Goal: Information Seeking & Learning: Find specific page/section

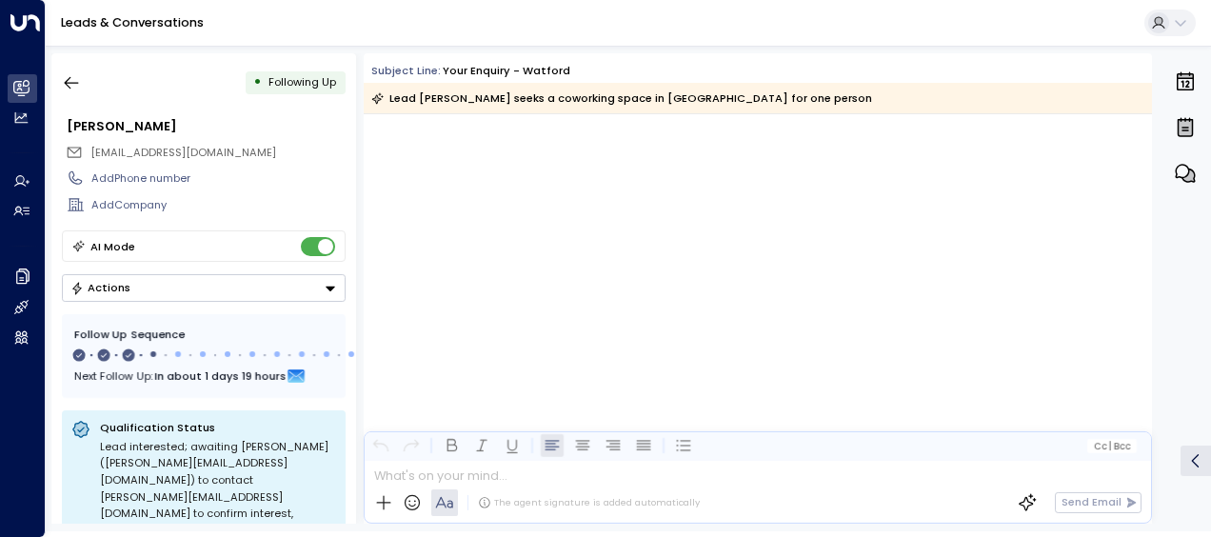
scroll to position [1154, 0]
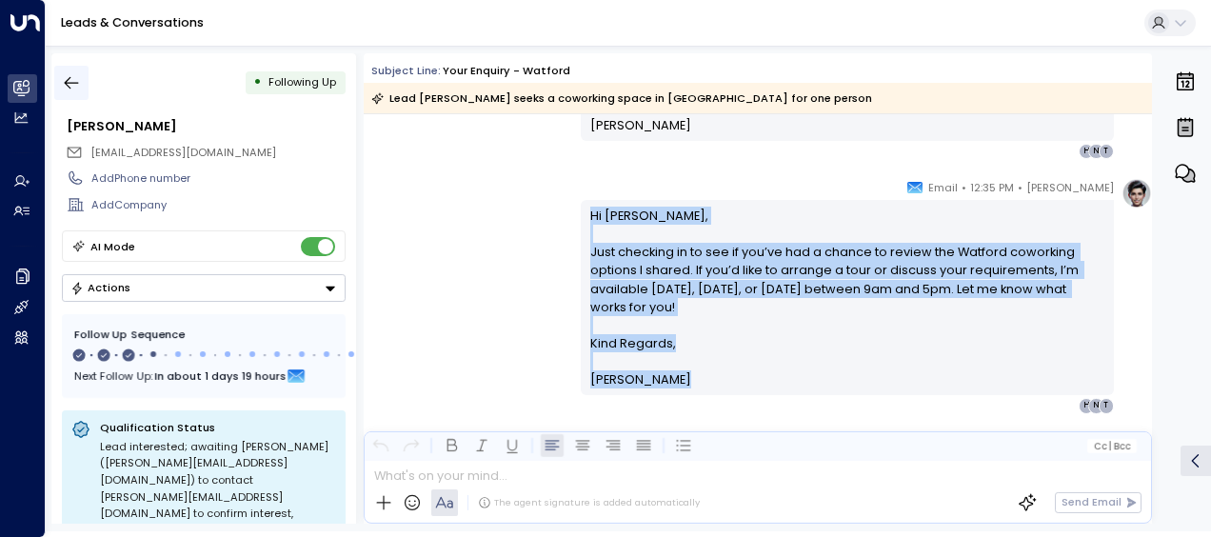
click at [75, 82] on icon "button" at bounding box center [72, 83] width 14 height 12
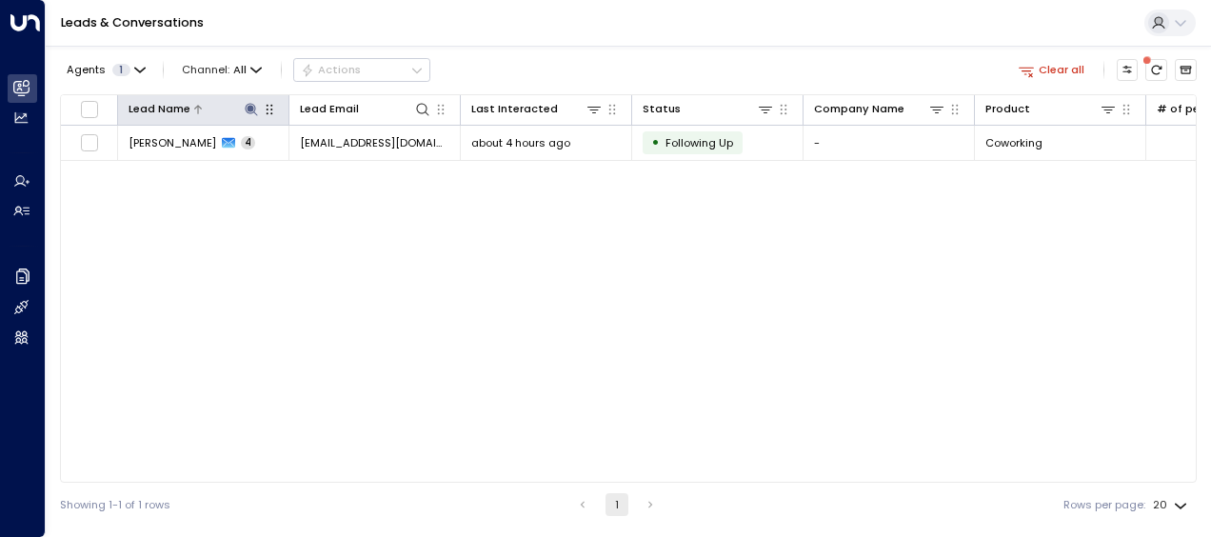
click at [249, 105] on icon at bounding box center [251, 109] width 12 height 12
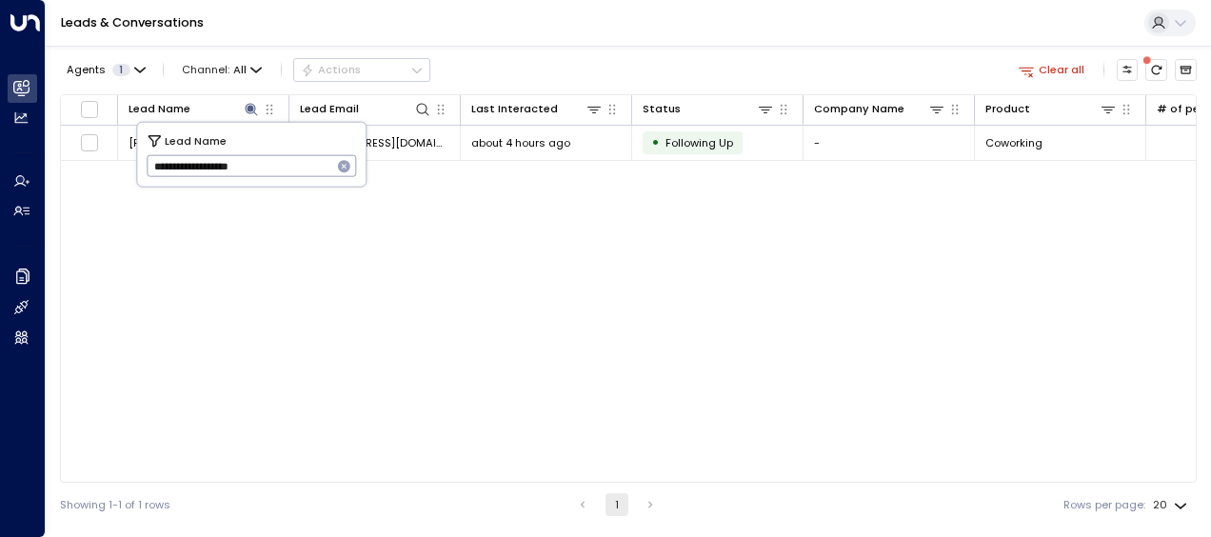
drag, startPoint x: 150, startPoint y: 166, endPoint x: 302, endPoint y: 177, distance: 151.8
click at [302, 177] on input "**********" at bounding box center [240, 165] width 186 height 31
type input "*****"
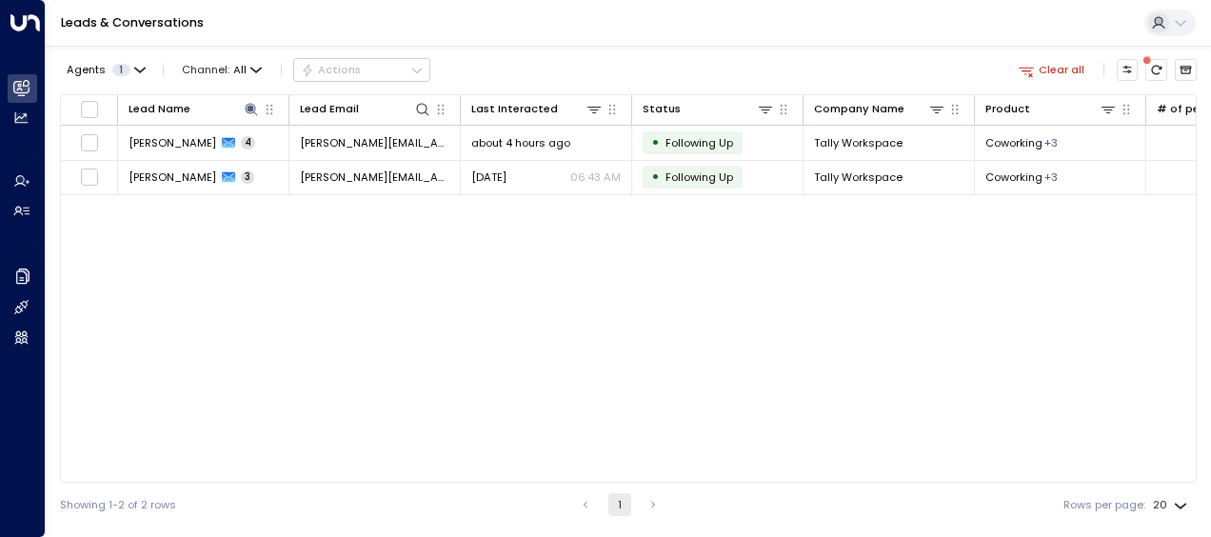
click at [412, 226] on div "Lead Name Lead Email Last Interacted Status Company Name Product # of people AI…" at bounding box center [628, 288] width 1137 height 388
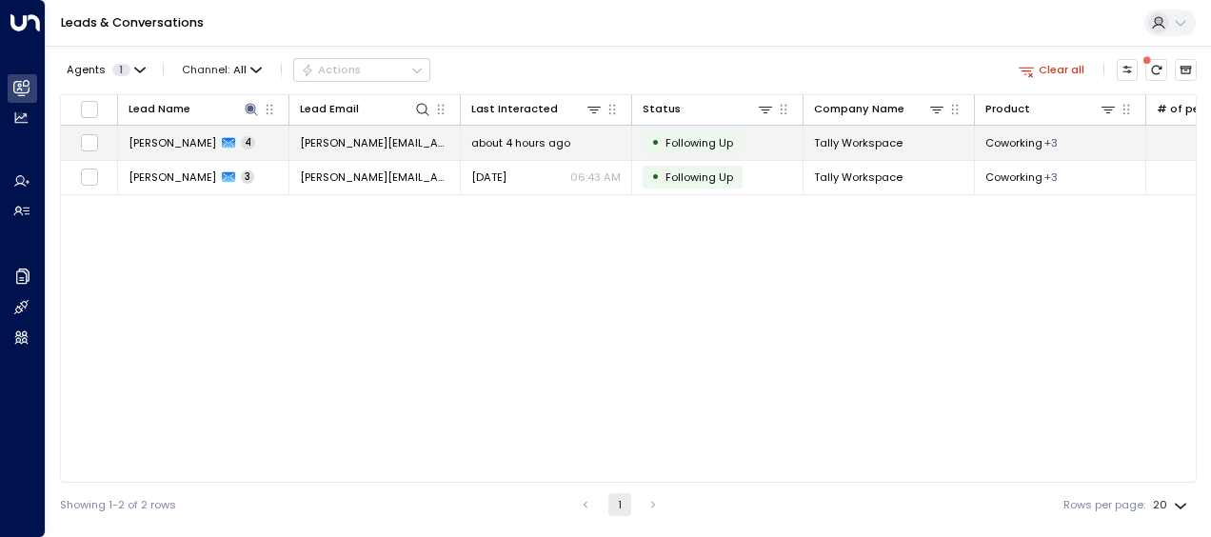
click at [371, 139] on span "[PERSON_NAME][EMAIL_ADDRESS][DOMAIN_NAME]" at bounding box center [374, 142] width 149 height 15
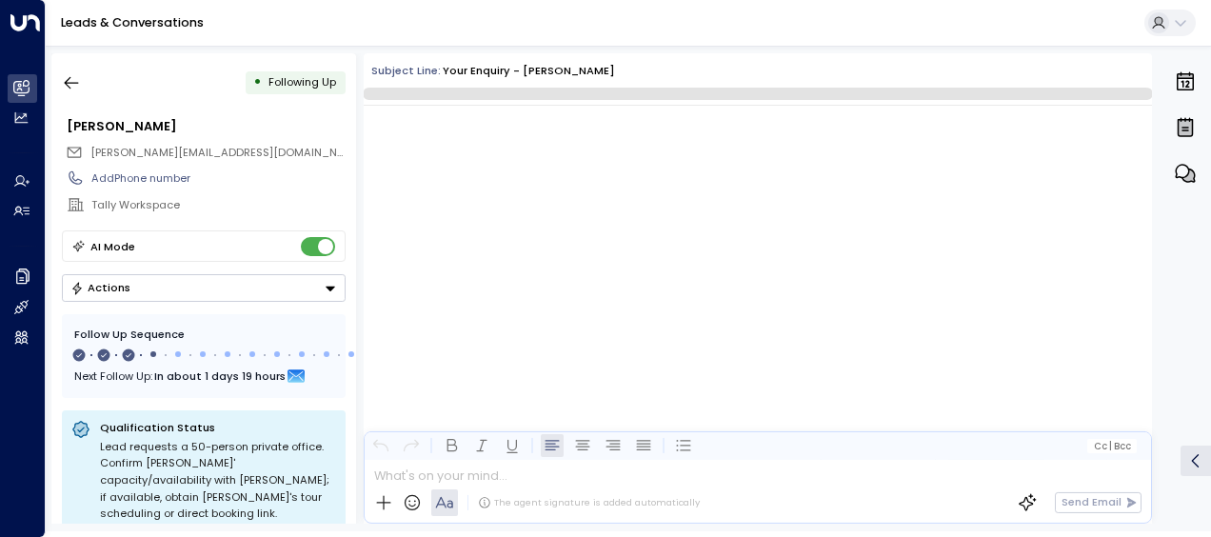
scroll to position [1771, 0]
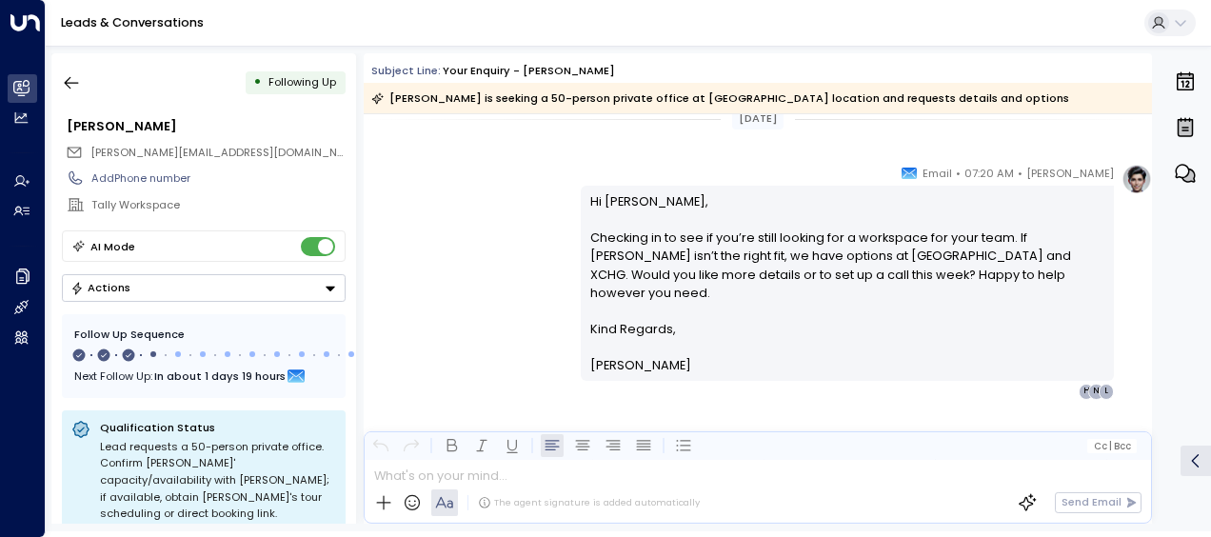
click at [478, 245] on div "[PERSON_NAME] • 07:20 AM • Email Hi [PERSON_NAME], Checking in to see if you’re…" at bounding box center [758, 281] width 788 height 235
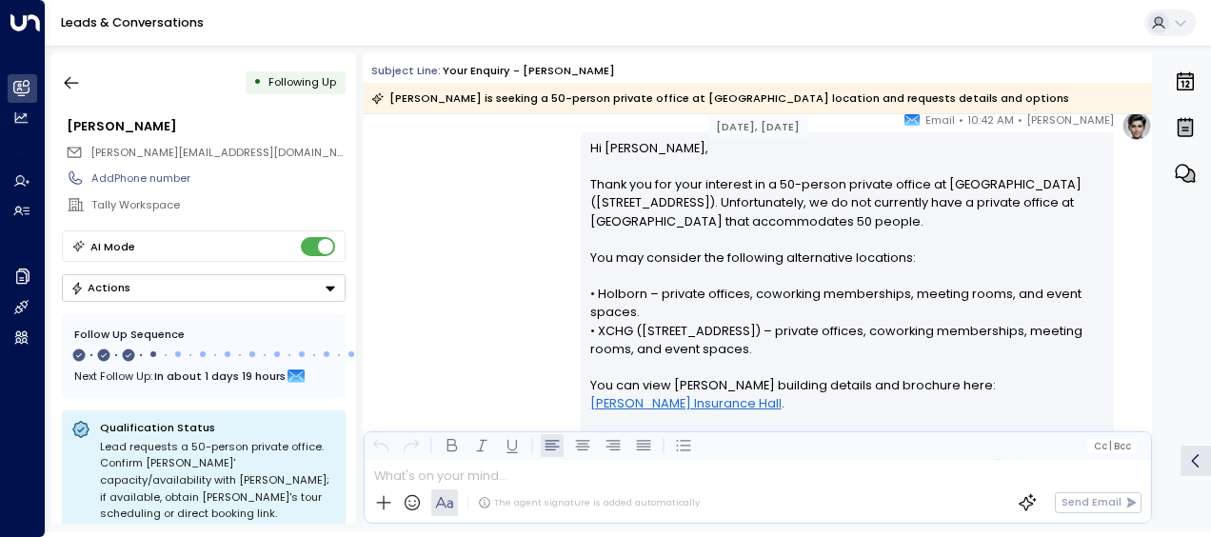
scroll to position [293, 0]
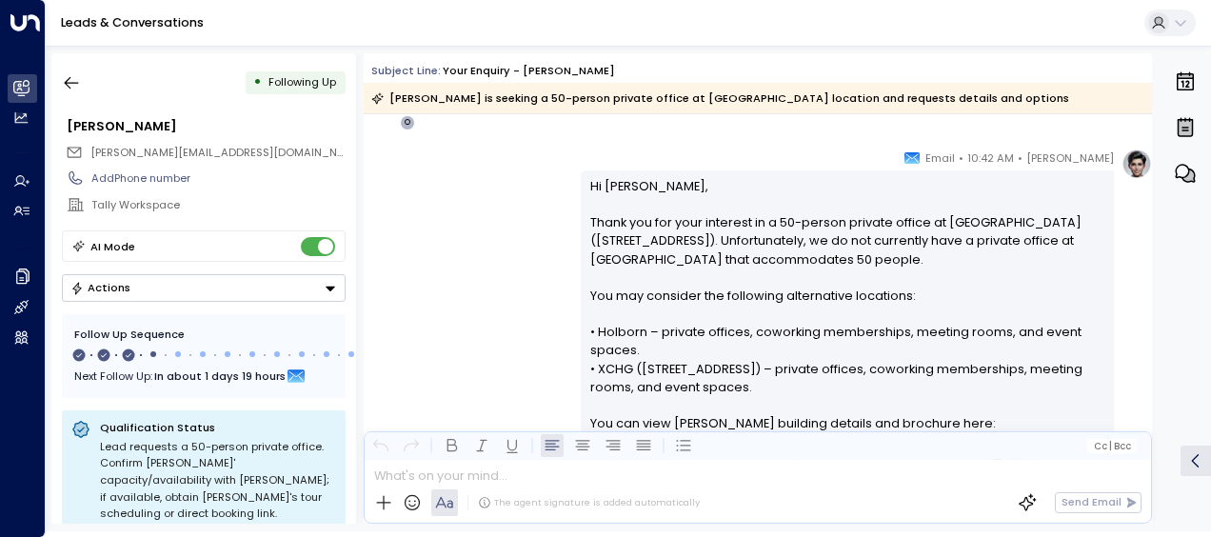
drag, startPoint x: 478, startPoint y: 245, endPoint x: 643, endPoint y: 195, distance: 172.0
click at [643, 195] on div "[PERSON_NAME] • 10:42 AM • Email Hi [PERSON_NAME], Thank you for your interest …" at bounding box center [758, 431] width 788 height 565
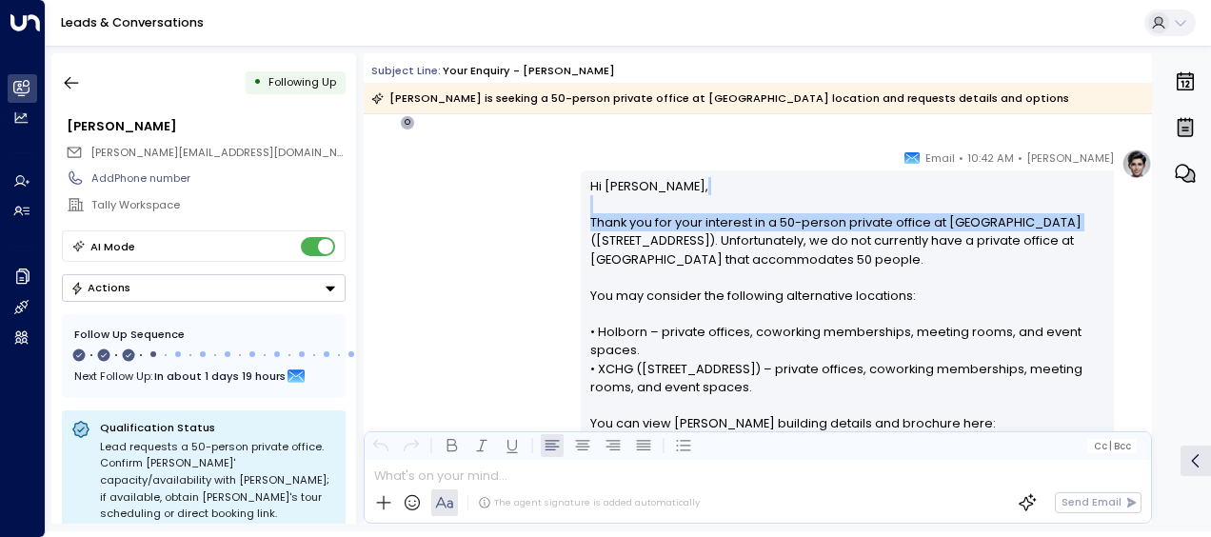
drag, startPoint x: 643, startPoint y: 195, endPoint x: 539, endPoint y: 184, distance: 104.4
click at [539, 184] on div "[PERSON_NAME] • 10:42 AM • Email Hi [PERSON_NAME], Thank you for your interest …" at bounding box center [758, 431] width 788 height 565
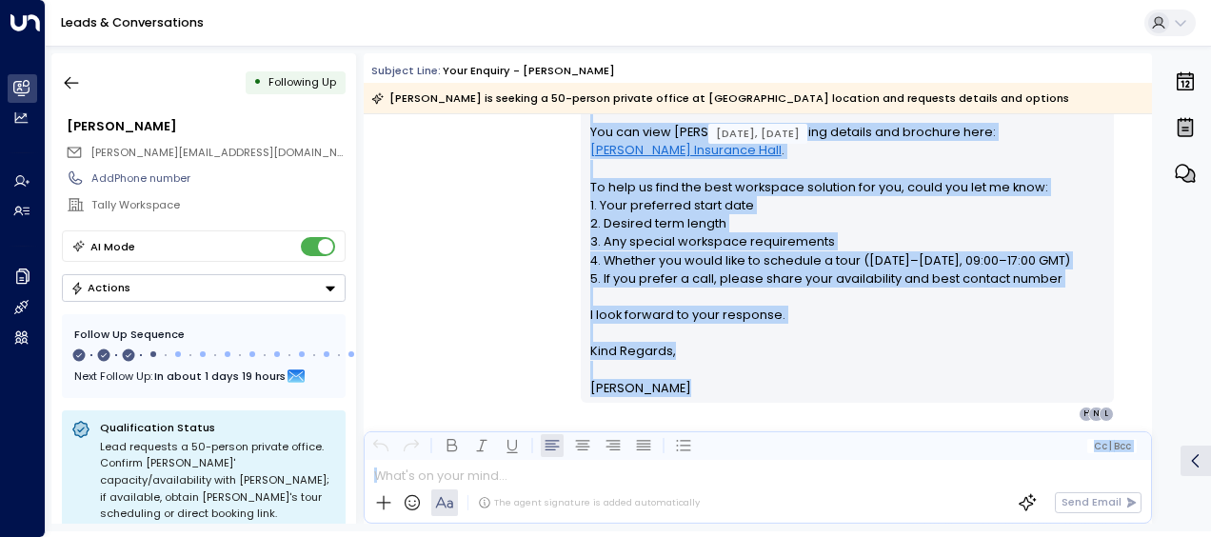
scroll to position [598, 0]
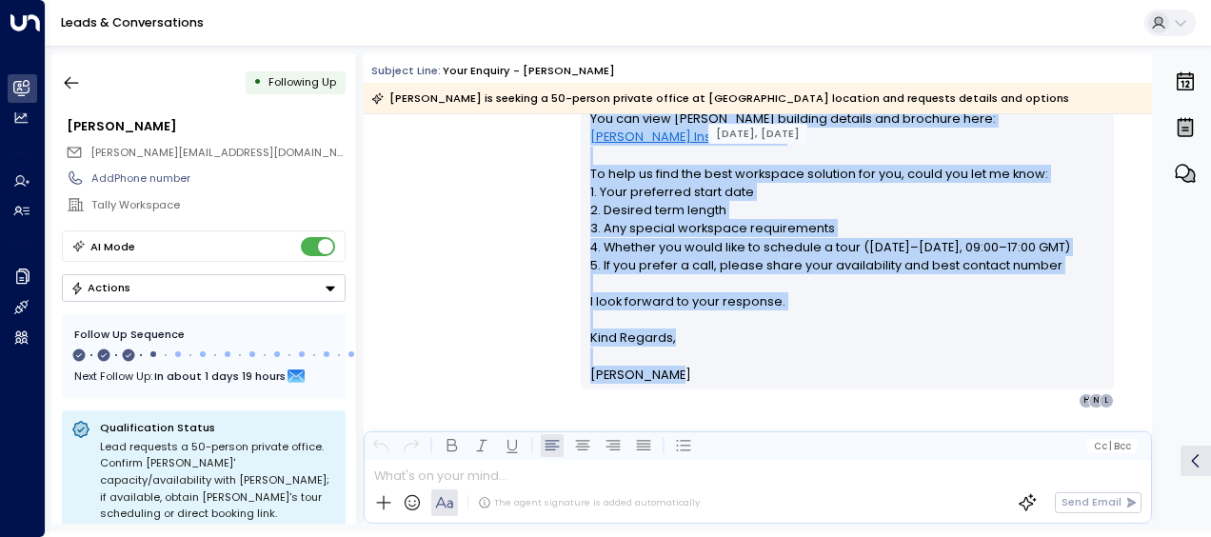
drag, startPoint x: 585, startPoint y: 182, endPoint x: 671, endPoint y: 378, distance: 214.4
click at [671, 378] on div "Hi [PERSON_NAME], Thank you for your interest in a 50-person private office at …" at bounding box center [847, 127] width 515 height 511
drag, startPoint x: 671, startPoint y: 378, endPoint x: 632, endPoint y: 189, distance: 193.5
copy div "Hi [PERSON_NAME], Thank you for your interest in a 50-person private office at …"
click at [457, 194] on div "[PERSON_NAME] • 10:42 AM • Email Hi [PERSON_NAME], Thank you for your interest …" at bounding box center [758, 126] width 788 height 565
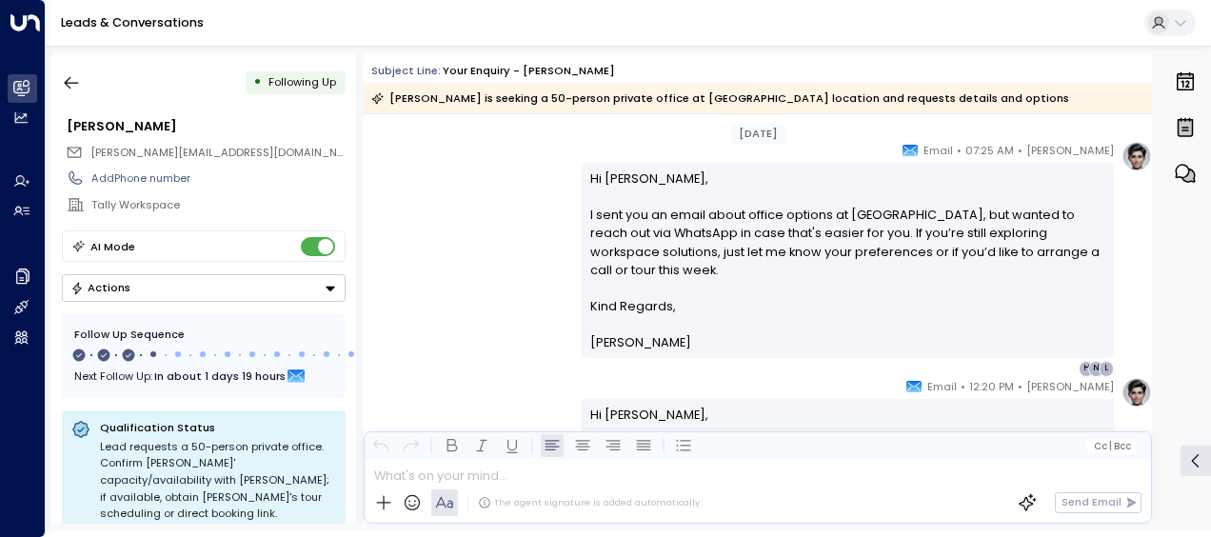
scroll to position [979, 0]
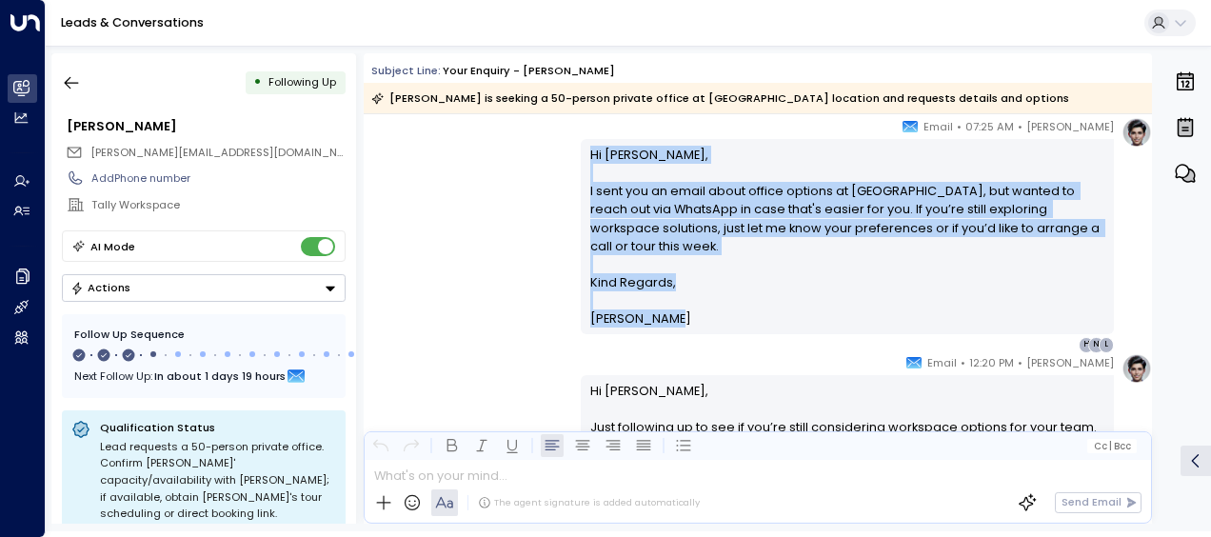
drag, startPoint x: 586, startPoint y: 151, endPoint x: 667, endPoint y: 298, distance: 168.0
click at [667, 298] on div "Hi [PERSON_NAME], I sent you an email about office options at [GEOGRAPHIC_DATA]…" at bounding box center [847, 237] width 515 height 183
drag, startPoint x: 667, startPoint y: 298, endPoint x: 626, endPoint y: 263, distance: 54.7
copy div "Hi [PERSON_NAME], I sent you an email about office options at [GEOGRAPHIC_DATA]…"
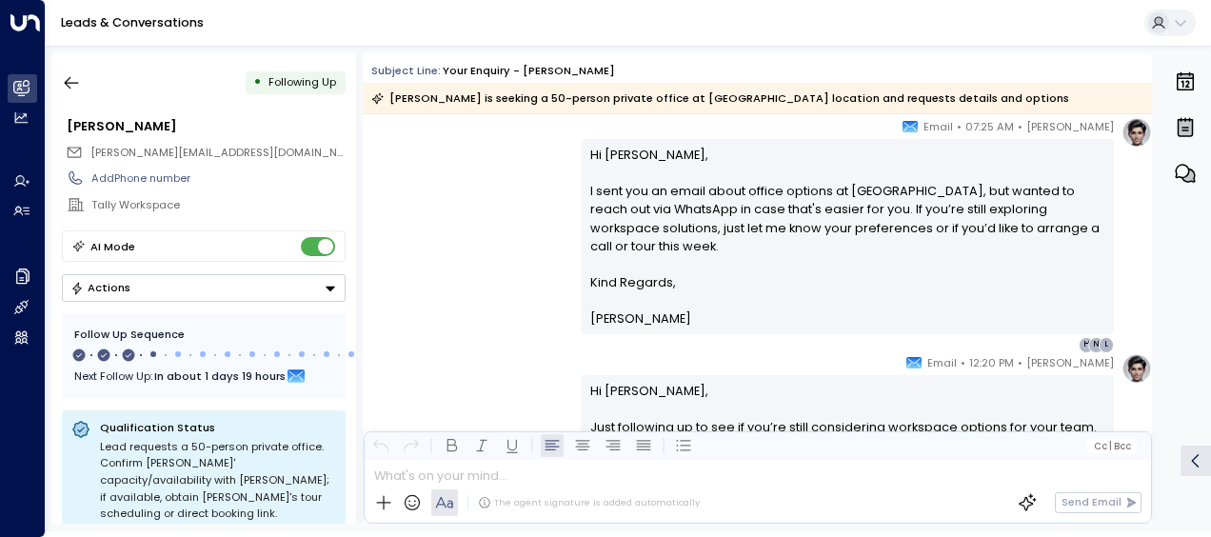
click at [400, 355] on div "[PERSON_NAME] • 12:20 PM • Email Hi [PERSON_NAME], Just following up to see if …" at bounding box center [758, 489] width 788 height 272
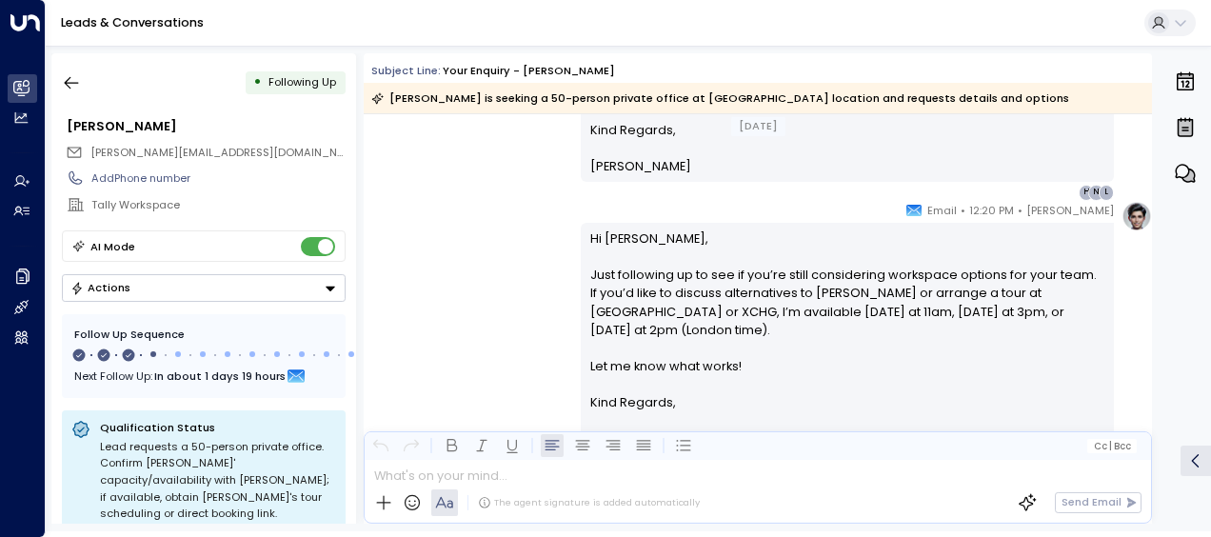
scroll to position [1169, 0]
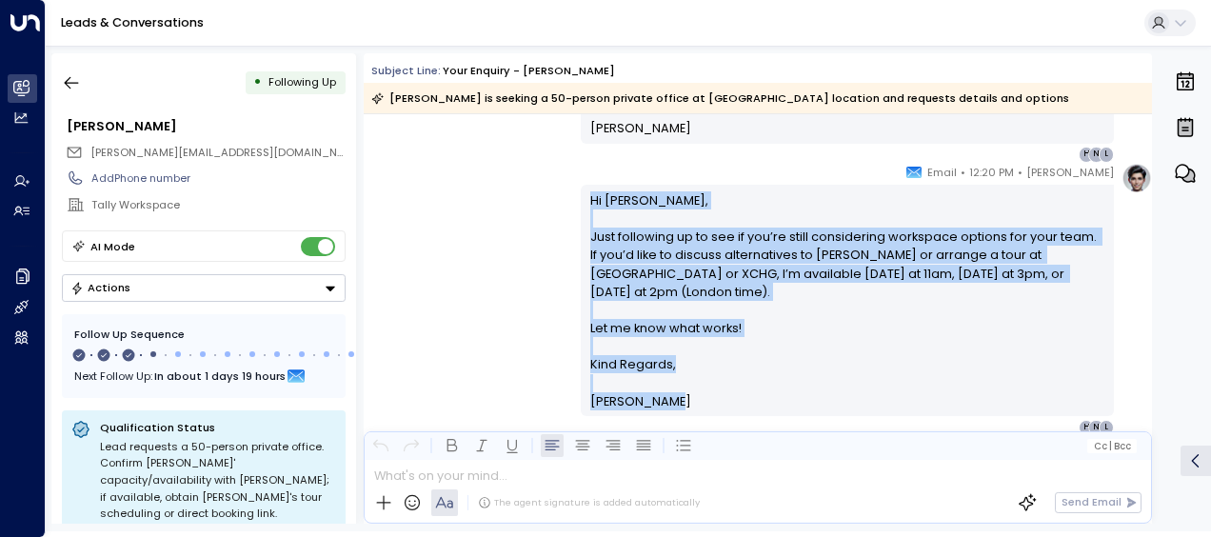
drag, startPoint x: 621, startPoint y: 216, endPoint x: 676, endPoint y: 387, distance: 179.2
click at [676, 387] on div "Hi [PERSON_NAME], Just following up to see if you’re still considering workspac…" at bounding box center [847, 300] width 515 height 219
drag, startPoint x: 676, startPoint y: 387, endPoint x: 638, endPoint y: 247, distance: 145.1
copy div "Hi [PERSON_NAME], Just following up to see if you’re still considering workspac…"
click at [472, 250] on div "[PERSON_NAME] • 12:20 PM • Email Hi [PERSON_NAME], Just following up to see if …" at bounding box center [758, 299] width 788 height 272
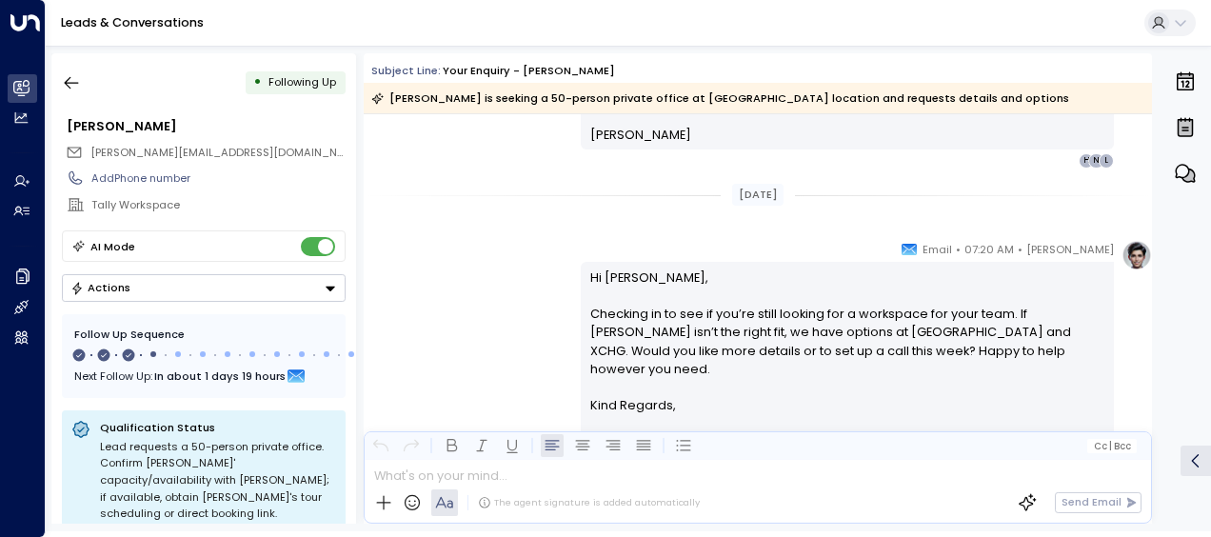
scroll to position [1436, 0]
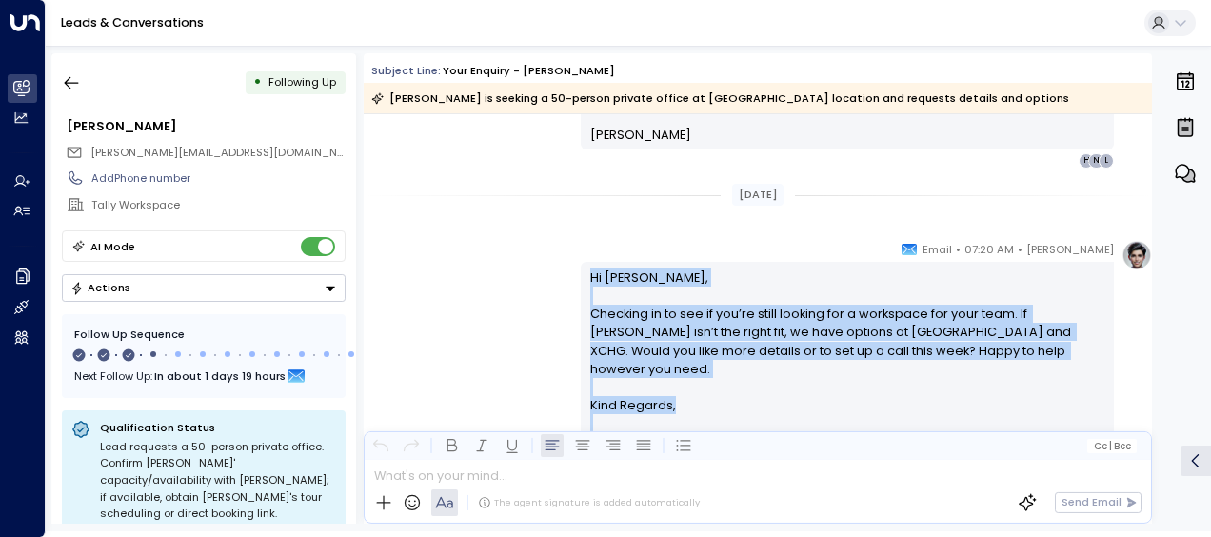
drag, startPoint x: 586, startPoint y: 270, endPoint x: 697, endPoint y: 419, distance: 185.7
click at [697, 419] on div "Hi [PERSON_NAME], Checking in to see if you’re still looking for a workspace fo…" at bounding box center [847, 360] width 515 height 183
drag, startPoint x: 697, startPoint y: 419, endPoint x: 637, endPoint y: 347, distance: 94.0
copy div "Hi [PERSON_NAME], Checking in to see if you’re still looking for a workspace fo…"
click at [67, 78] on icon "button" at bounding box center [71, 82] width 19 height 19
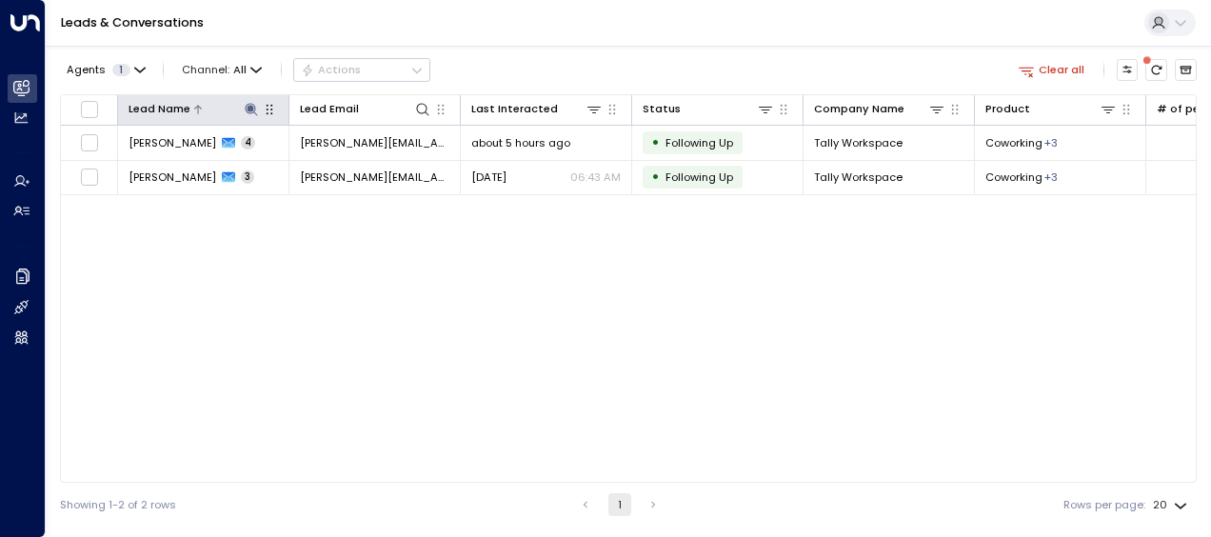
click at [249, 107] on icon at bounding box center [251, 109] width 12 height 12
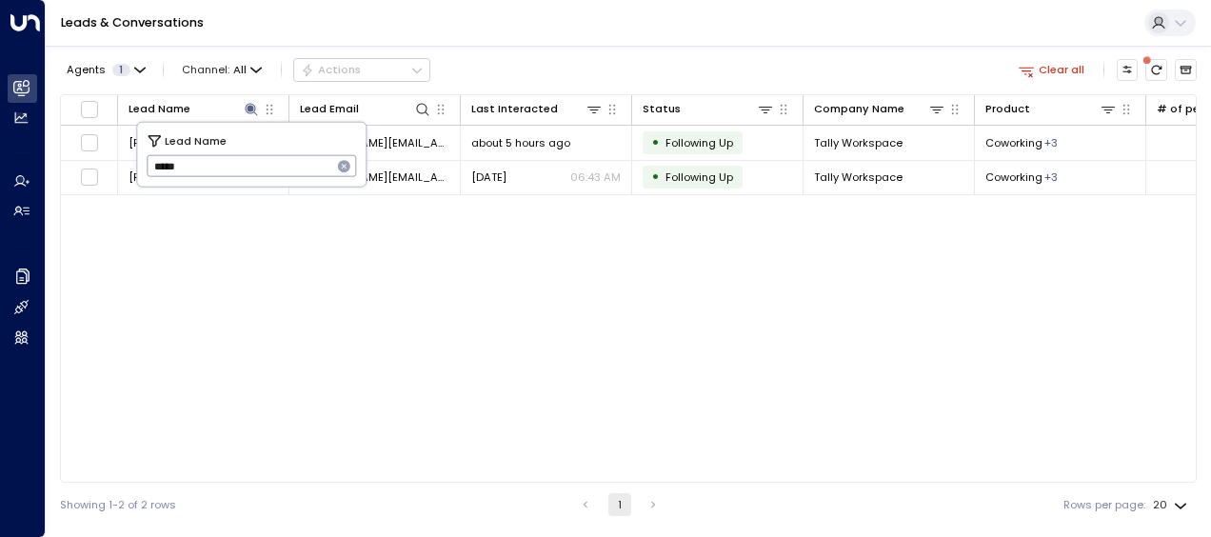
drag, startPoint x: 151, startPoint y: 168, endPoint x: 208, endPoint y: 175, distance: 56.7
click at [208, 175] on input "*****" at bounding box center [240, 165] width 186 height 31
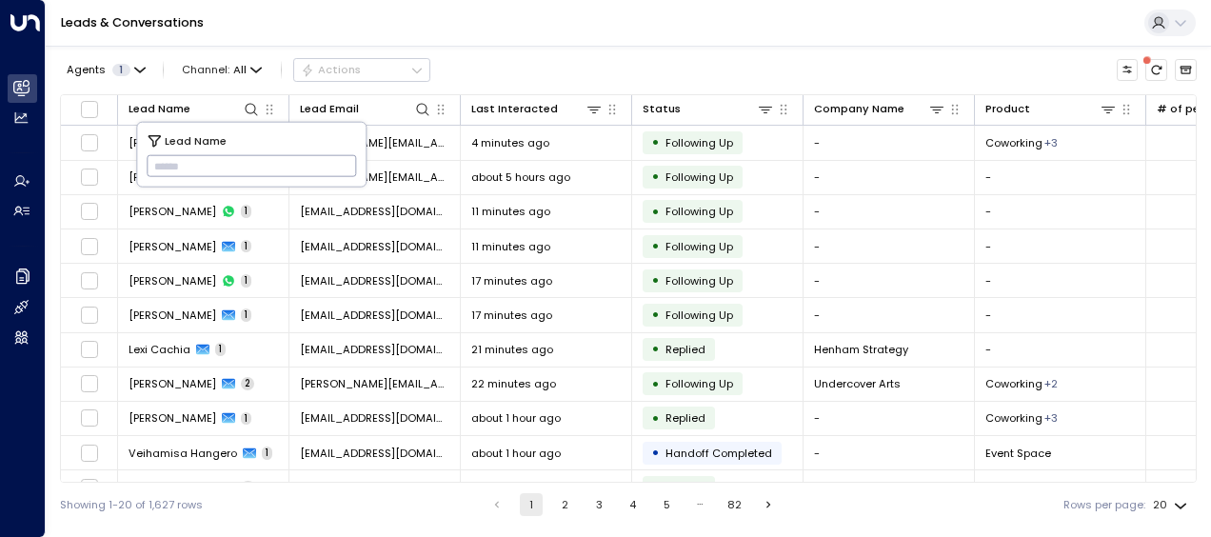
click at [163, 166] on input "text" at bounding box center [252, 165] width 210 height 31
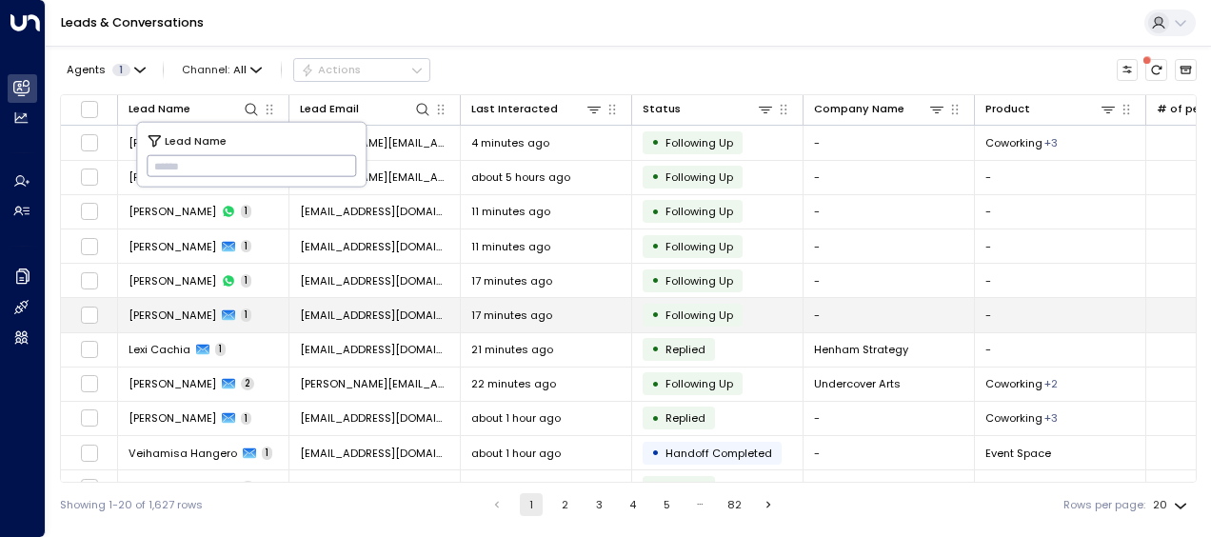
type input "**********"
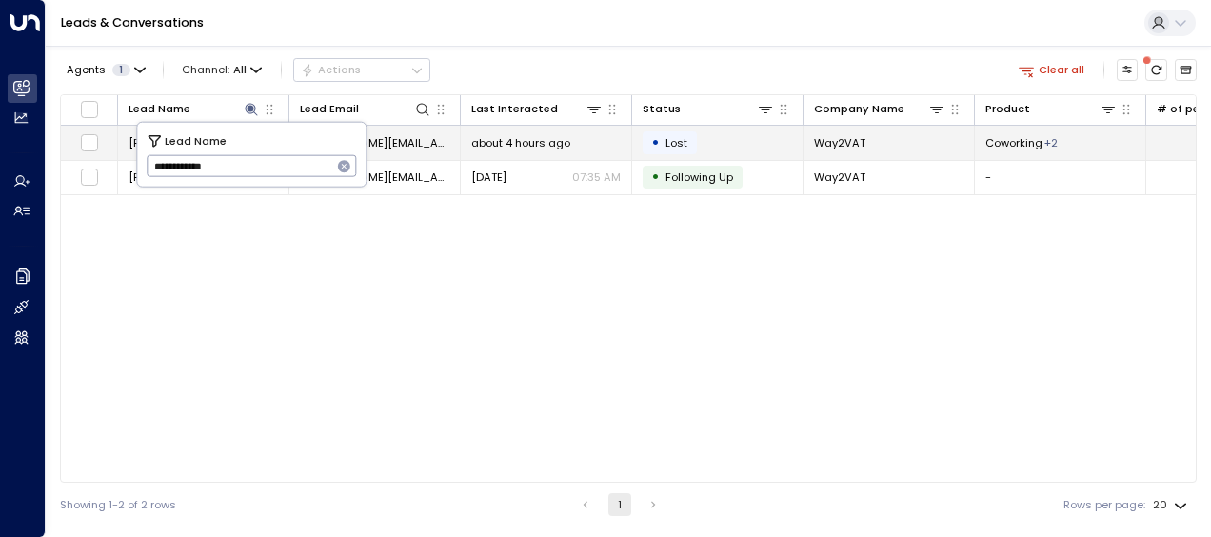
click at [510, 135] on span "about 4 hours ago" at bounding box center [520, 142] width 99 height 15
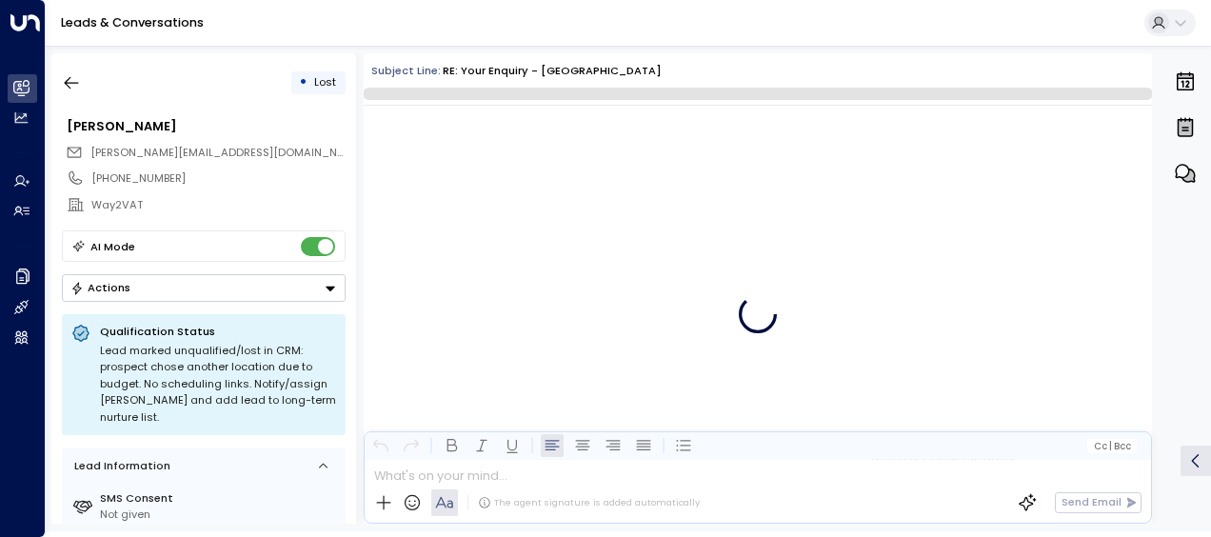
scroll to position [2268, 0]
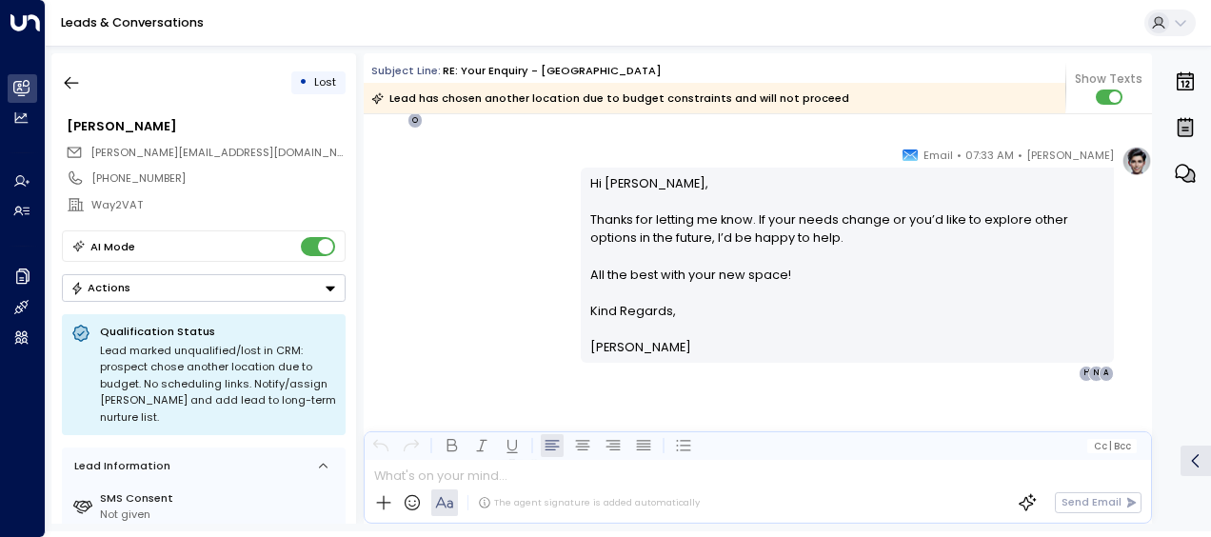
click at [529, 191] on div "[PERSON_NAME] • 07:33 AM • Email Hi [PERSON_NAME], Thanks for letting me know. …" at bounding box center [758, 263] width 788 height 235
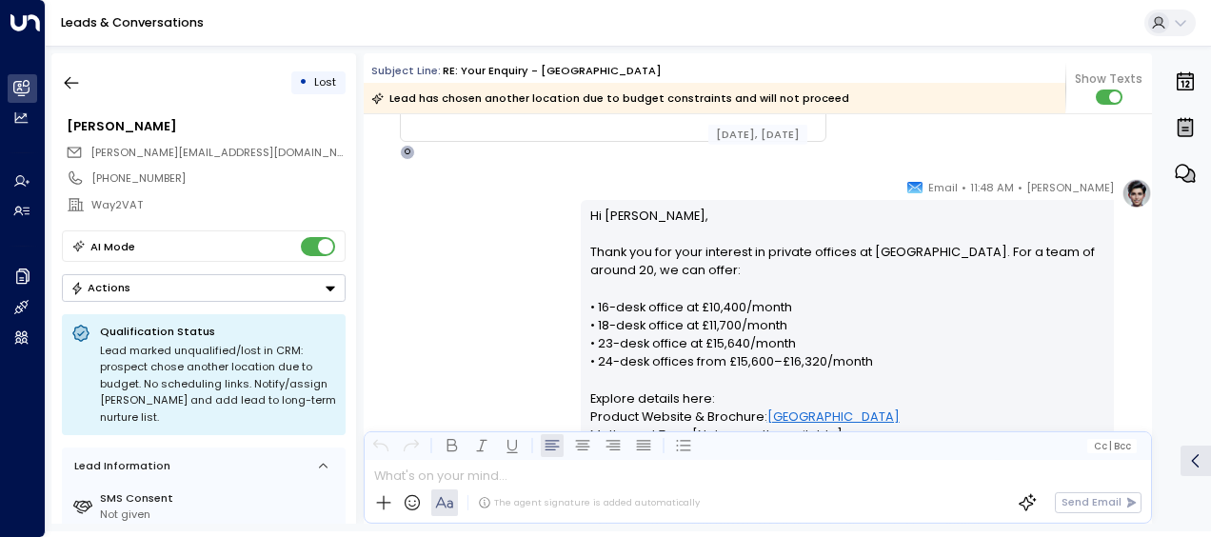
scroll to position [247, 0]
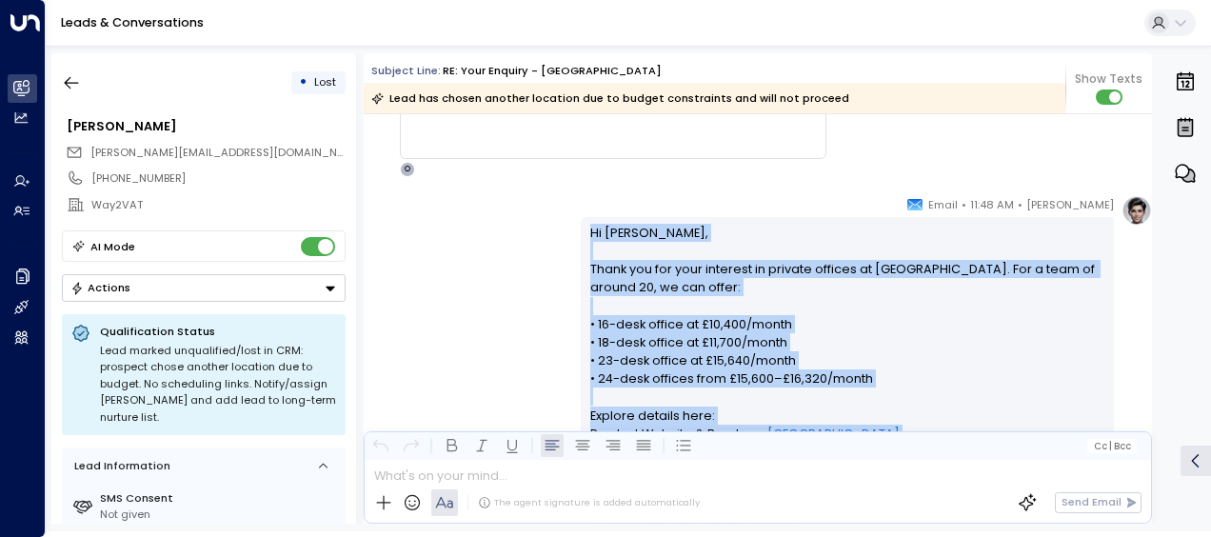
drag, startPoint x: 529, startPoint y: 191, endPoint x: 571, endPoint y: 229, distance: 56.6
drag, startPoint x: 571, startPoint y: 229, endPoint x: 687, endPoint y: 358, distance: 173.3
copy p "Hi [PERSON_NAME], Thank you for your interest in private offices at [GEOGRAPHIC…"
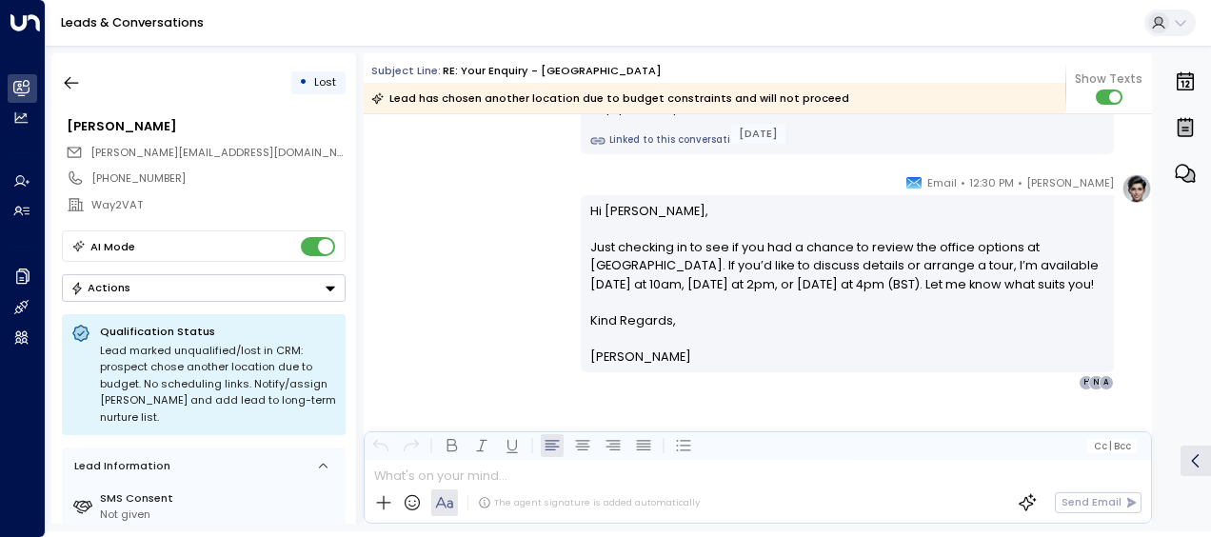
scroll to position [1275, 0]
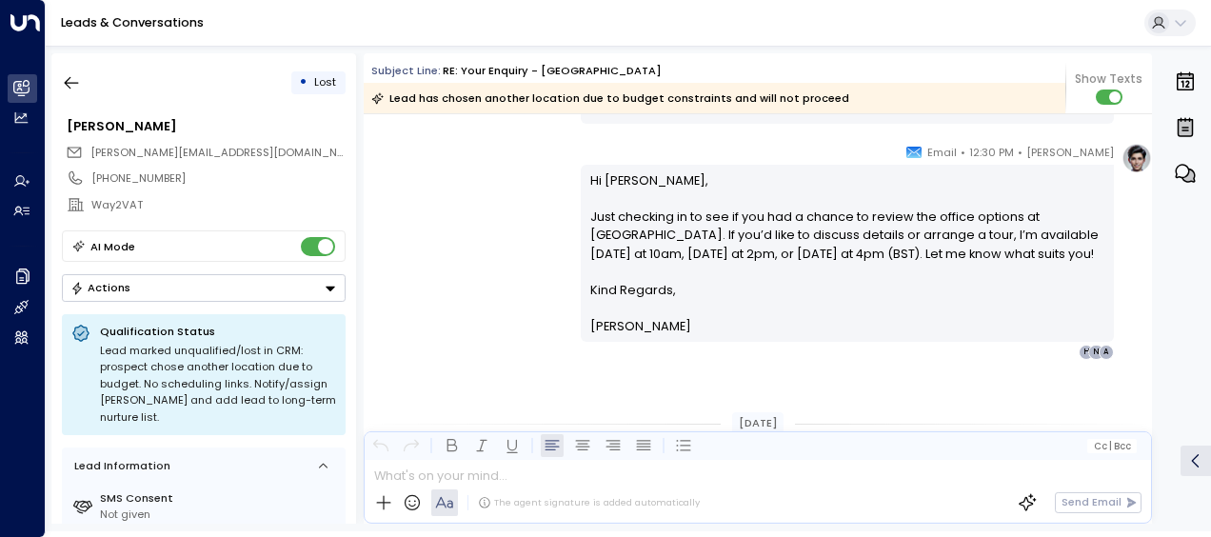
drag, startPoint x: 489, startPoint y: 217, endPoint x: 586, endPoint y: 208, distance: 96.6
click at [586, 208] on div "[PERSON_NAME] • 12:30 PM • Email Hi [PERSON_NAME], Just checking in to see if y…" at bounding box center [758, 251] width 788 height 217
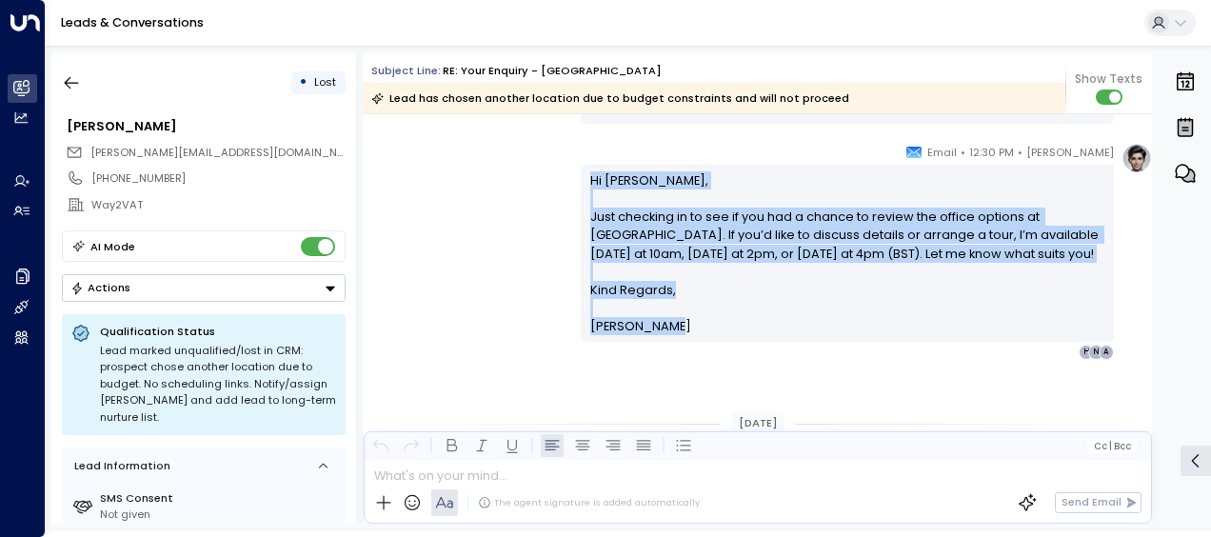
drag, startPoint x: 587, startPoint y: 175, endPoint x: 664, endPoint y: 355, distance: 195.8
click at [664, 341] on div "Hi [PERSON_NAME], Just checking in to see if you had a chance to review the off…" at bounding box center [847, 253] width 533 height 176
drag, startPoint x: 664, startPoint y: 355, endPoint x: 604, endPoint y: 331, distance: 64.5
copy div "Hi [PERSON_NAME], Just checking in to see if you had a chance to review the off…"
click at [520, 328] on div "[PERSON_NAME] • 12:30 PM • Email Hi [PERSON_NAME], Just checking in to see if y…" at bounding box center [758, 251] width 788 height 217
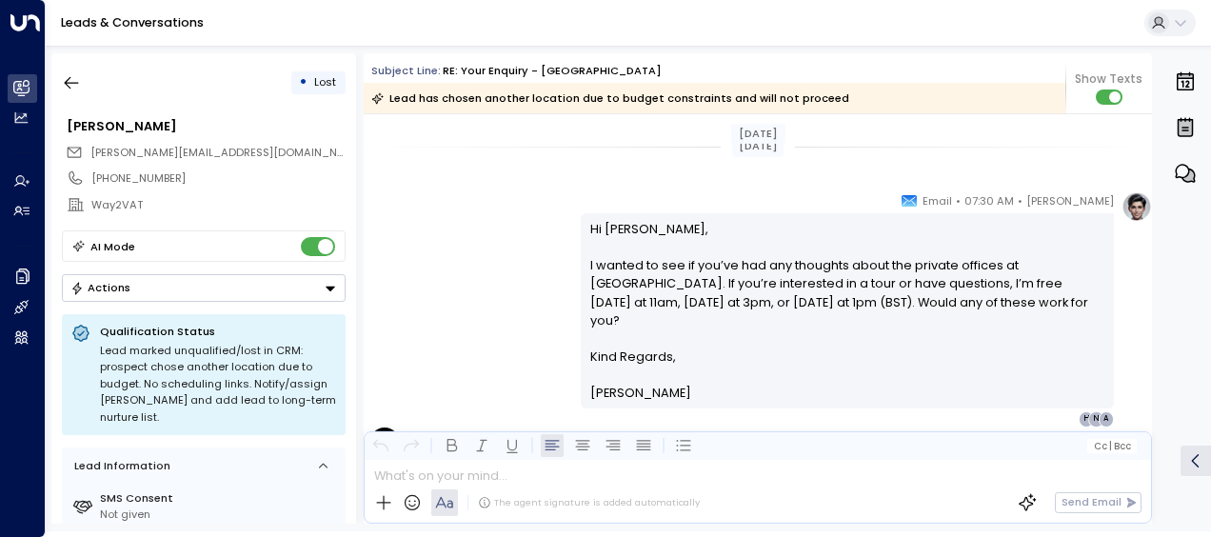
scroll to position [1580, 0]
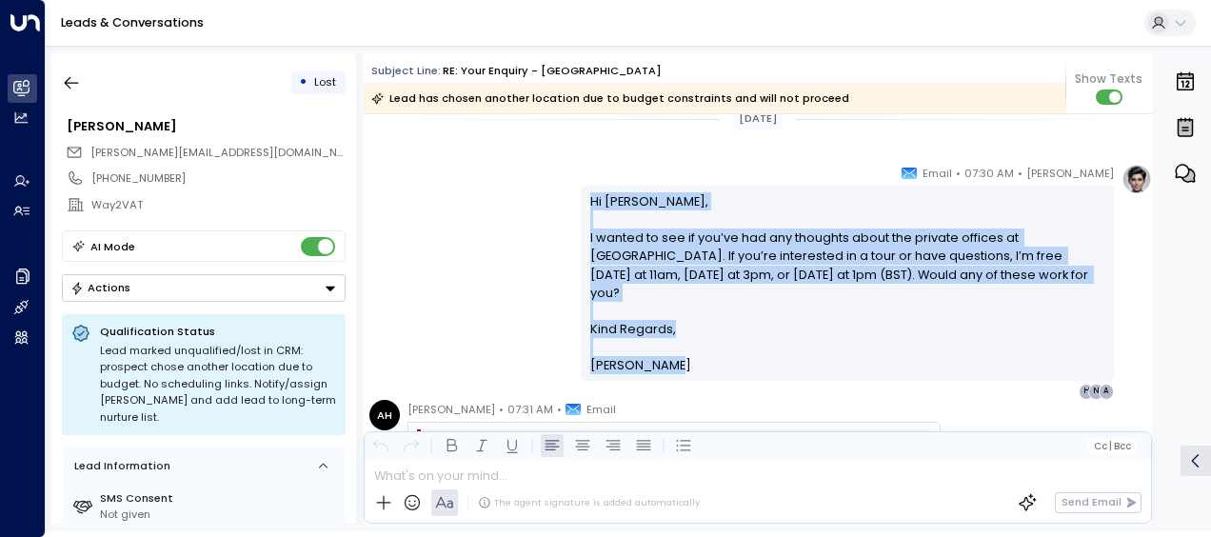
drag, startPoint x: 586, startPoint y: 200, endPoint x: 677, endPoint y: 349, distance: 175.2
click at [677, 349] on div "Hi [PERSON_NAME], I wanted to see if you’ve had any thoughts about the private …" at bounding box center [847, 283] width 515 height 183
drag, startPoint x: 677, startPoint y: 349, endPoint x: 604, endPoint y: 254, distance: 120.2
copy div "Hi [PERSON_NAME], I wanted to see if you’ve had any thoughts about the private …"
click at [502, 232] on div "[PERSON_NAME] • 07:30 AM • Email Hi [PERSON_NAME], I wanted to see if you’ve ha…" at bounding box center [758, 281] width 788 height 235
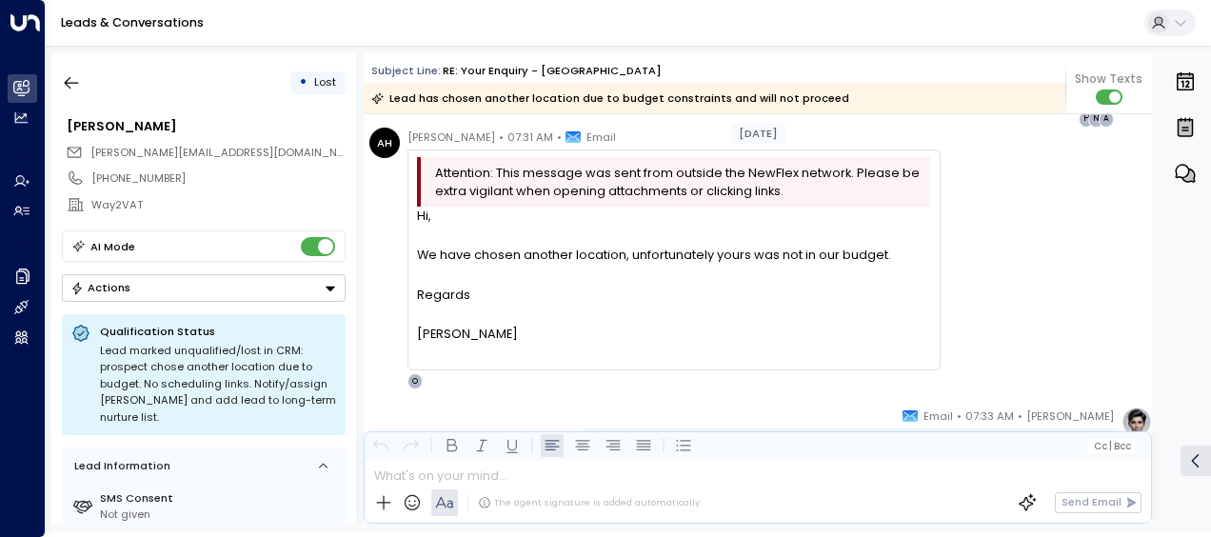
scroll to position [1884, 0]
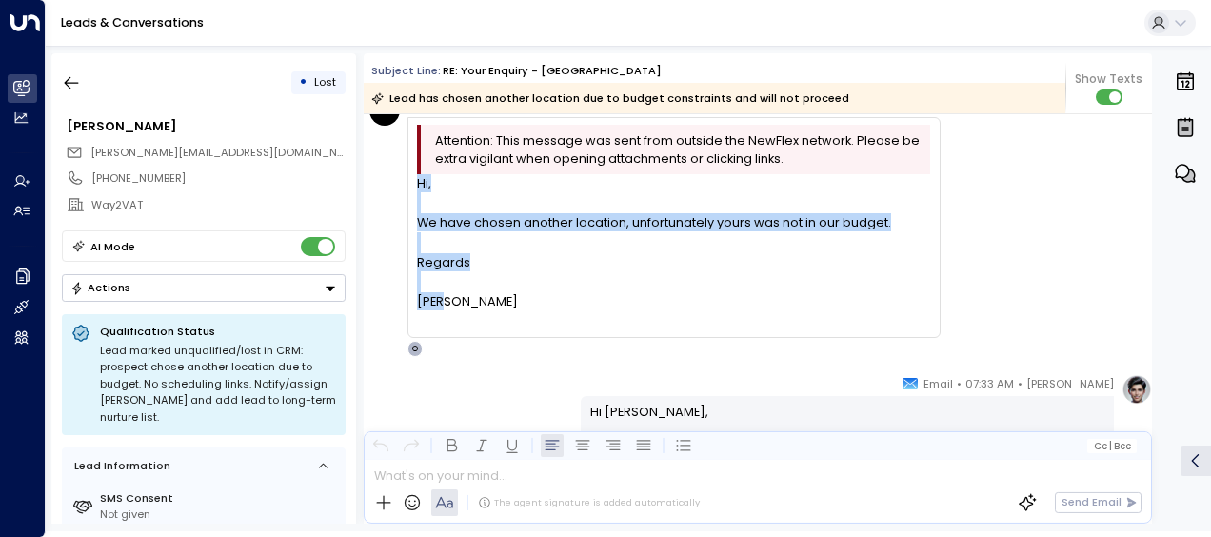
drag, startPoint x: 416, startPoint y: 179, endPoint x: 473, endPoint y: 301, distance: 134.6
click at [473, 301] on div "Hi, We have chosen another location, unfortunately yours was not in our budget.…" at bounding box center [673, 252] width 513 height 157
drag, startPoint x: 473, startPoint y: 301, endPoint x: 443, endPoint y: 260, distance: 51.0
copy div "Hi, We have chosen another location, unfortunately yours was not in our budget.…"
click at [66, 83] on icon "button" at bounding box center [72, 83] width 14 height 12
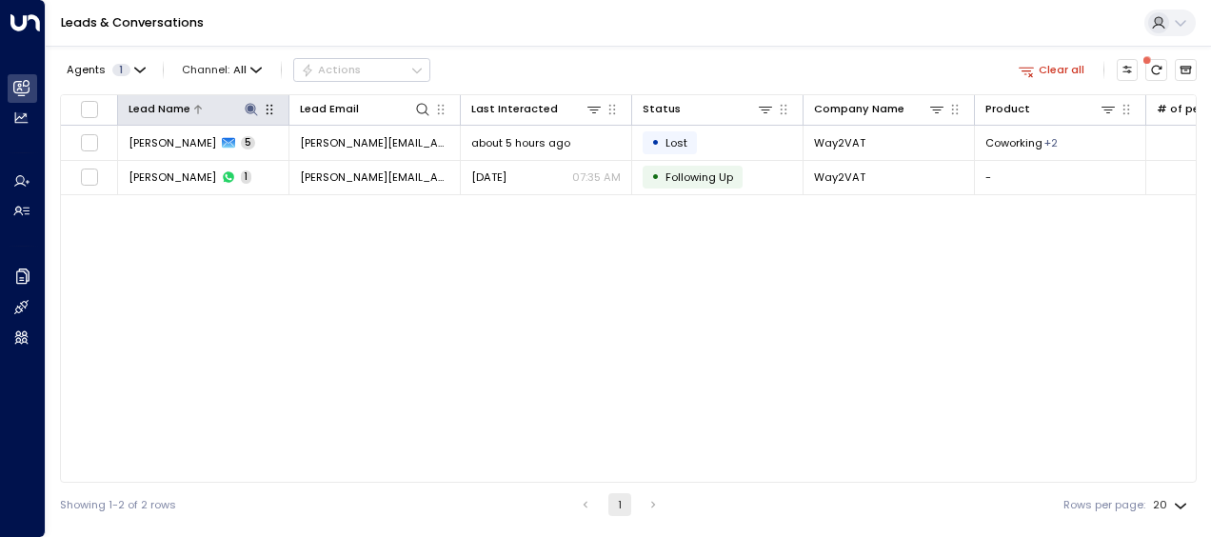
click at [248, 104] on icon at bounding box center [251, 109] width 12 height 12
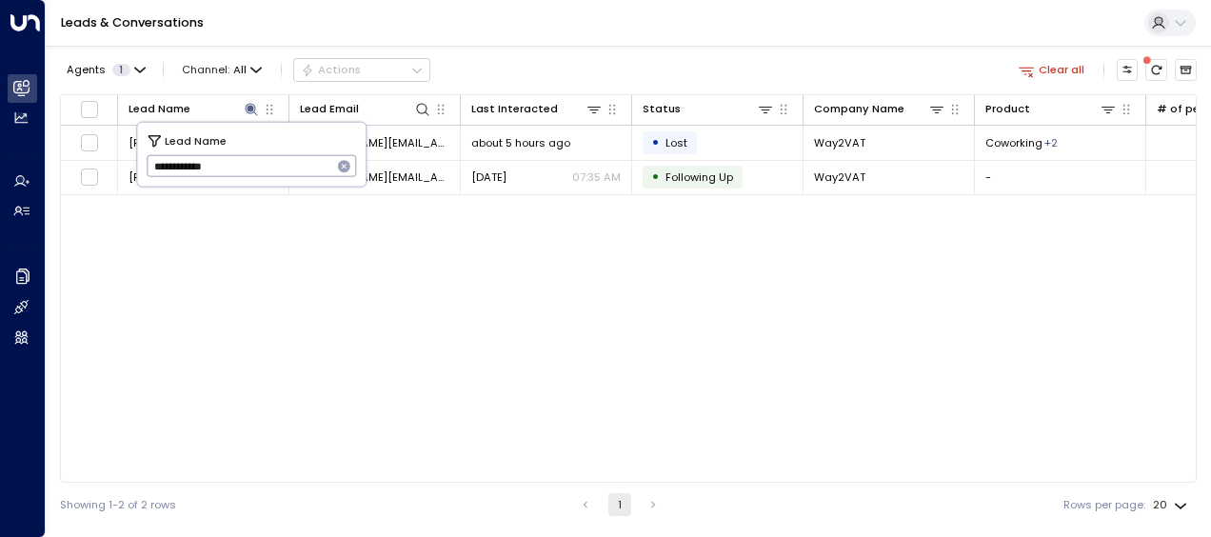
drag, startPoint x: 150, startPoint y: 170, endPoint x: 272, endPoint y: 164, distance: 122.1
click at [272, 164] on input "**********" at bounding box center [240, 165] width 186 height 31
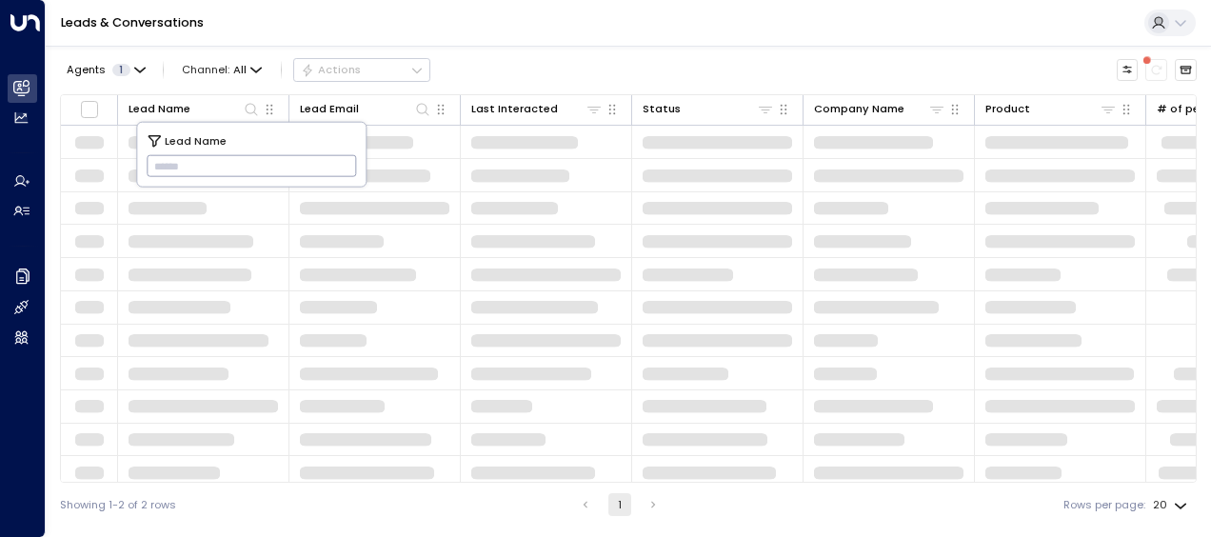
click at [169, 163] on input "text" at bounding box center [252, 165] width 210 height 31
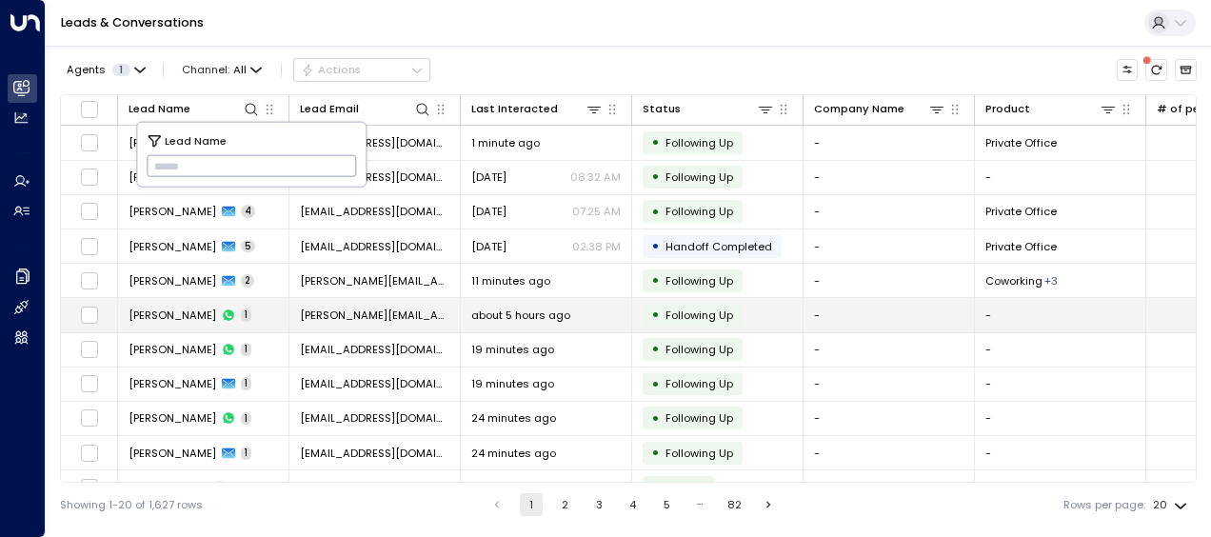
type input "**********"
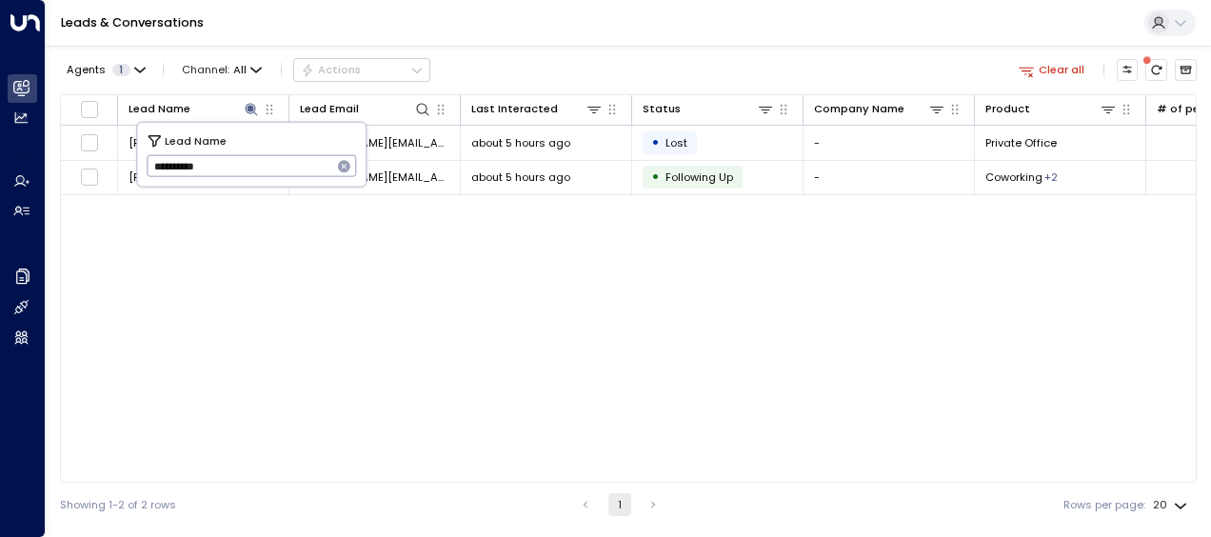
click at [199, 309] on div "Lead Name Lead Email Last Interacted Status Company Name Product # of people AI…" at bounding box center [628, 288] width 1137 height 388
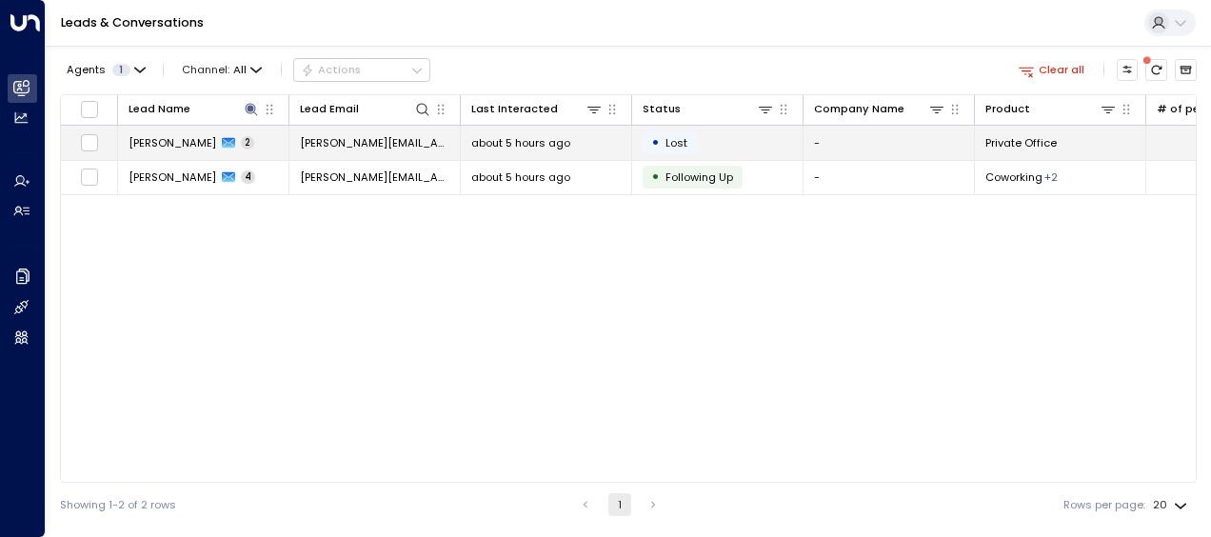
click at [550, 135] on span "about 5 hours ago" at bounding box center [520, 142] width 99 height 15
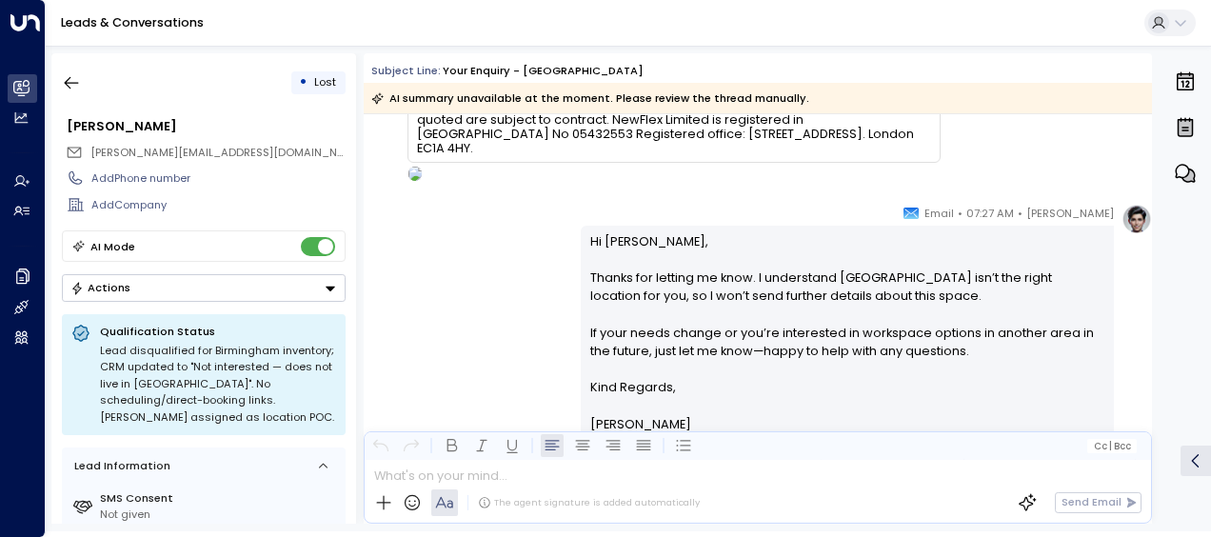
scroll to position [971, 0]
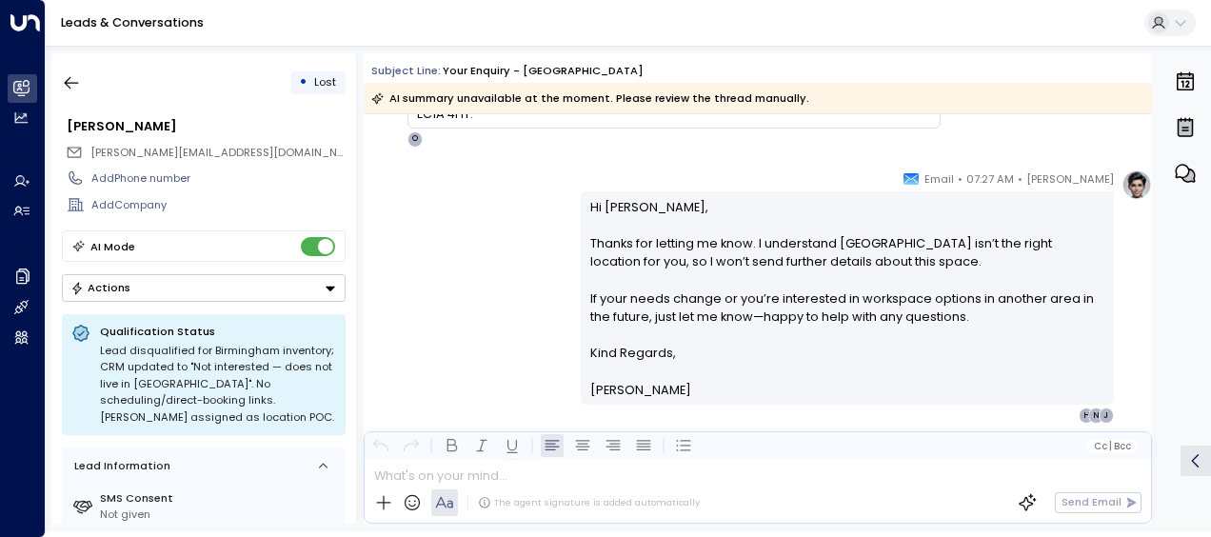
click at [493, 254] on div "[PERSON_NAME] • 07:27 AM • Email Hi [PERSON_NAME], Thanks for letting me know. …" at bounding box center [758, 296] width 788 height 254
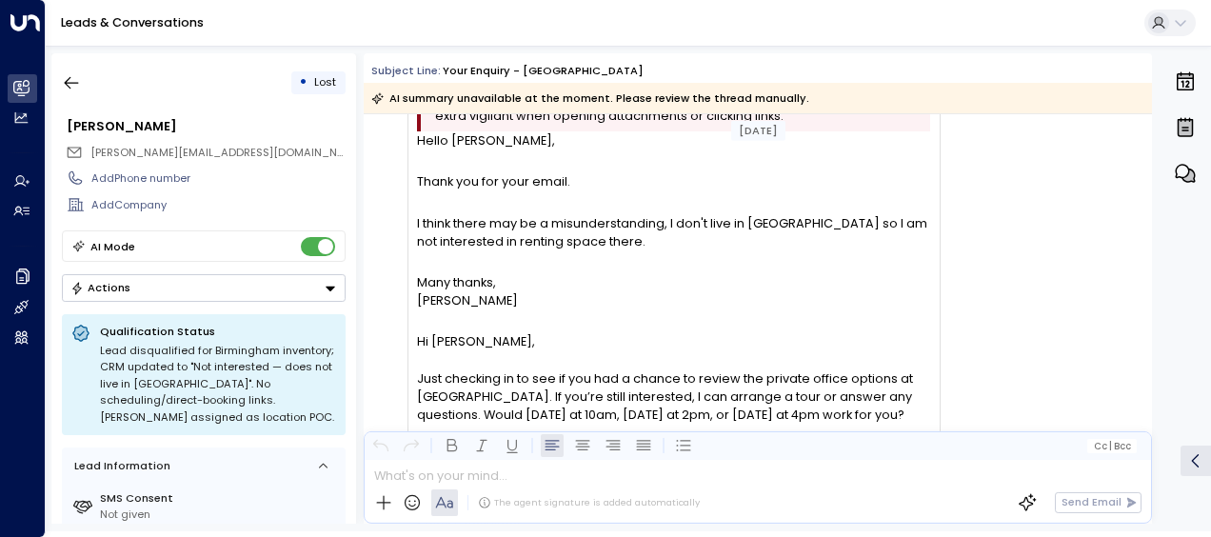
scroll to position [95, 0]
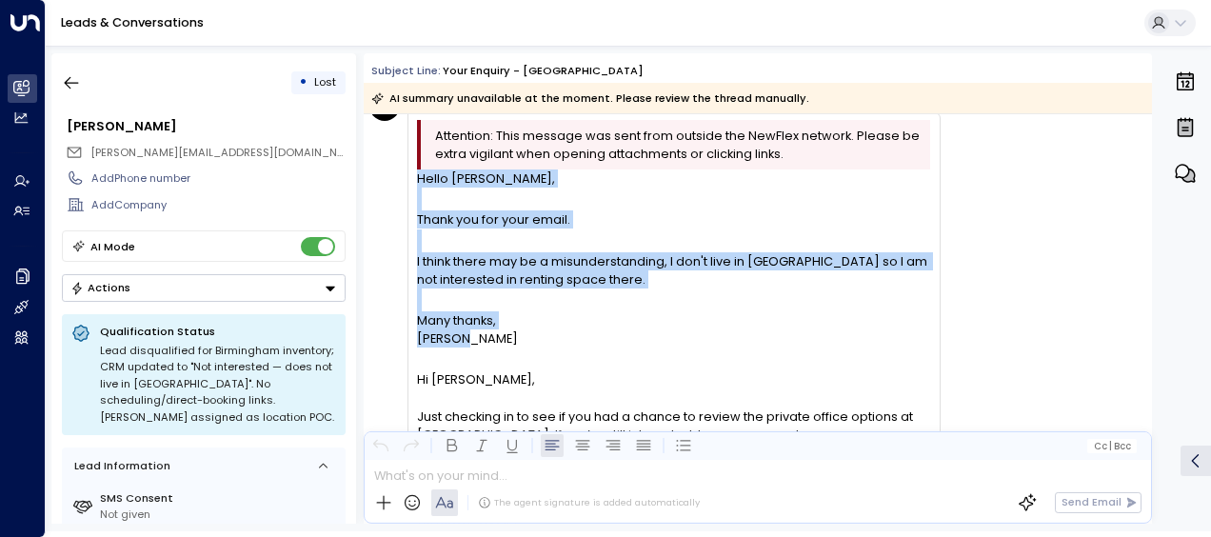
drag, startPoint x: 421, startPoint y: 177, endPoint x: 499, endPoint y: 341, distance: 181.4
drag, startPoint x: 499, startPoint y: 341, endPoint x: 443, endPoint y: 327, distance: 58.0
copy div "Hello [PERSON_NAME], Thank you for your email. I think there may be a misunders…"
click at [73, 78] on icon "button" at bounding box center [71, 82] width 19 height 19
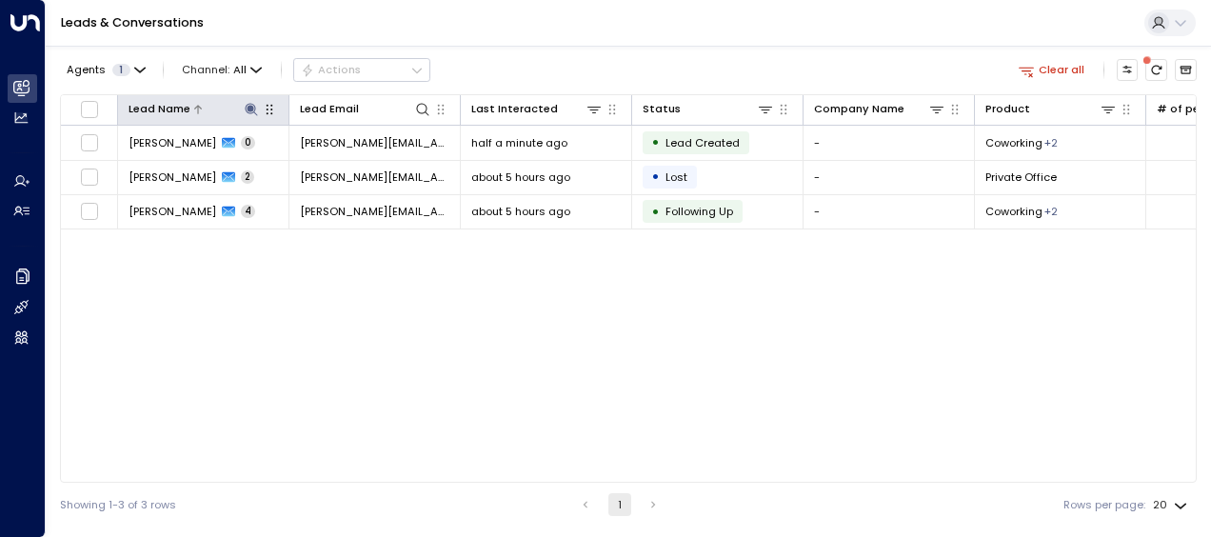
click at [251, 108] on icon at bounding box center [251, 109] width 12 height 12
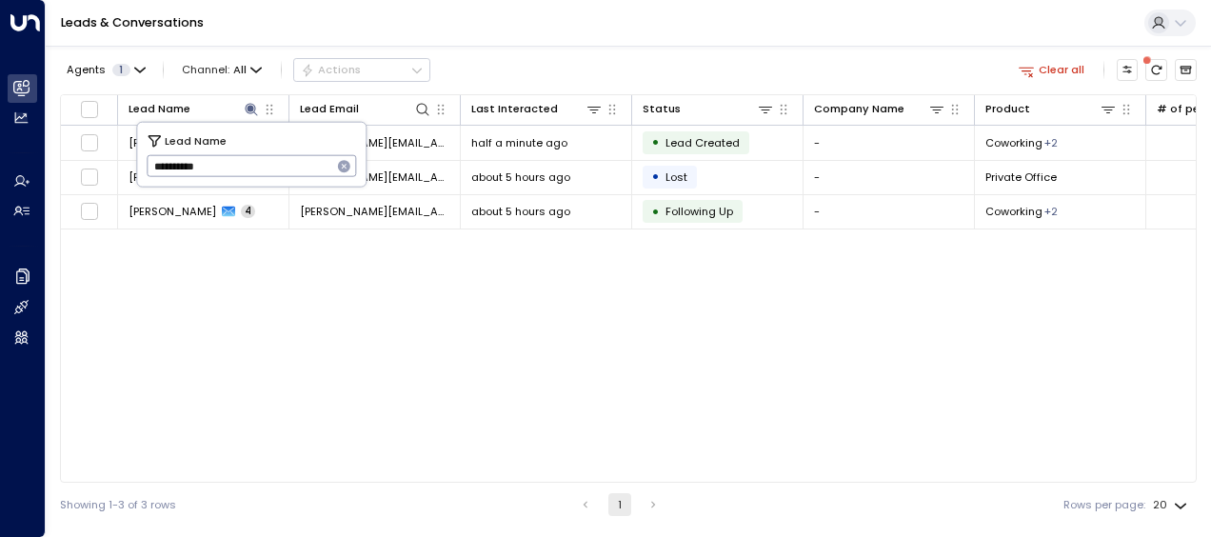
drag, startPoint x: 152, startPoint y: 167, endPoint x: 263, endPoint y: 175, distance: 110.8
click at [263, 175] on input "**********" at bounding box center [240, 165] width 186 height 31
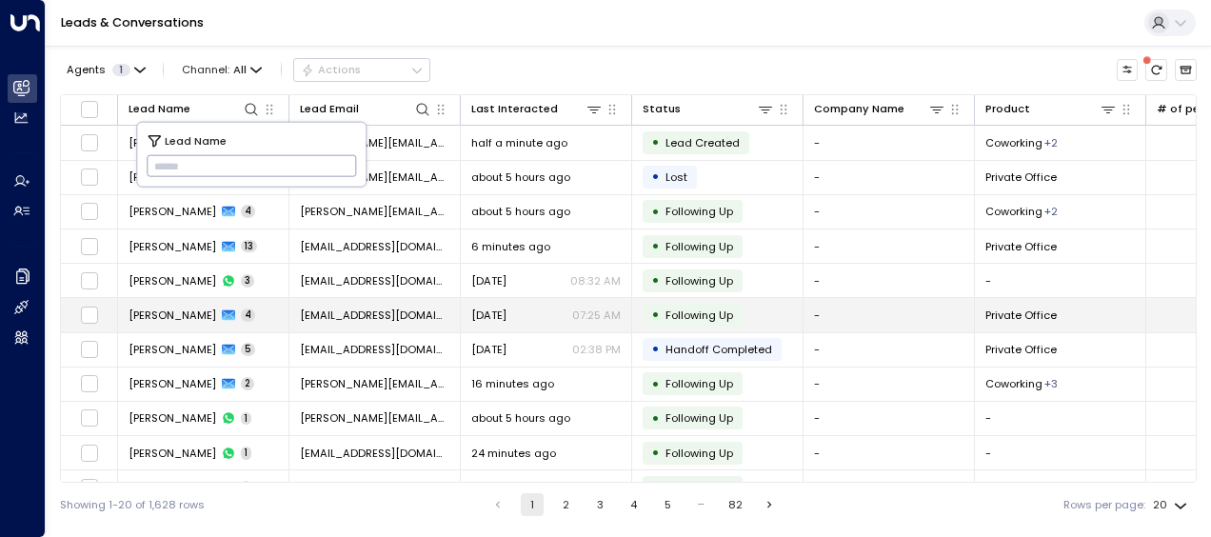
type input "**********"
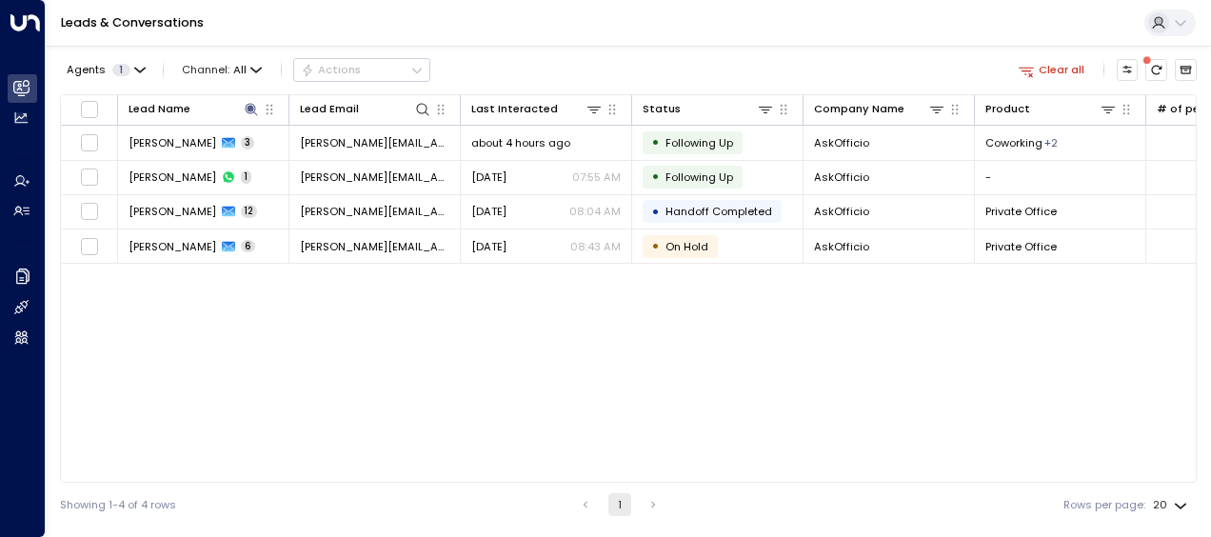
click at [485, 382] on div "Lead Name Lead Email Last Interacted Status Company Name Product # of people AI…" at bounding box center [628, 288] width 1137 height 388
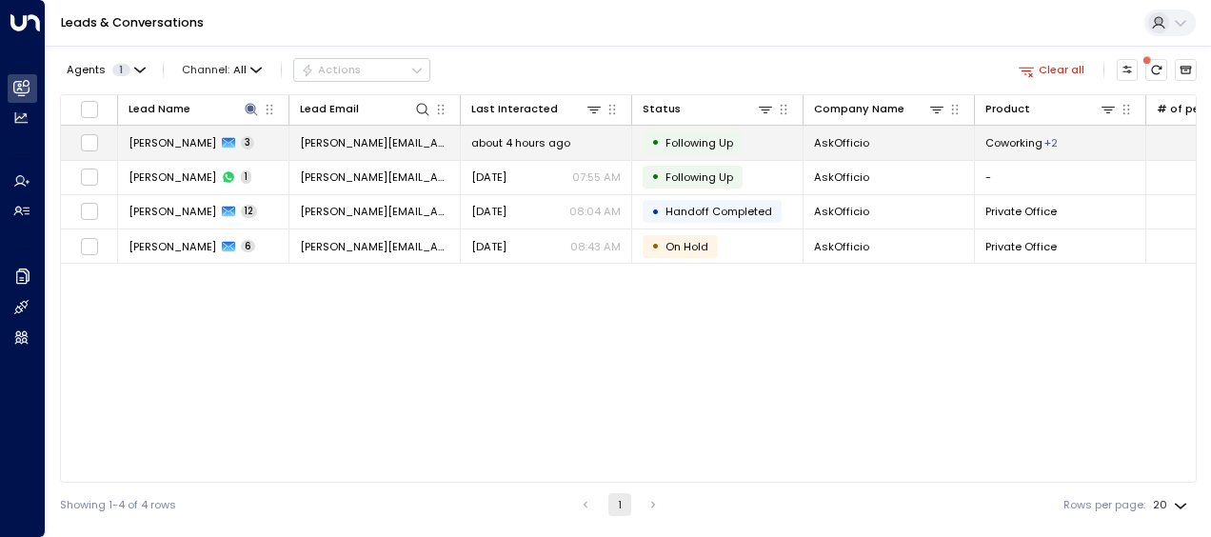
click at [366, 137] on span "[PERSON_NAME][EMAIL_ADDRESS][DOMAIN_NAME]" at bounding box center [374, 142] width 149 height 15
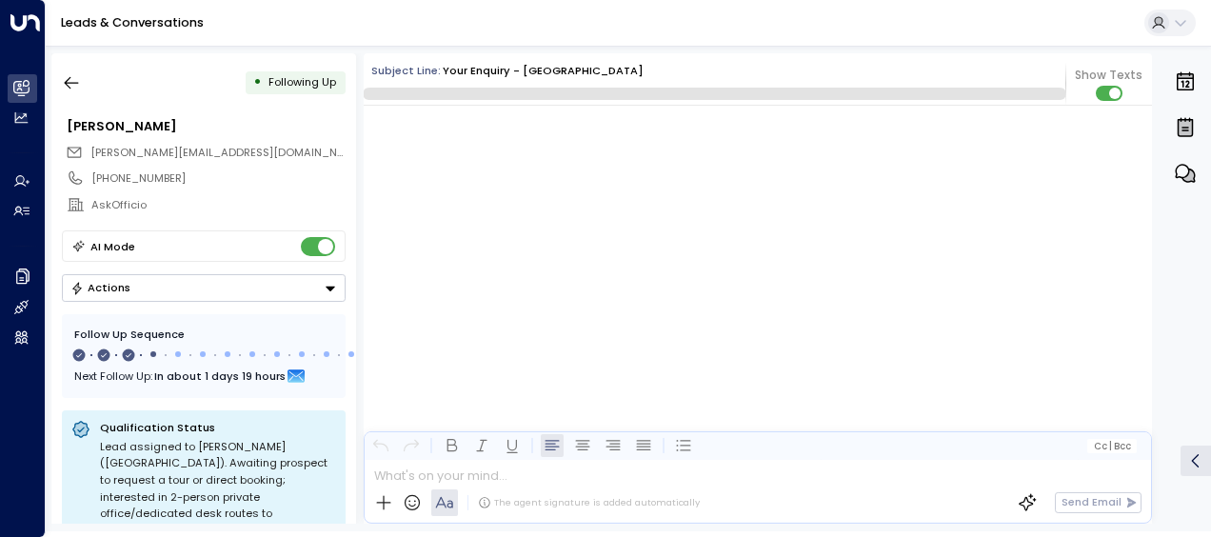
scroll to position [1433, 0]
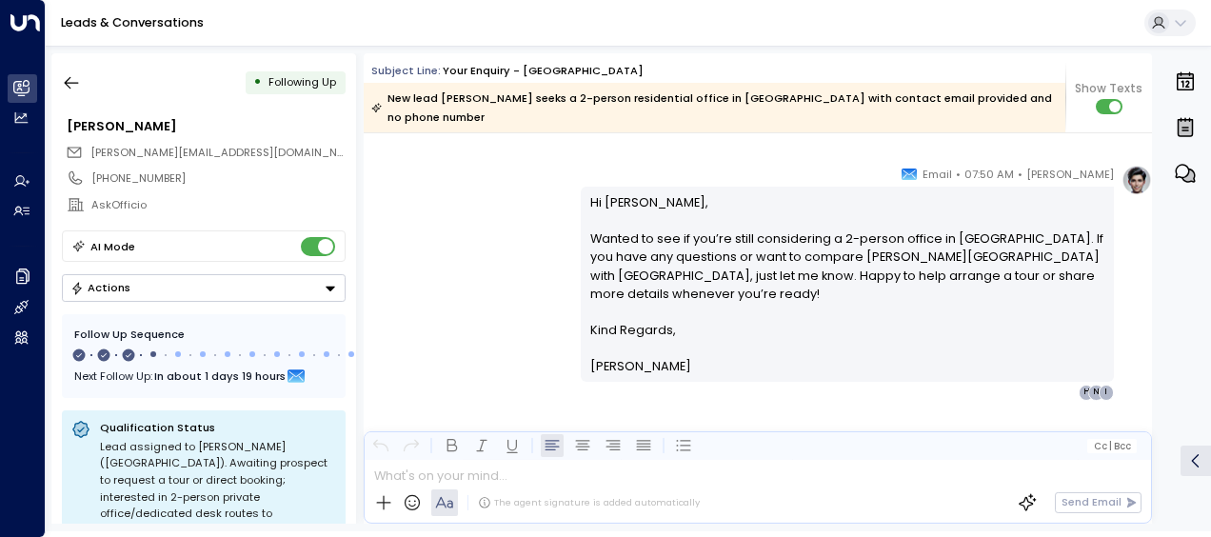
click at [506, 236] on div "[PERSON_NAME] • 07:50 AM • Email Hi [PERSON_NAME], Wanted to see if you’re stil…" at bounding box center [758, 282] width 788 height 235
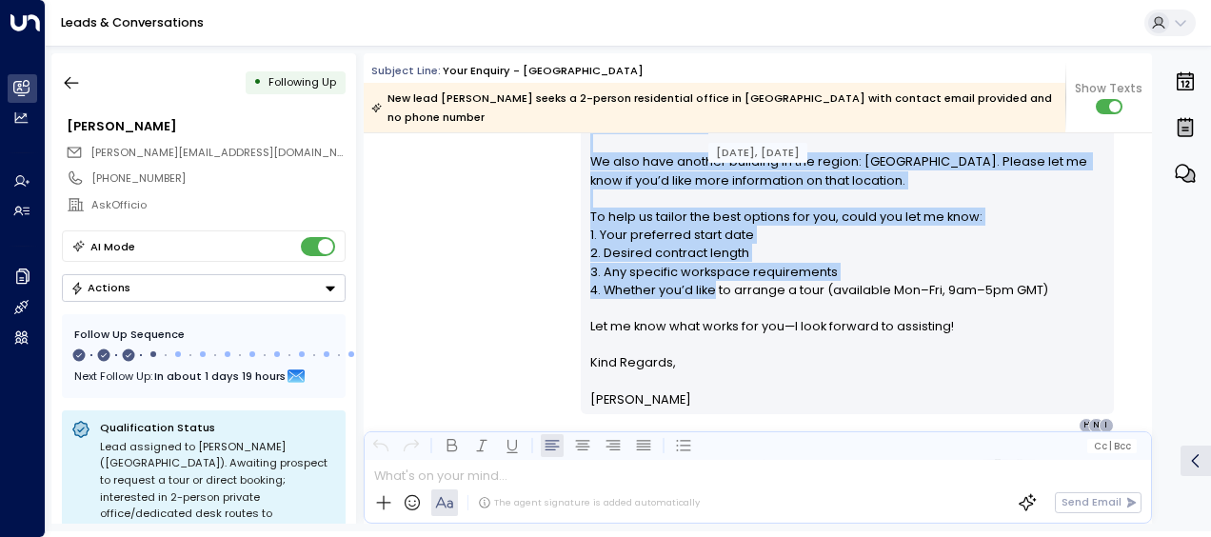
scroll to position [596, 0]
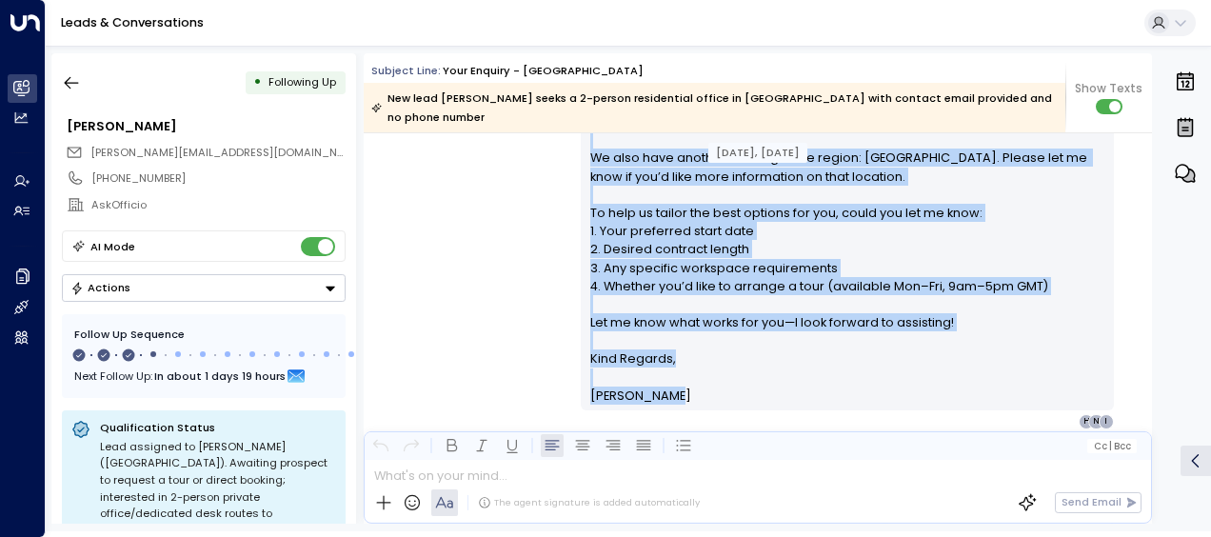
drag, startPoint x: 588, startPoint y: 209, endPoint x: 699, endPoint y: 396, distance: 217.7
click at [699, 396] on div "Hi [PERSON_NAME], Thanks for your interest in our Cambridge private offices. At…" at bounding box center [847, 148] width 515 height 511
drag, startPoint x: 699, startPoint y: 396, endPoint x: 654, endPoint y: 246, distance: 157.0
copy div "Hi [PERSON_NAME], Thanks for your interest in our Cambridge private offices. At…"
click at [443, 326] on div "[PERSON_NAME] • 01:36 PM • Email Hi [PERSON_NAME], Thanks for your interest in …" at bounding box center [758, 147] width 788 height 565
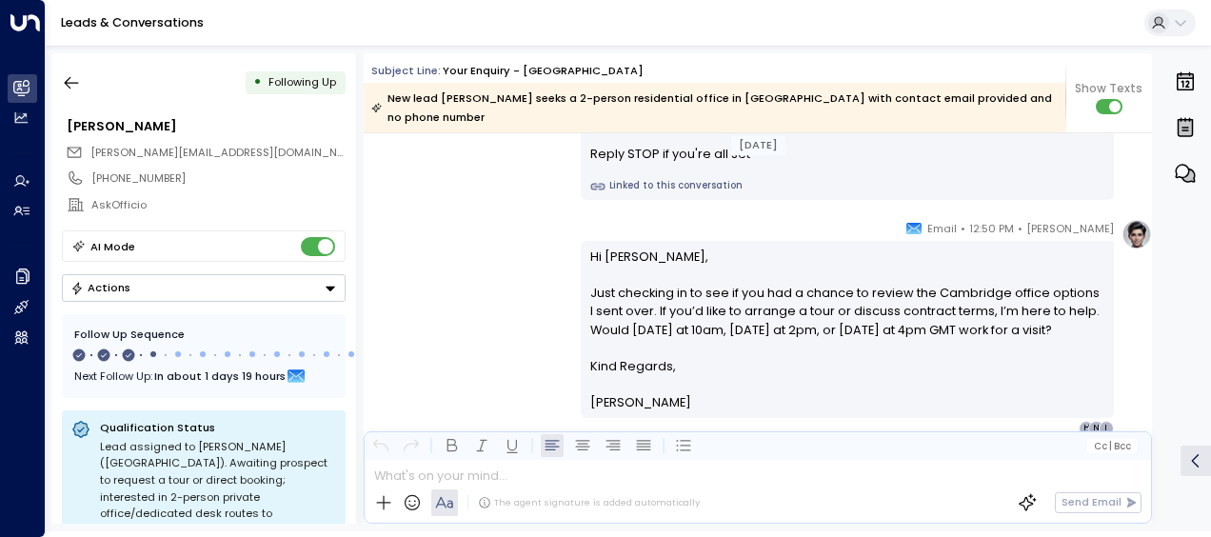
scroll to position [1091, 0]
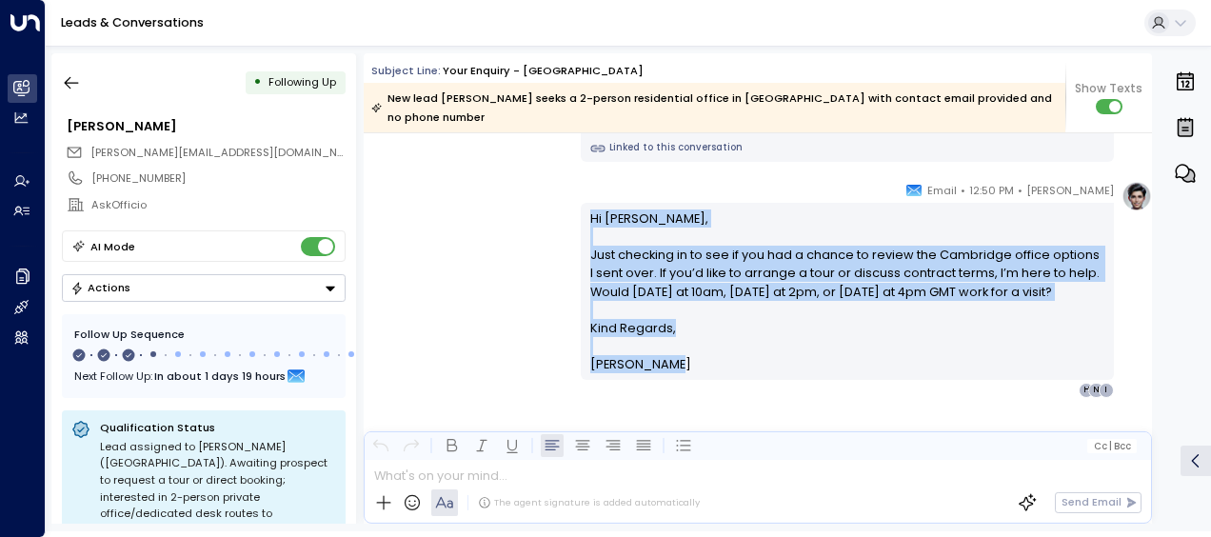
drag, startPoint x: 587, startPoint y: 219, endPoint x: 674, endPoint y: 383, distance: 185.3
click at [674, 374] on div "Hi [PERSON_NAME], Just checking in to see if you had a chance to review the Cam…" at bounding box center [847, 291] width 515 height 165
drag, startPoint x: 674, startPoint y: 383, endPoint x: 617, endPoint y: 309, distance: 93.7
click at [539, 249] on div "[PERSON_NAME] • 12:50 PM • Email Hi [PERSON_NAME], Just checking in to see if y…" at bounding box center [758, 289] width 788 height 217
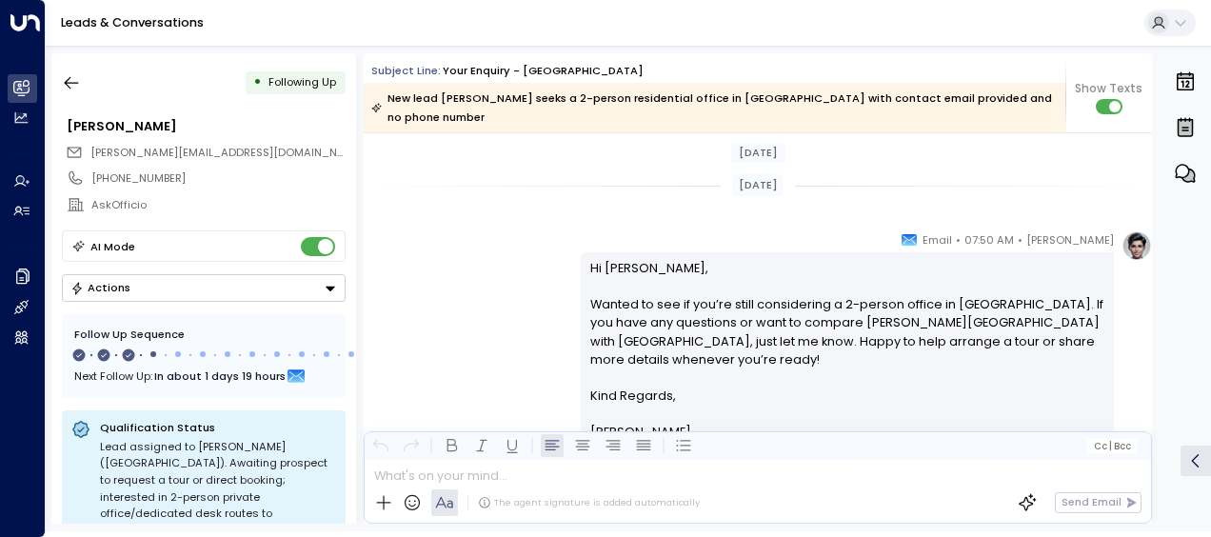
scroll to position [1396, 0]
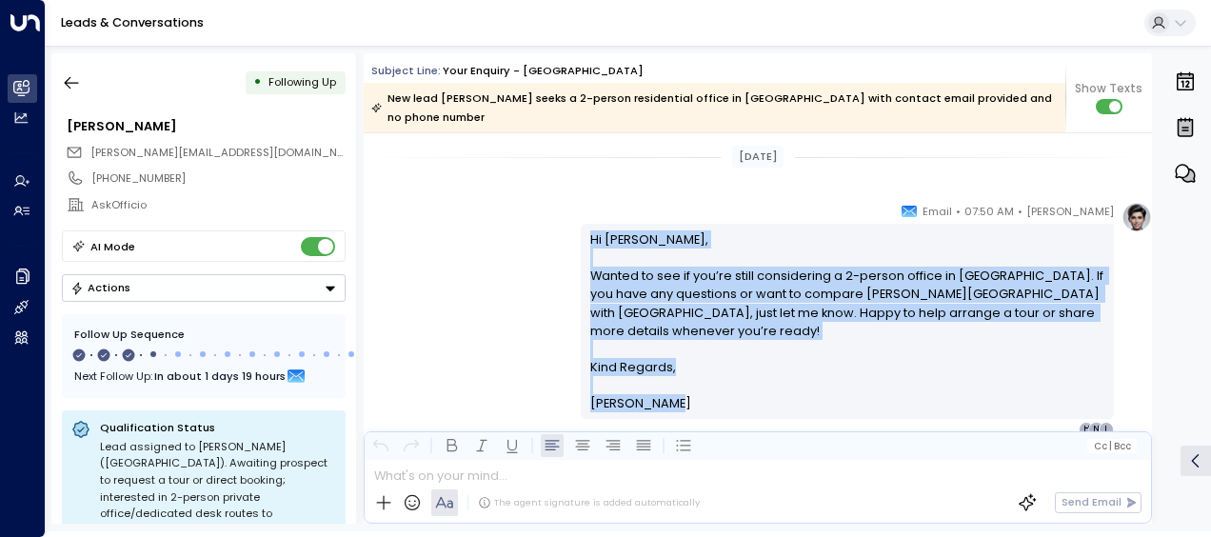
drag, startPoint x: 587, startPoint y: 238, endPoint x: 687, endPoint y: 405, distance: 194.8
click at [687, 405] on div "Hi [PERSON_NAME], Wanted to see if you’re still considering a 2-person office i…" at bounding box center [847, 321] width 515 height 183
drag, startPoint x: 687, startPoint y: 405, endPoint x: 602, endPoint y: 299, distance: 136.1
click at [468, 277] on div "[PERSON_NAME] • 07:50 AM • Email Hi [PERSON_NAME], Wanted to see if you’re stil…" at bounding box center [758, 319] width 788 height 235
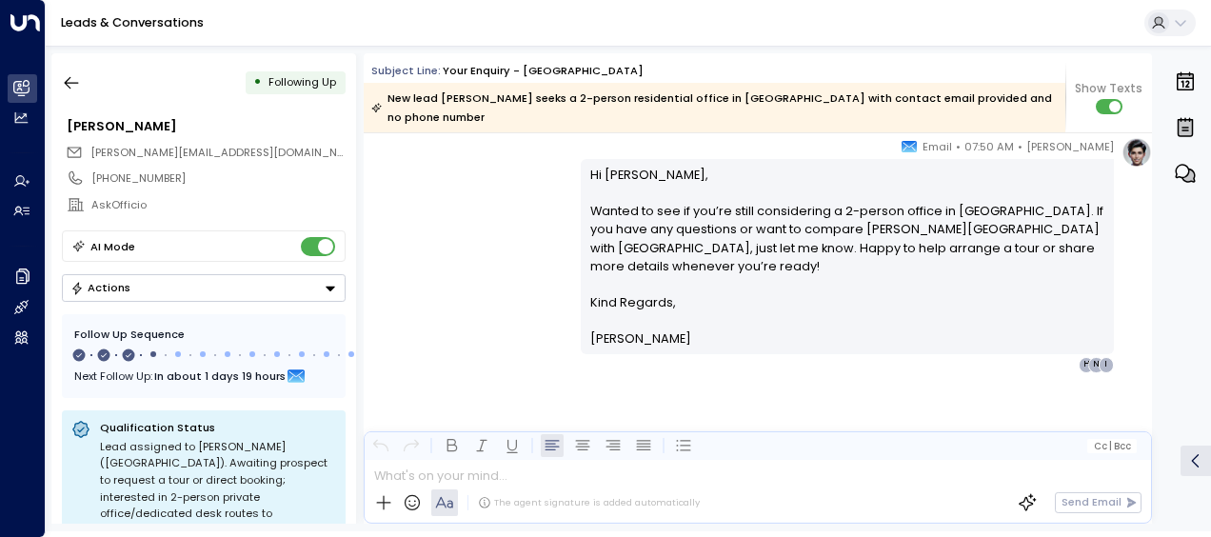
scroll to position [1462, 0]
click at [72, 77] on icon "button" at bounding box center [71, 82] width 19 height 19
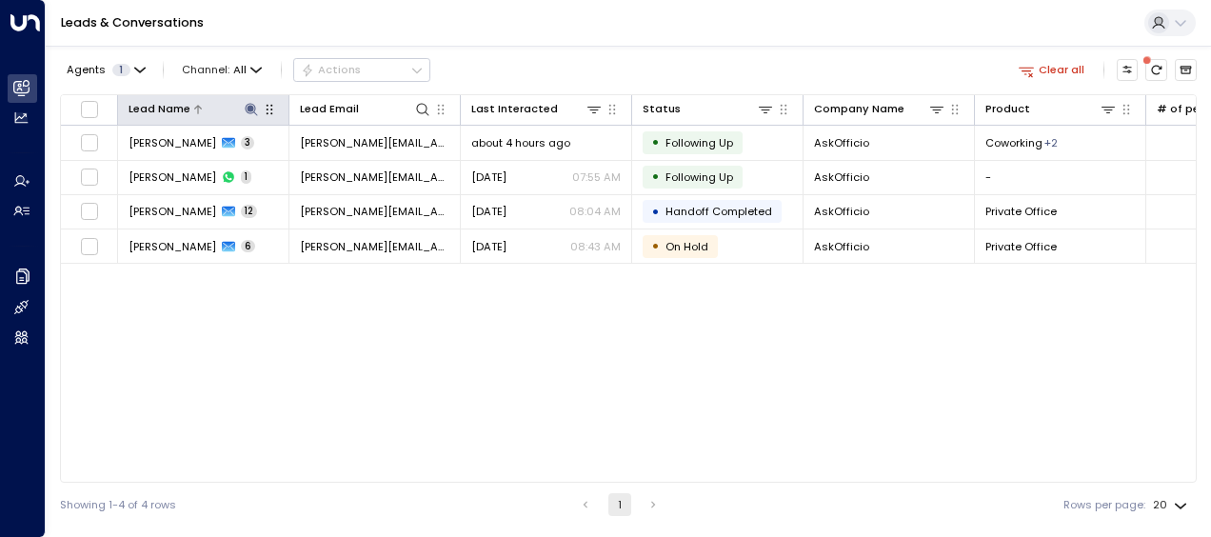
click at [251, 109] on icon at bounding box center [251, 109] width 12 height 12
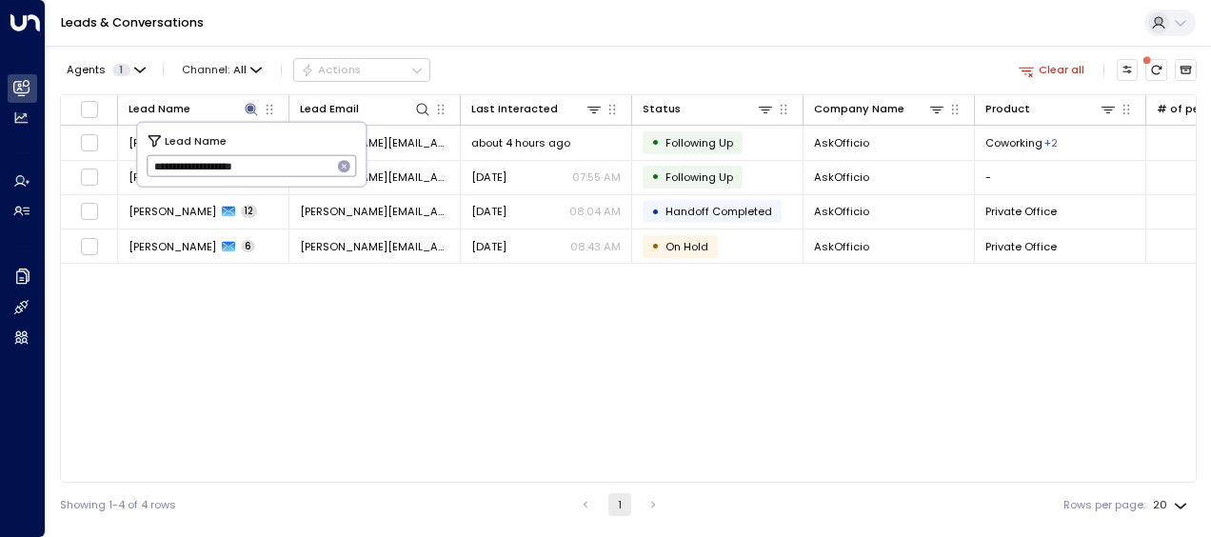
drag, startPoint x: 152, startPoint y: 163, endPoint x: 312, endPoint y: 166, distance: 160.0
click at [312, 166] on input "**********" at bounding box center [240, 165] width 186 height 31
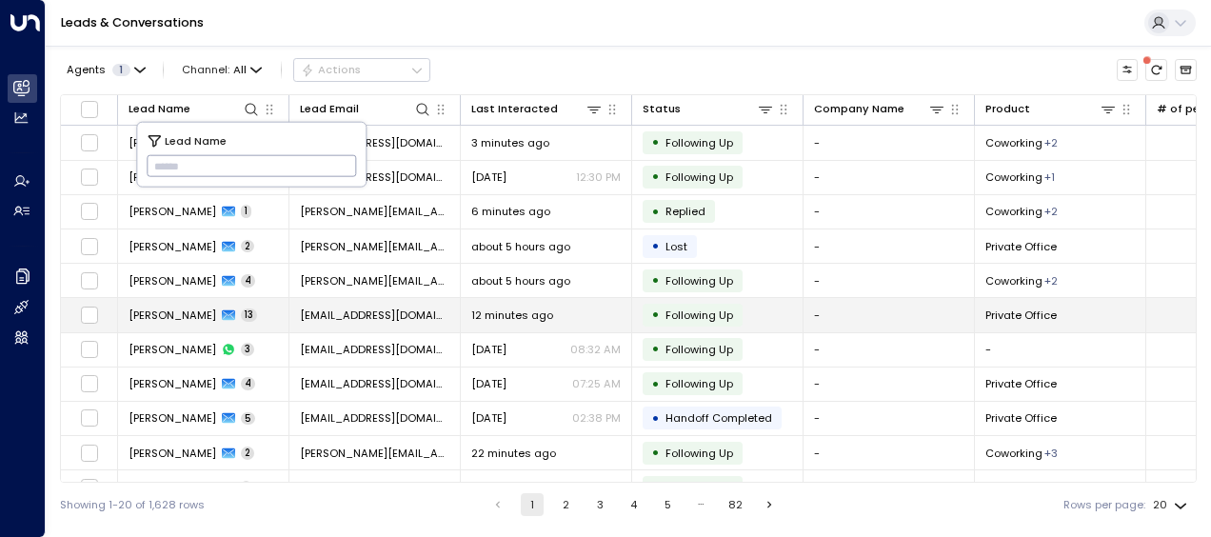
type input "**********"
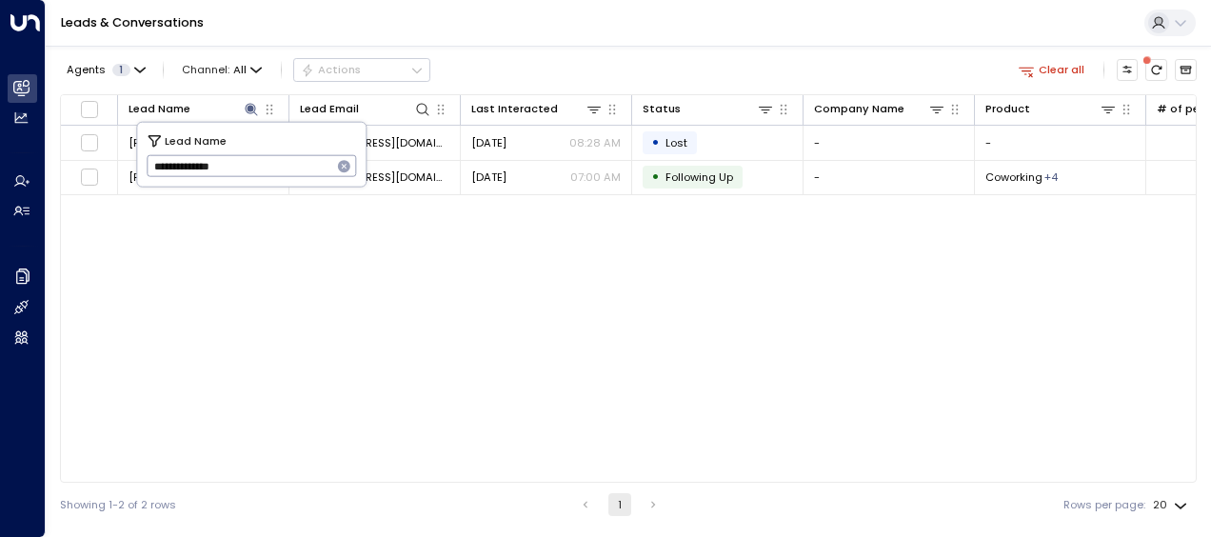
click at [306, 271] on div "Lead Name Lead Email Last Interacted Status Company Name Product # of people AI…" at bounding box center [628, 288] width 1137 height 388
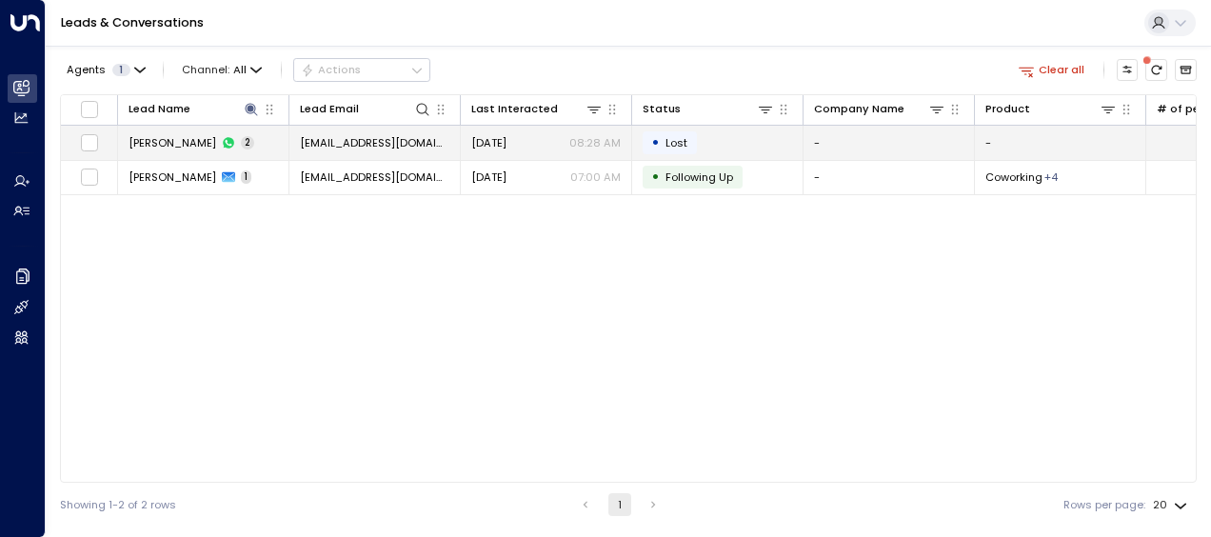
click at [387, 140] on span "[EMAIL_ADDRESS][DOMAIN_NAME]" at bounding box center [374, 142] width 149 height 15
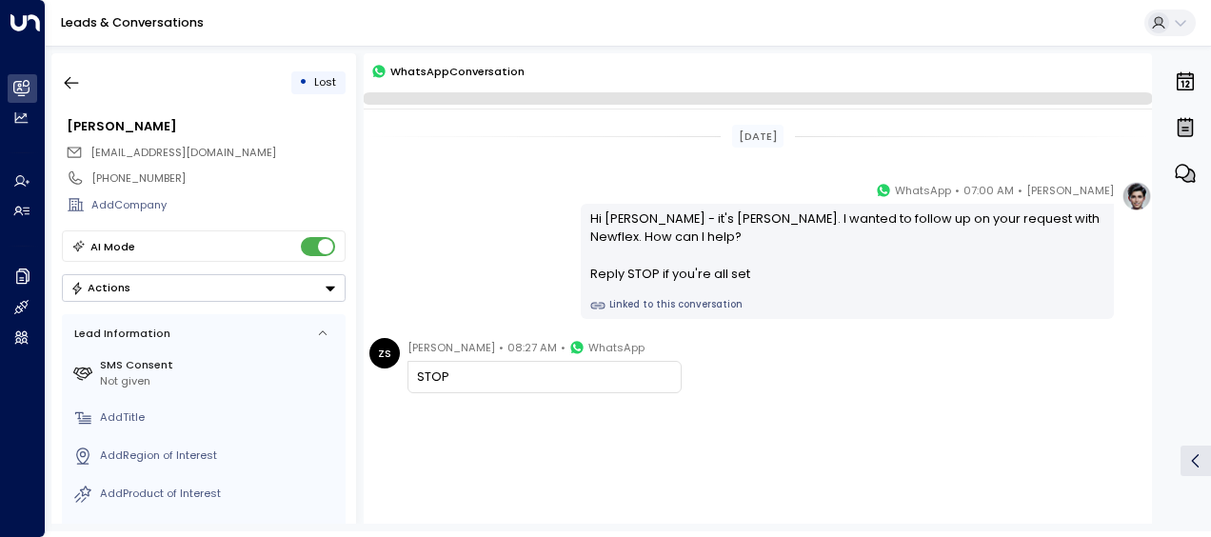
scroll to position [21, 0]
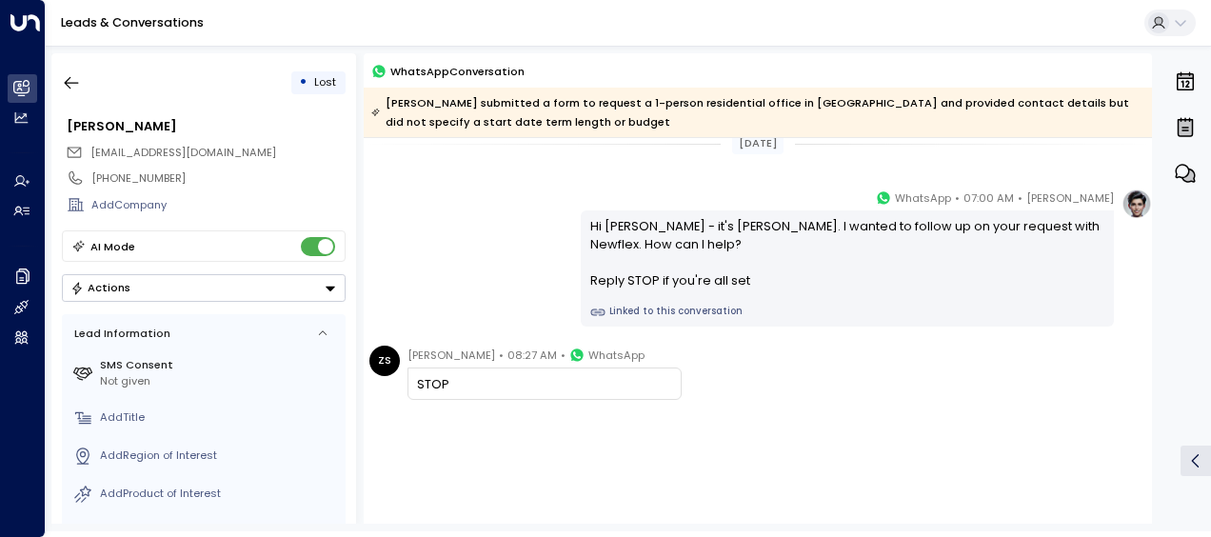
click at [480, 219] on div "[PERSON_NAME] • 07:00 AM • WhatsApp Hi [PERSON_NAME] - it's [PERSON_NAME]. I wa…" at bounding box center [758, 258] width 788 height 138
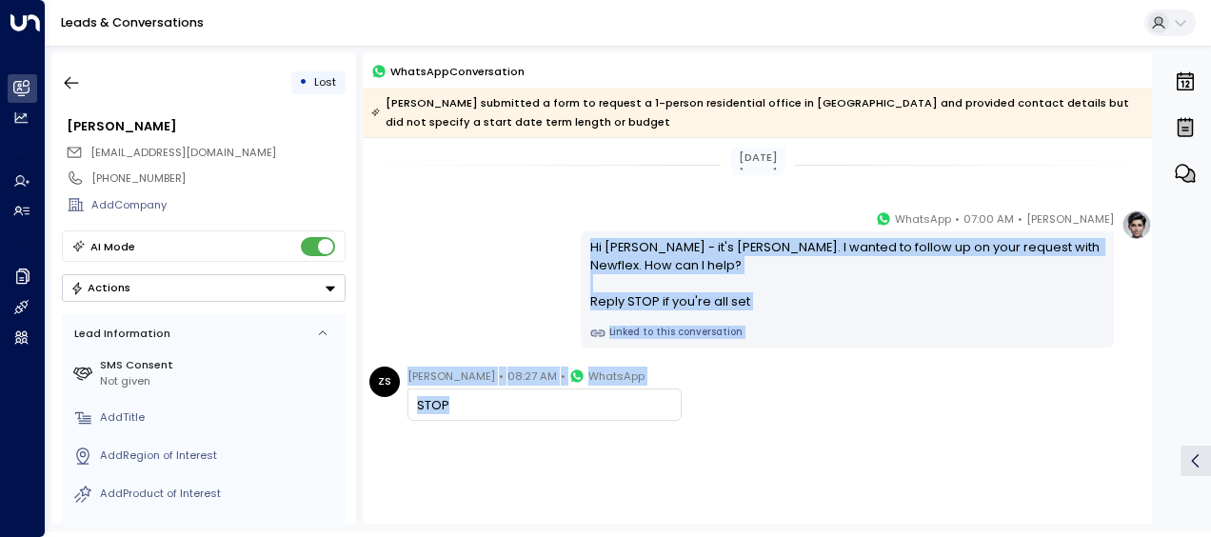
drag, startPoint x: 583, startPoint y: 244, endPoint x: 647, endPoint y: 409, distance: 177.9
click at [647, 409] on div "[DATE] [DATE] [PERSON_NAME] • 07:00 AM • WhatsApp Hi [PERSON_NAME] - it's [PERS…" at bounding box center [758, 355] width 788 height 435
click at [68, 75] on icon "button" at bounding box center [71, 82] width 19 height 19
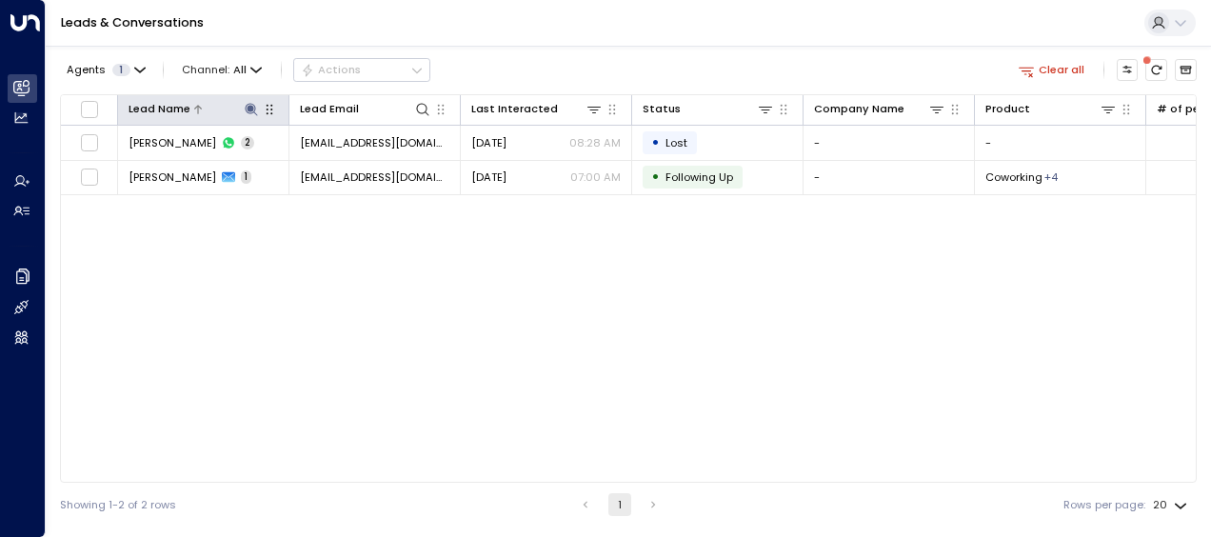
click at [250, 107] on icon at bounding box center [251, 109] width 12 height 12
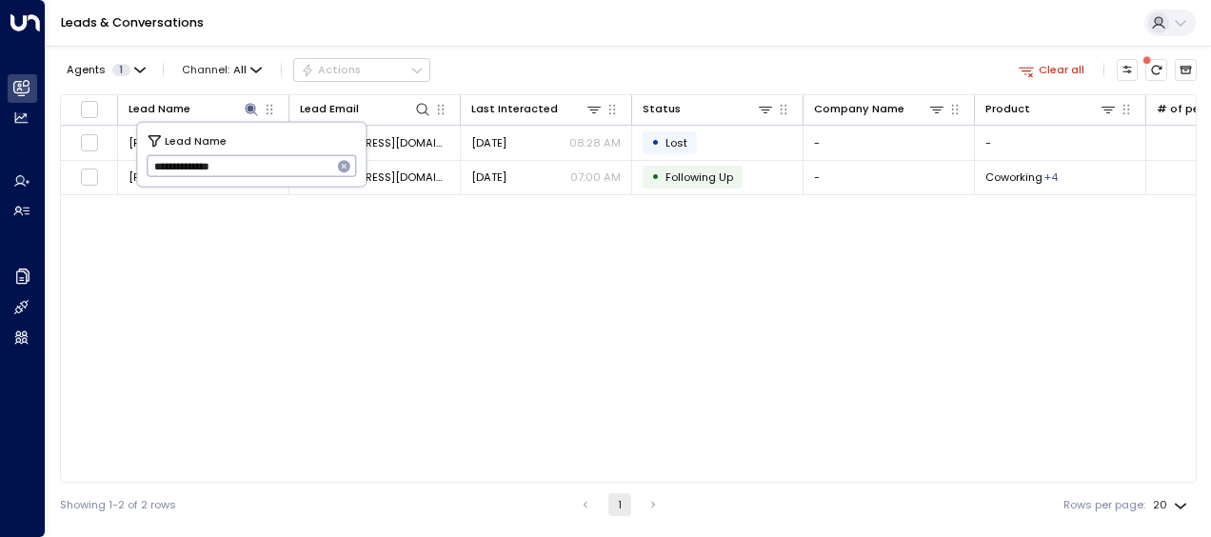
drag, startPoint x: 152, startPoint y: 169, endPoint x: 270, endPoint y: 172, distance: 118.1
click at [270, 172] on input "**********" at bounding box center [240, 165] width 186 height 31
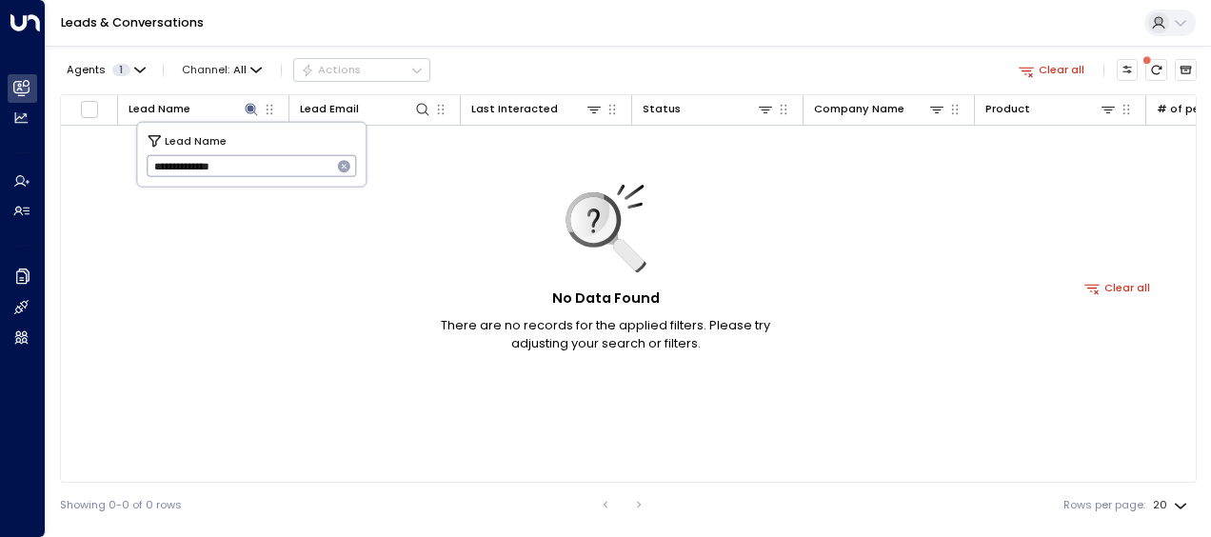
type input "**********"
drag, startPoint x: 151, startPoint y: 166, endPoint x: 267, endPoint y: 171, distance: 115.4
click at [267, 171] on input "**********" at bounding box center [240, 165] width 186 height 31
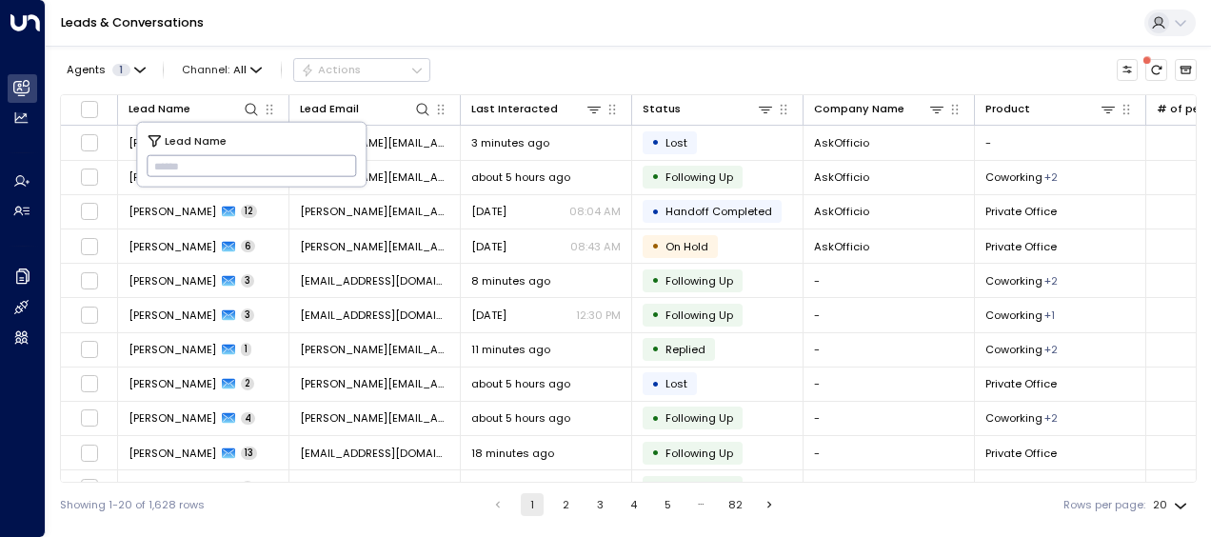
type input "**********"
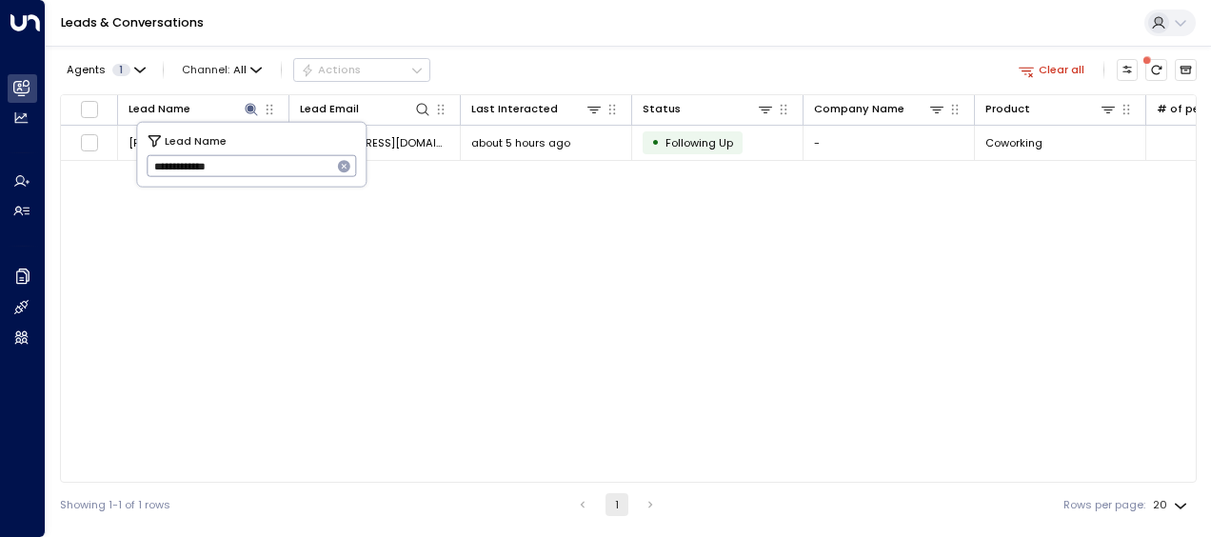
click at [364, 280] on div "Lead Name Lead Email Last Interacted Status Company Name Product # of people AI…" at bounding box center [628, 288] width 1137 height 388
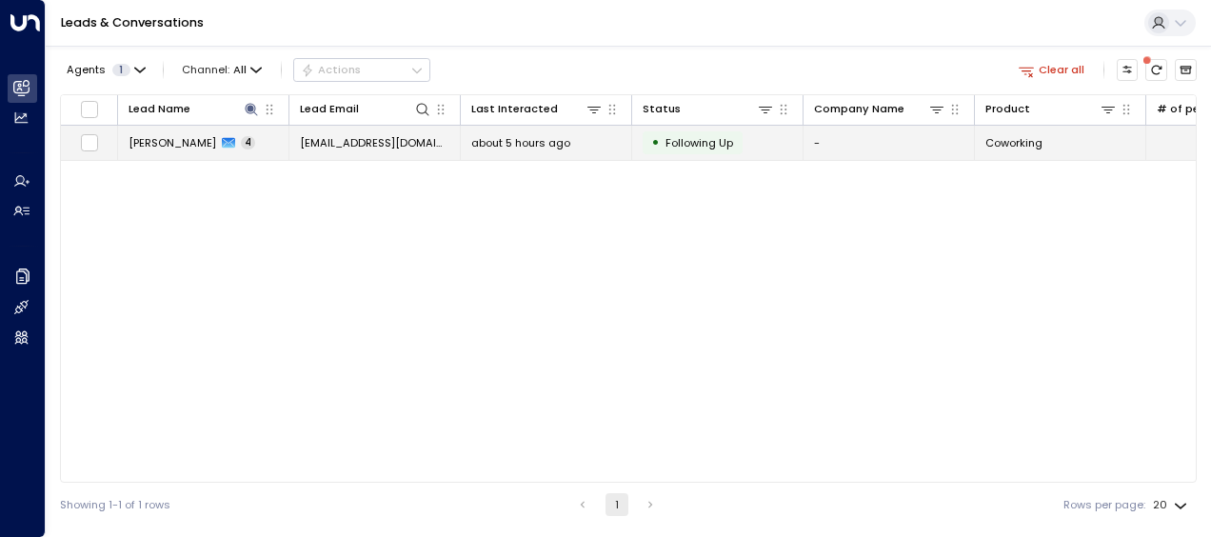
click at [372, 145] on span "[EMAIL_ADDRESS][DOMAIN_NAME]" at bounding box center [374, 142] width 149 height 15
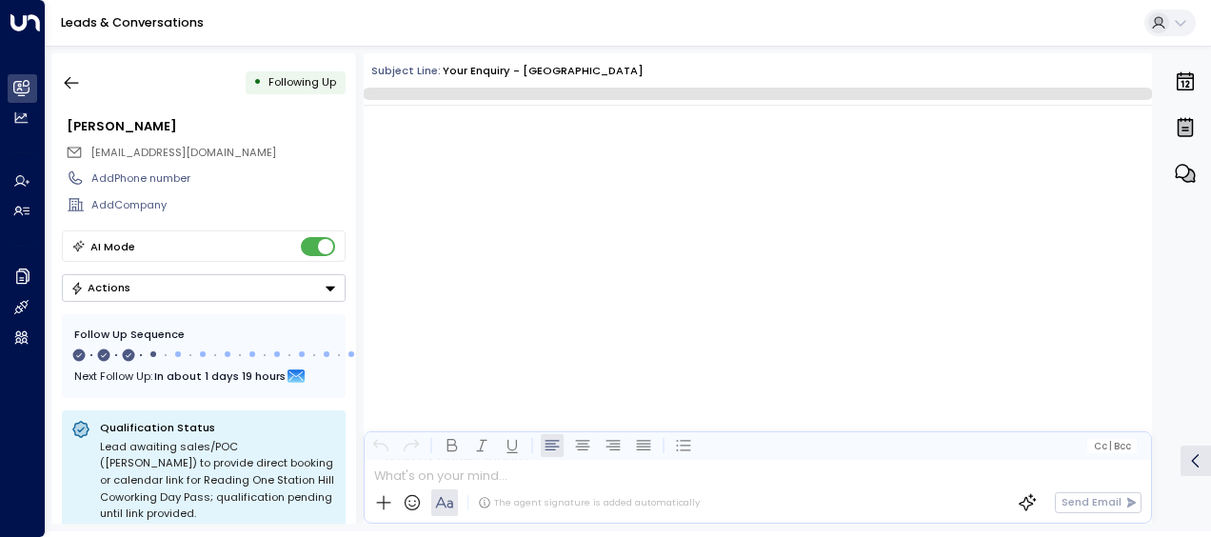
scroll to position [1699, 0]
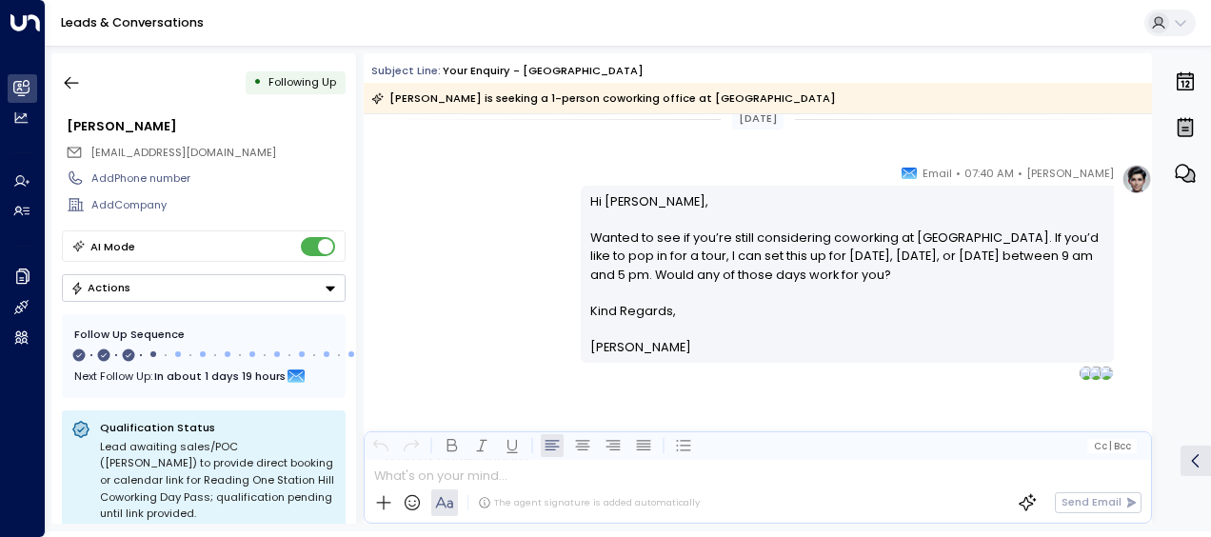
click at [506, 276] on div "[PERSON_NAME] • 07:40 AM • Email Hi [PERSON_NAME], Wanted to see if you’re stil…" at bounding box center [758, 272] width 788 height 217
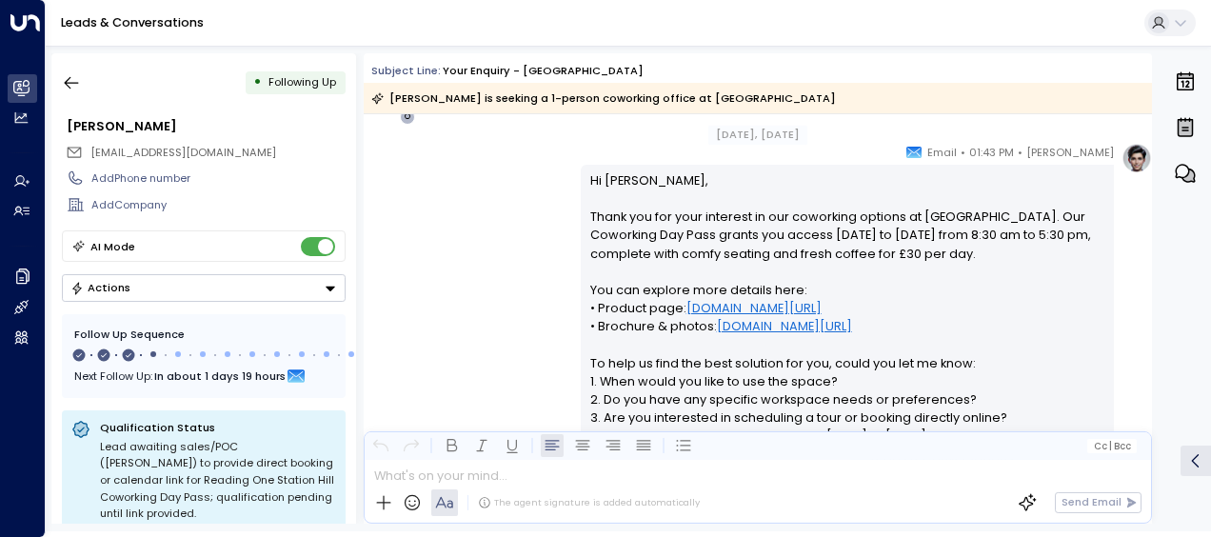
scroll to position [297, 0]
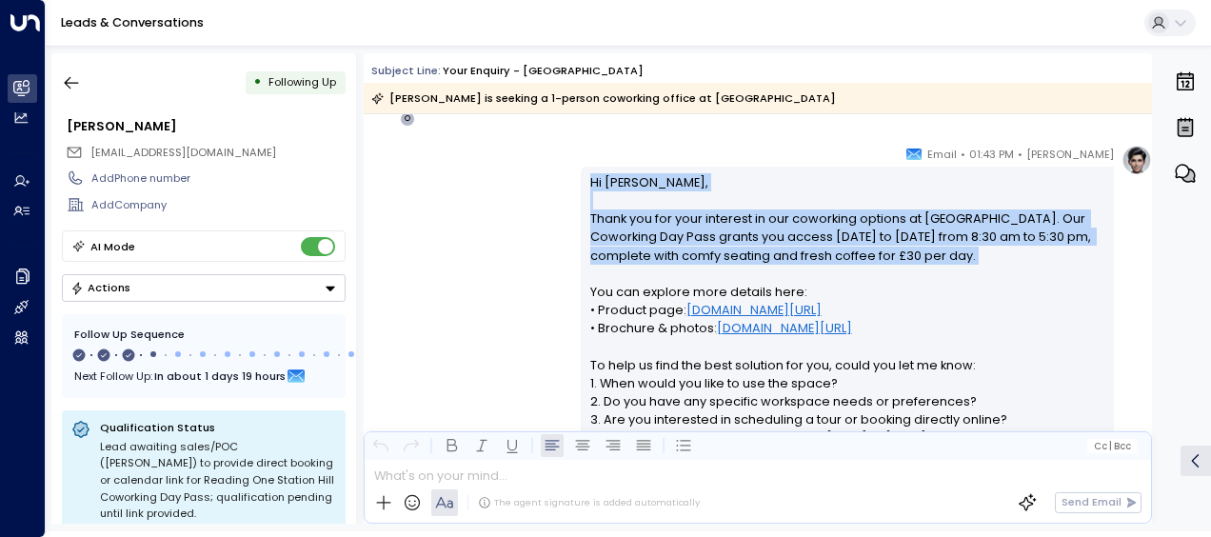
drag, startPoint x: 506, startPoint y: 276, endPoint x: 587, endPoint y: 150, distance: 149.5
click at [587, 150] on div "[PERSON_NAME] • 01:43 PM • Email Hi [PERSON_NAME], Thank you for your interest …" at bounding box center [758, 399] width 788 height 509
drag, startPoint x: 587, startPoint y: 150, endPoint x: 538, endPoint y: 198, distance: 68.0
click at [538, 198] on div "[PERSON_NAME] • 01:43 PM • Email Hi [PERSON_NAME], Thank you for your interest …" at bounding box center [758, 399] width 788 height 509
click at [514, 199] on div "[PERSON_NAME] • 01:43 PM • Email Hi [PERSON_NAME], Thank you for your interest …" at bounding box center [758, 399] width 788 height 509
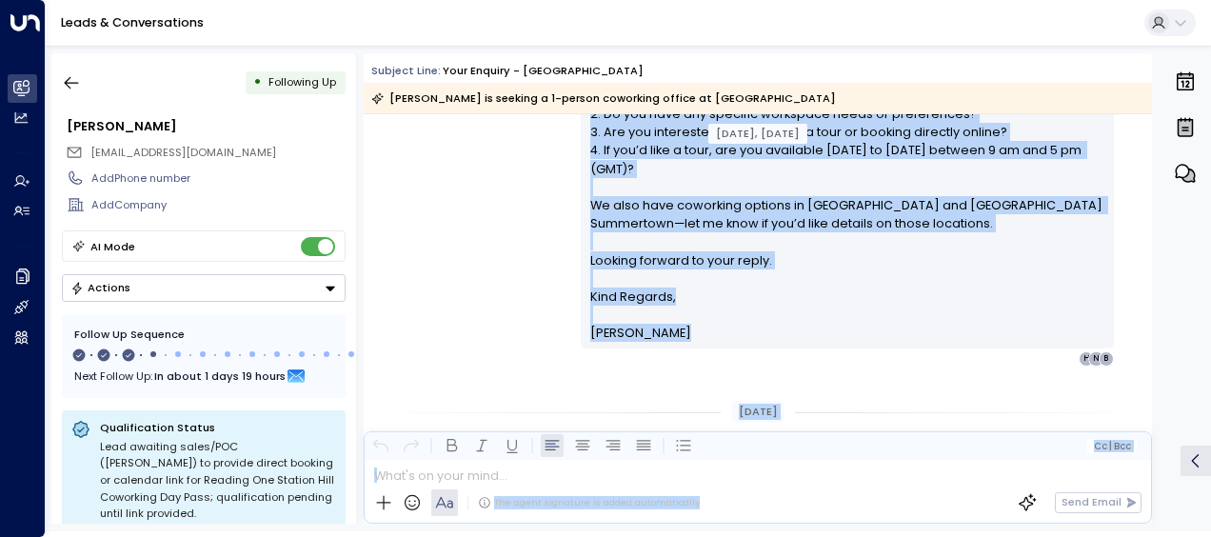
scroll to position [620, 0]
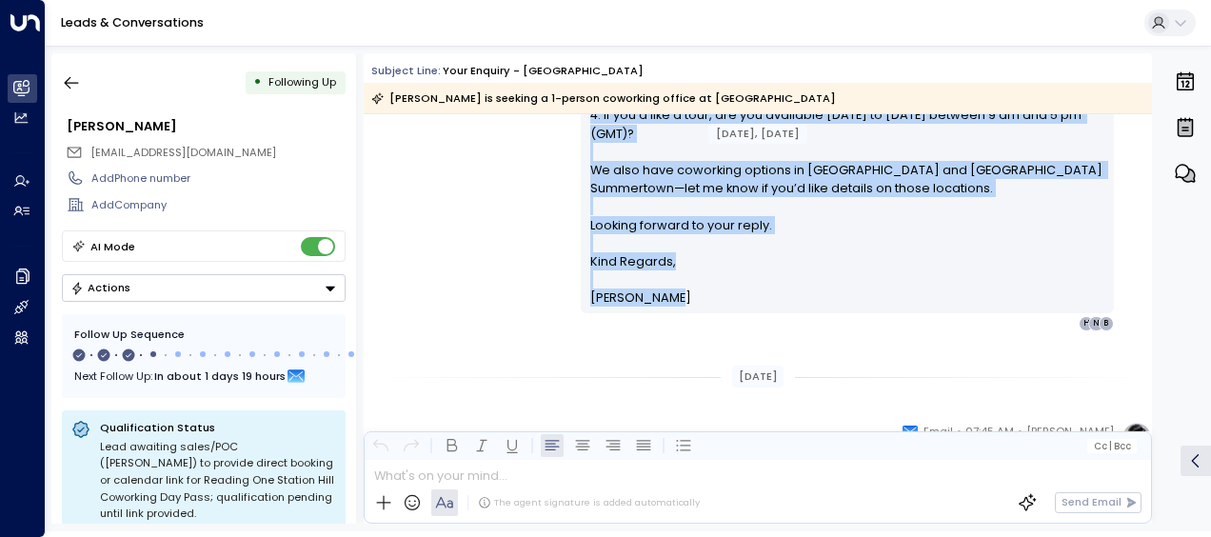
drag, startPoint x: 587, startPoint y: 178, endPoint x: 653, endPoint y: 316, distance: 153.3
click at [653, 316] on div "[PERSON_NAME] • 01:43 PM • Email Hi [PERSON_NAME], Thank you for your interest …" at bounding box center [847, 76] width 533 height 509
drag, startPoint x: 653, startPoint y: 316, endPoint x: 609, endPoint y: 282, distance: 55.6
click at [461, 255] on div "[PERSON_NAME] • 01:43 PM • Email Hi [PERSON_NAME], Thank you for your interest …" at bounding box center [758, 76] width 788 height 509
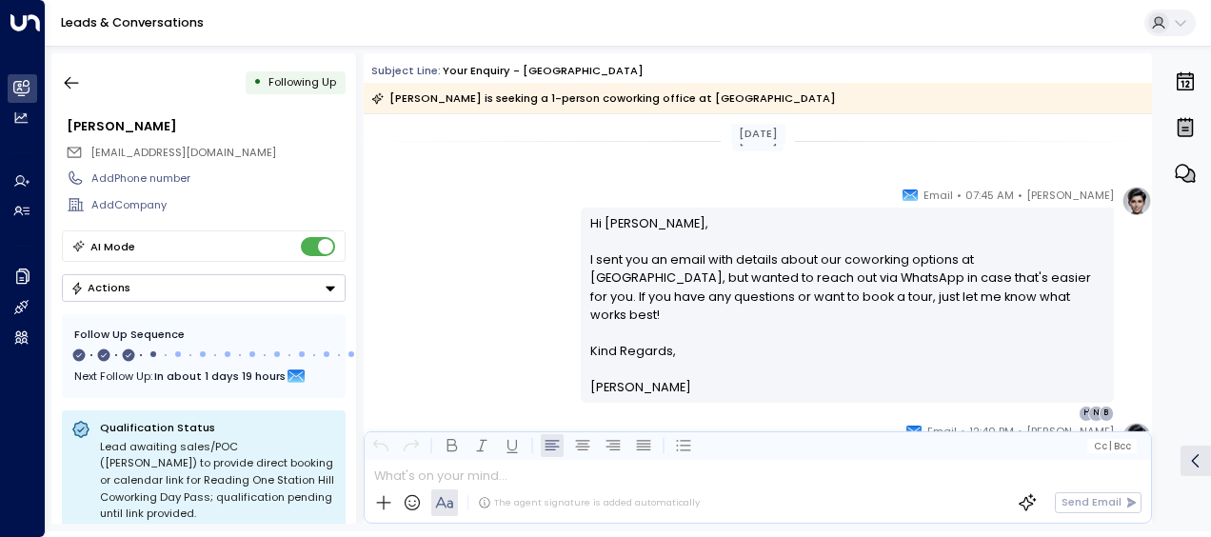
scroll to position [886, 0]
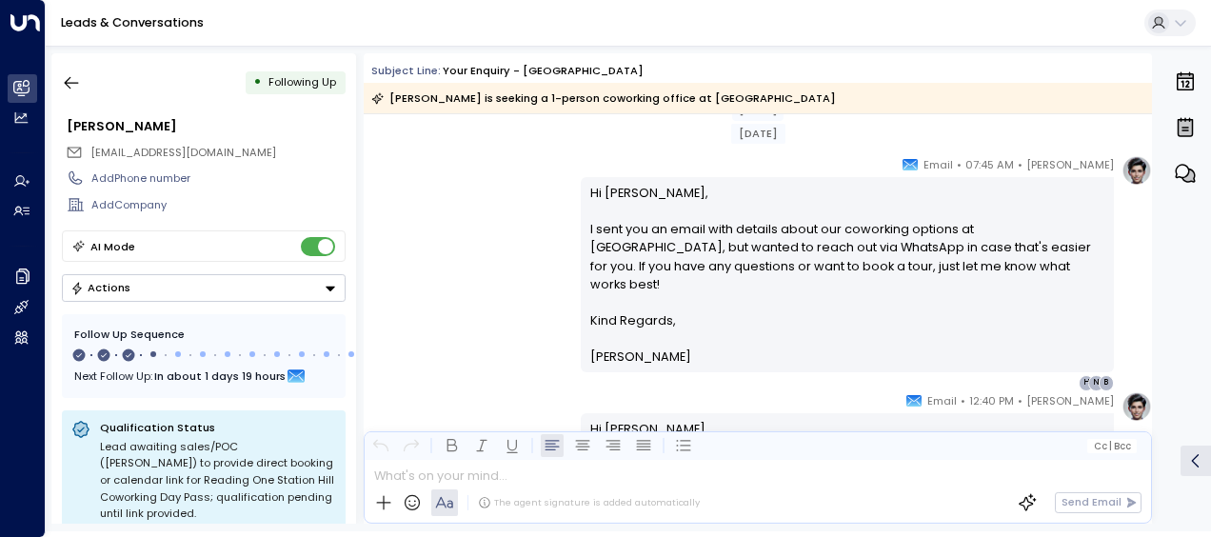
click at [461, 255] on div "[PERSON_NAME] • 07:45 AM • Email Hi [PERSON_NAME], I sent you an email with det…" at bounding box center [758, 272] width 788 height 235
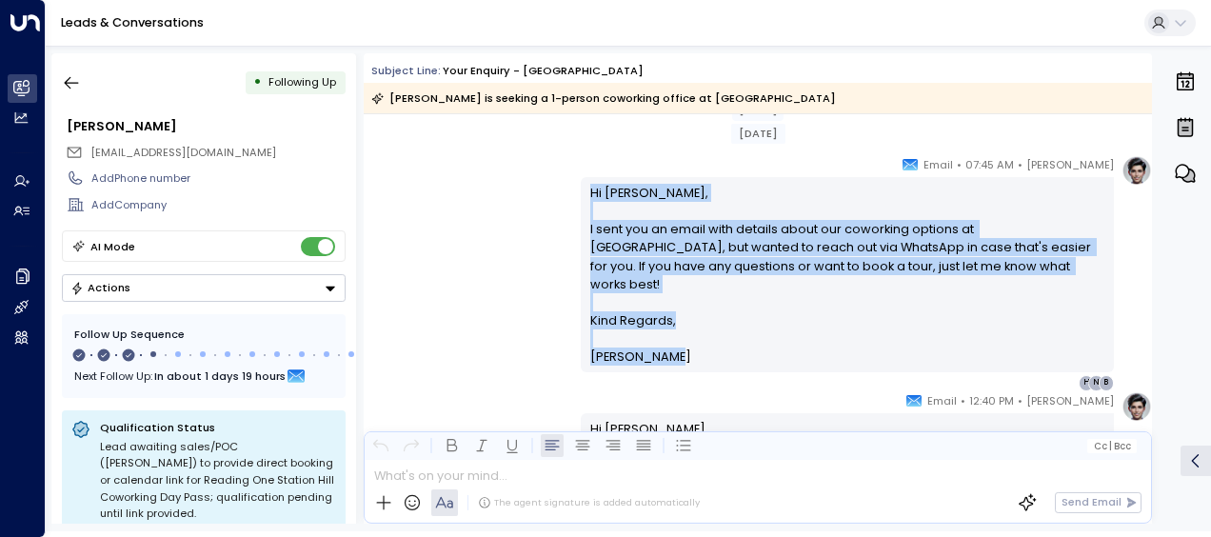
drag, startPoint x: 587, startPoint y: 189, endPoint x: 691, endPoint y: 342, distance: 185.1
click at [691, 342] on div "Hi [PERSON_NAME], I sent you an email with details about our coworking options …" at bounding box center [847, 275] width 515 height 183
drag, startPoint x: 691, startPoint y: 342, endPoint x: 613, endPoint y: 257, distance: 115.2
click at [469, 249] on div "[PERSON_NAME] • 07:45 AM • Email Hi [PERSON_NAME], I sent you an email with det…" at bounding box center [758, 272] width 788 height 235
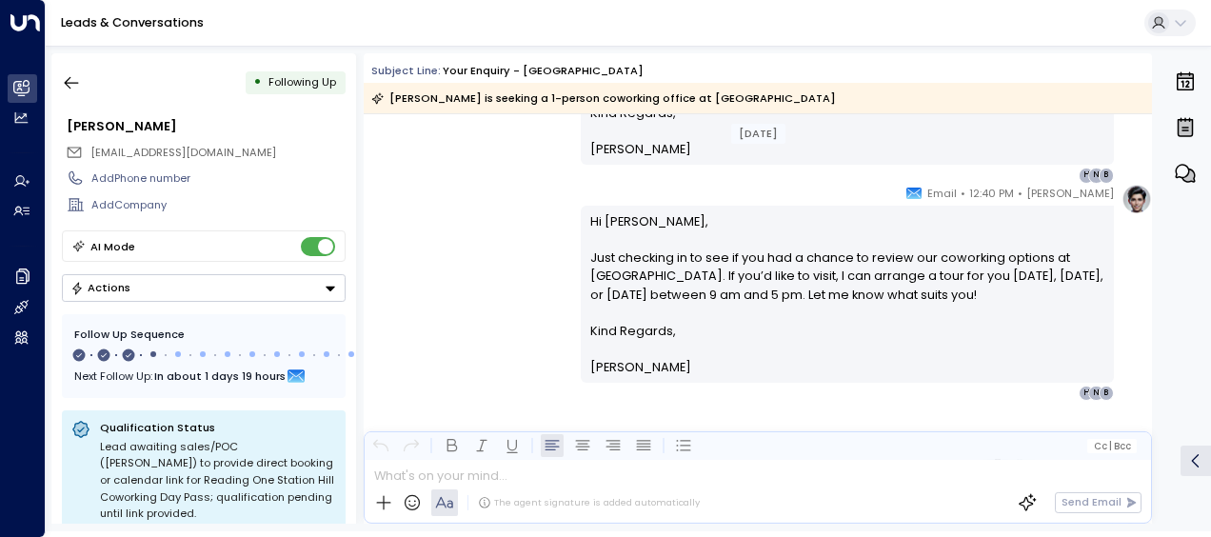
scroll to position [1115, 0]
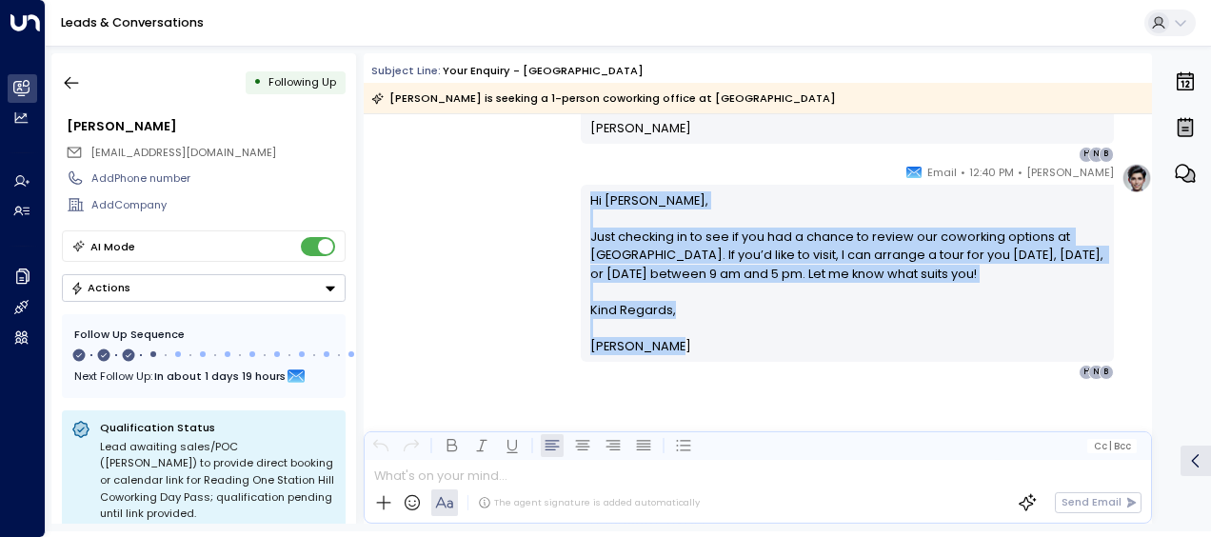
drag, startPoint x: 587, startPoint y: 200, endPoint x: 690, endPoint y: 360, distance: 190.2
click at [690, 356] on div "Hi [PERSON_NAME], Just checking in to see if you had a chance to review our cow…" at bounding box center [847, 273] width 515 height 165
drag, startPoint x: 690, startPoint y: 360, endPoint x: 625, endPoint y: 256, distance: 122.8
click at [489, 275] on div "[PERSON_NAME] • 12:40 PM • Email Hi [PERSON_NAME], Just checking in to see if y…" at bounding box center [758, 271] width 788 height 217
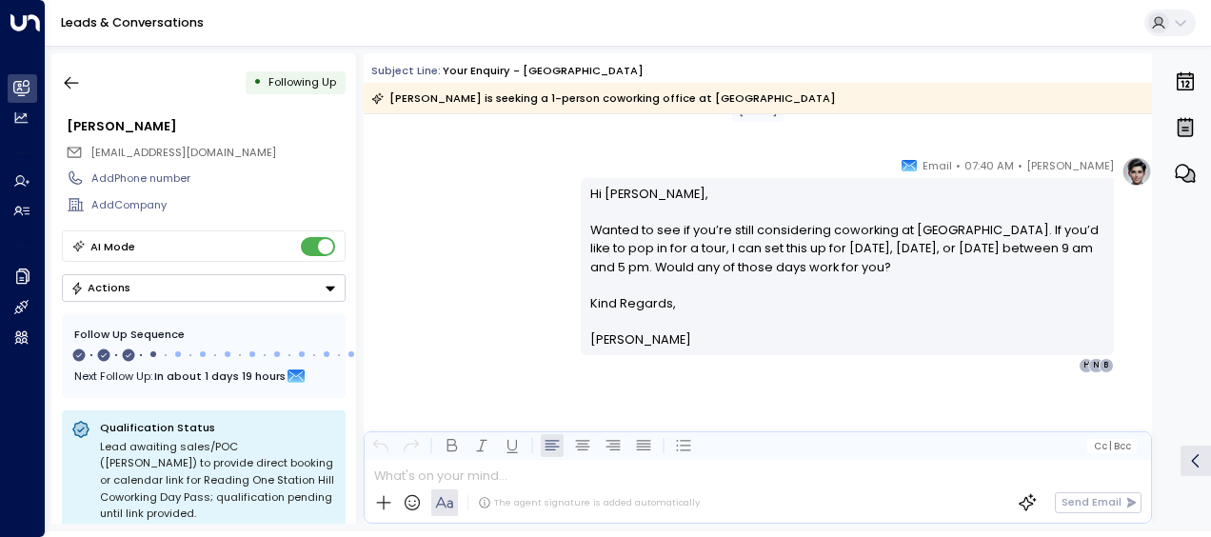
scroll to position [1449, 0]
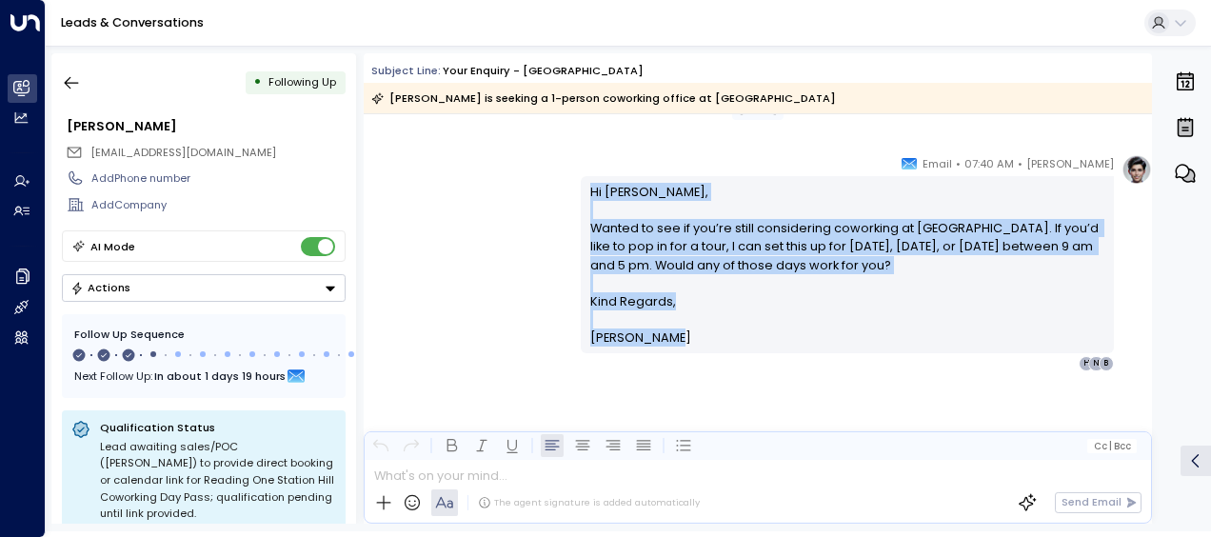
drag, startPoint x: 586, startPoint y: 189, endPoint x: 692, endPoint y: 378, distance: 217.4
click at [692, 378] on div "[PERSON_NAME] • 07:40 AM • Email Hi [PERSON_NAME], Wanted to see if you’re stil…" at bounding box center [758, 338] width 788 height 369
drag, startPoint x: 692, startPoint y: 378, endPoint x: 595, endPoint y: 267, distance: 147.8
click at [72, 85] on icon "button" at bounding box center [71, 82] width 19 height 19
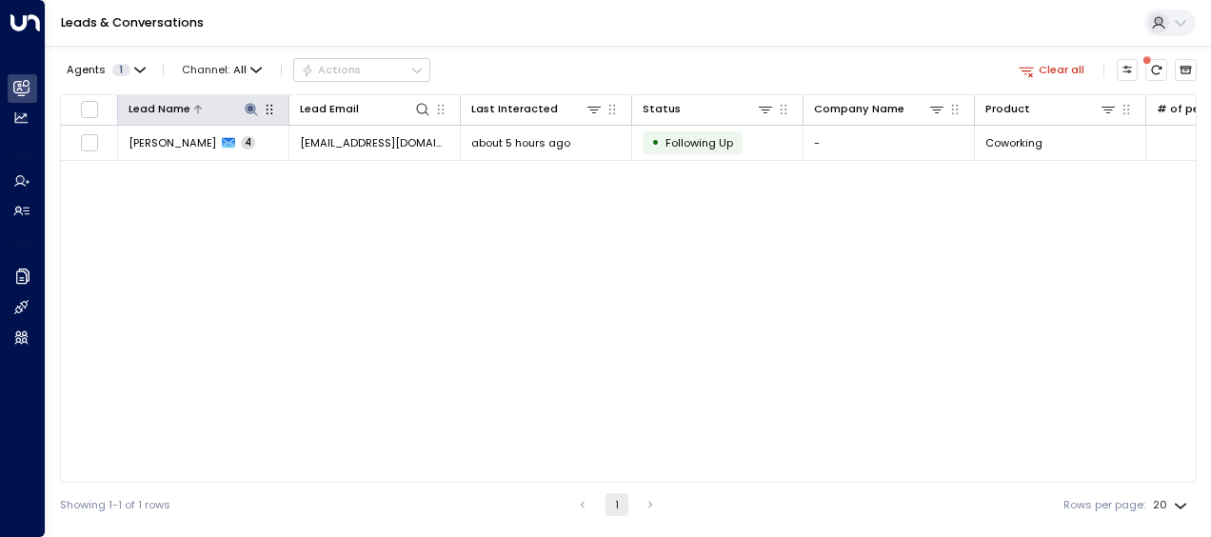
click at [248, 105] on icon at bounding box center [251, 109] width 15 height 15
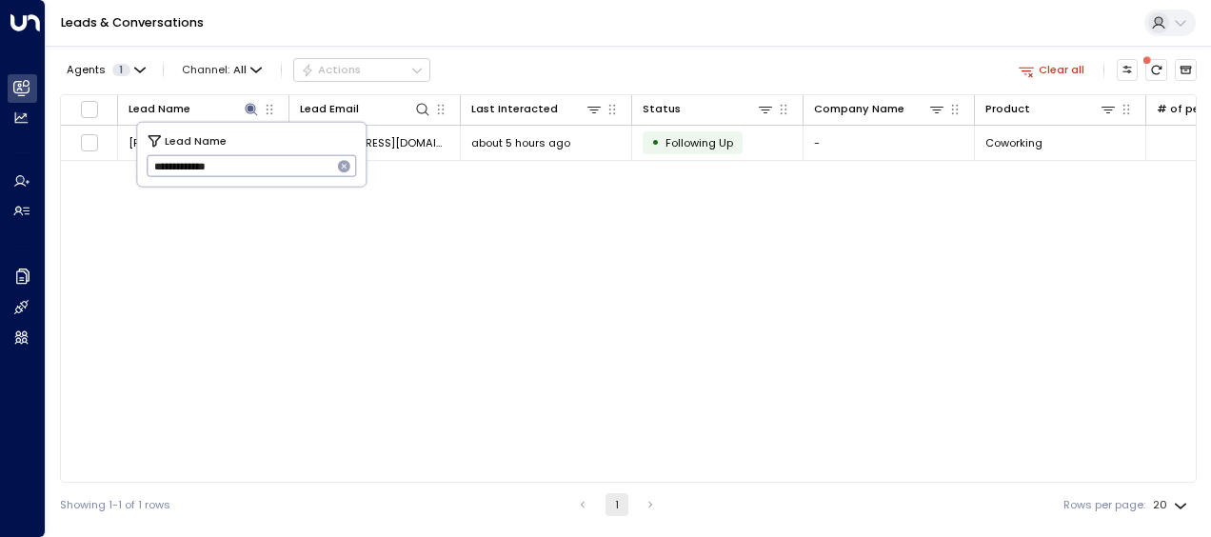
drag, startPoint x: 151, startPoint y: 166, endPoint x: 278, endPoint y: 176, distance: 127.1
click at [278, 176] on input "**********" at bounding box center [240, 165] width 186 height 31
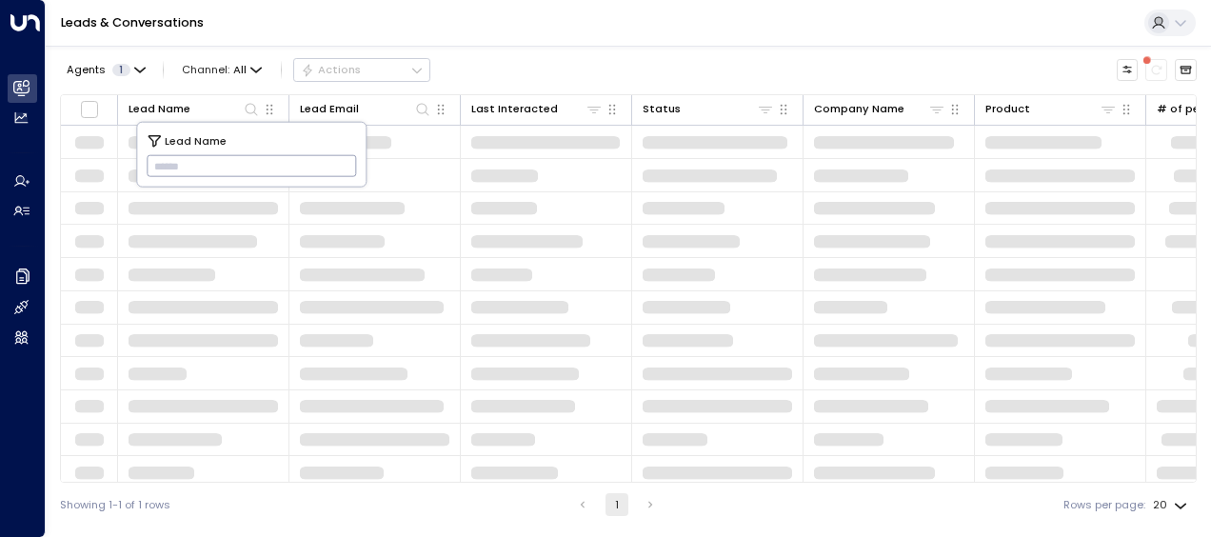
click at [168, 162] on input "text" at bounding box center [252, 165] width 210 height 31
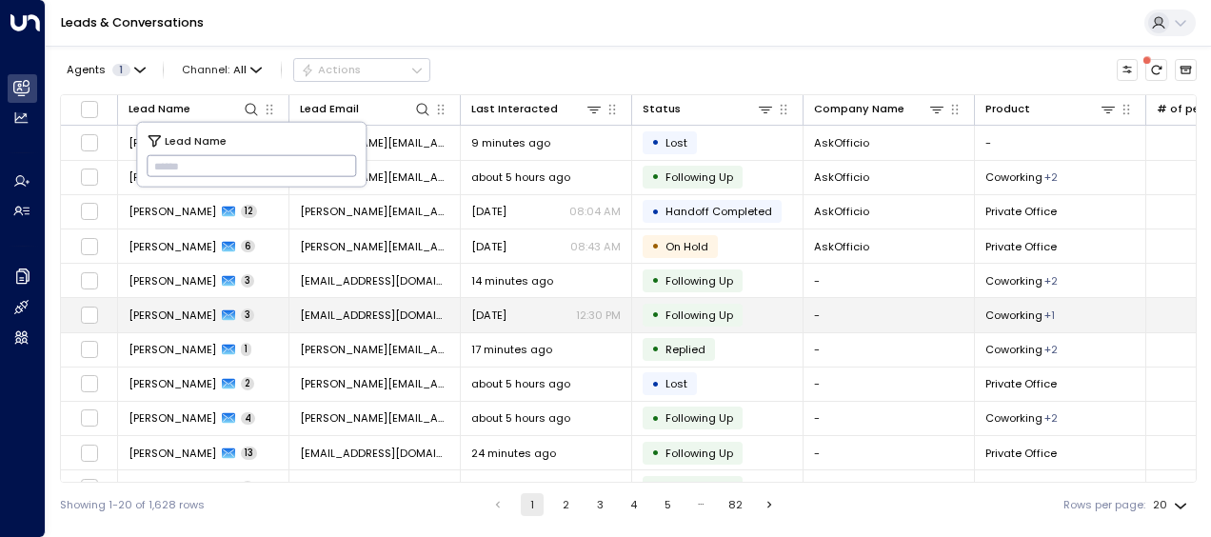
type input "**********"
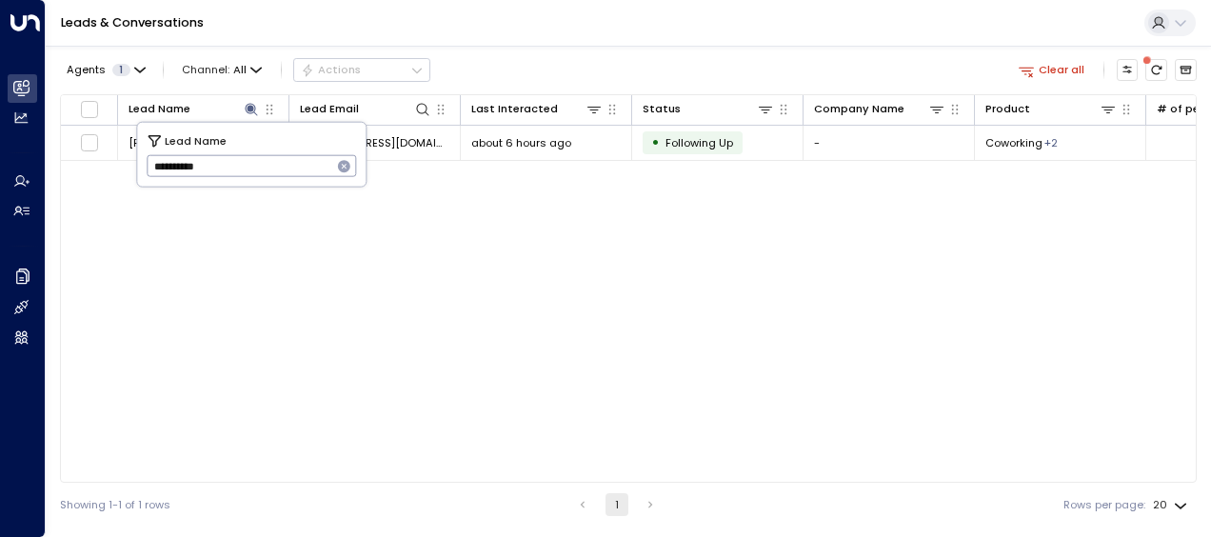
click at [194, 312] on div "Lead Name Lead Email Last Interacted Status Company Name Product # of people AI…" at bounding box center [628, 288] width 1137 height 388
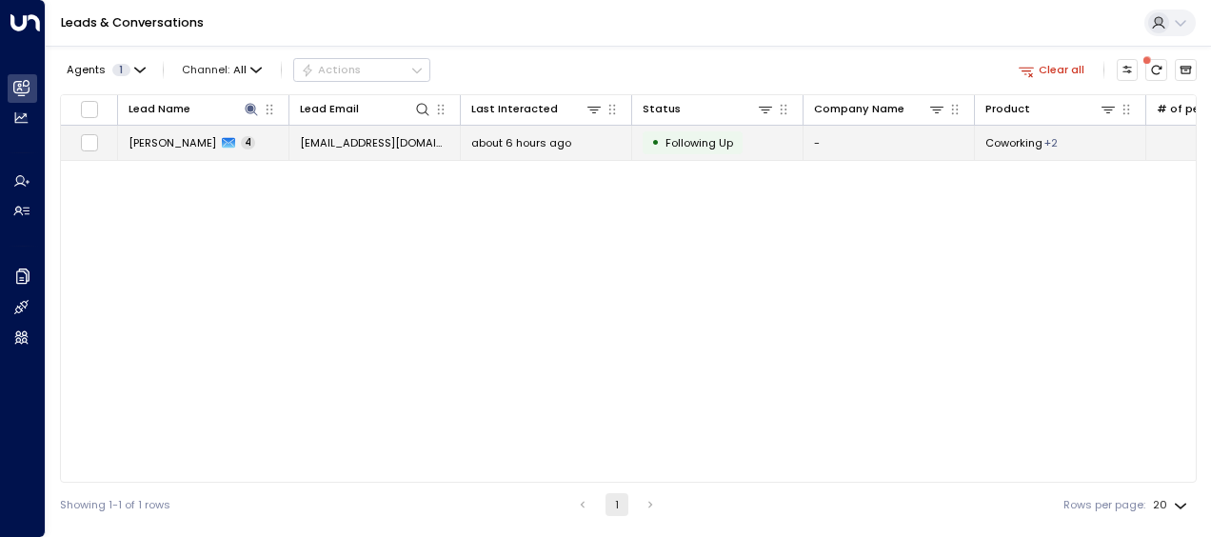
click at [378, 141] on span "[EMAIL_ADDRESS][DOMAIN_NAME]" at bounding box center [374, 142] width 149 height 15
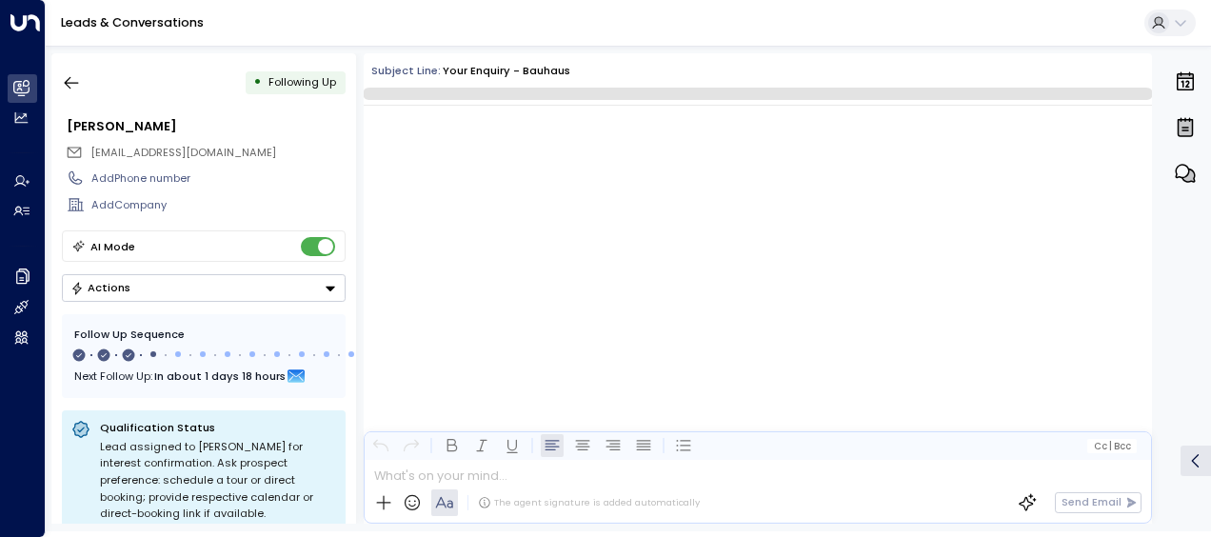
scroll to position [1717, 0]
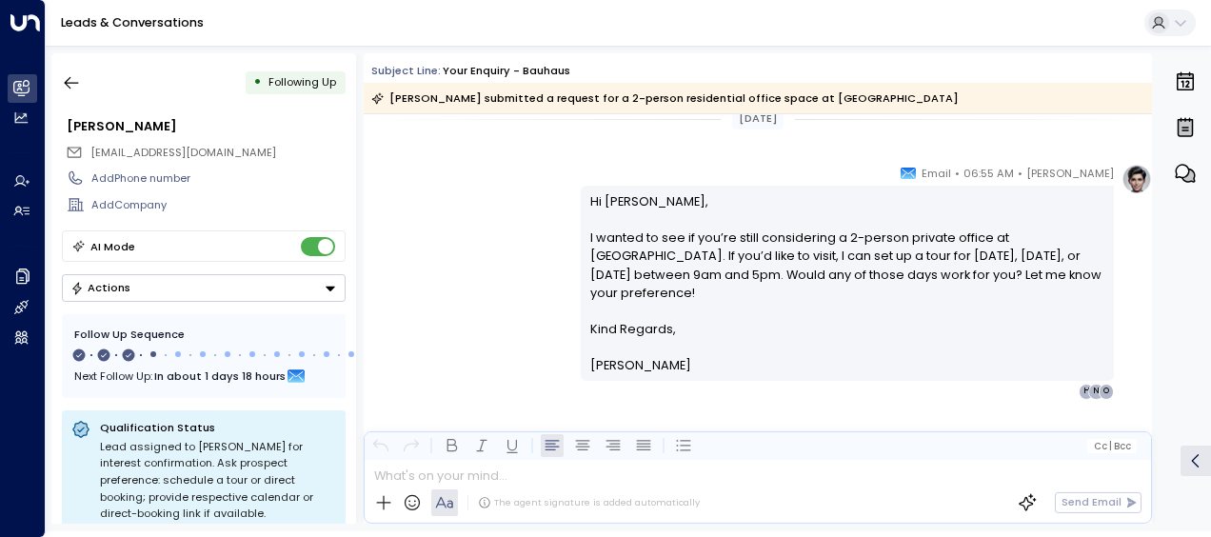
click at [541, 258] on div "[PERSON_NAME] • 06:55 AM • Email Hi [PERSON_NAME], I wanted to see if you’re st…" at bounding box center [758, 281] width 788 height 235
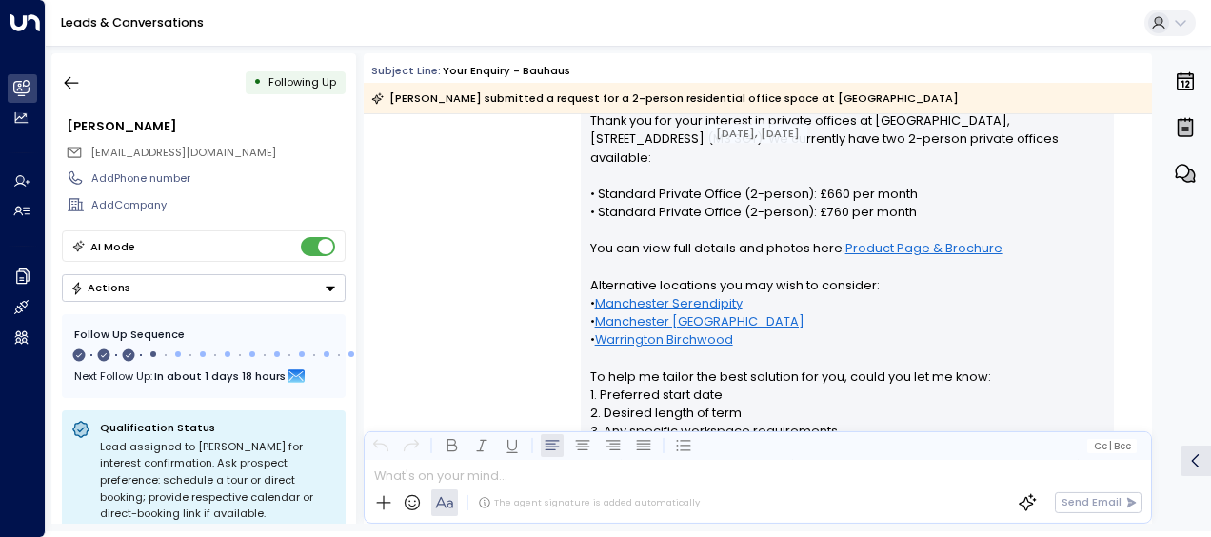
scroll to position [391, 0]
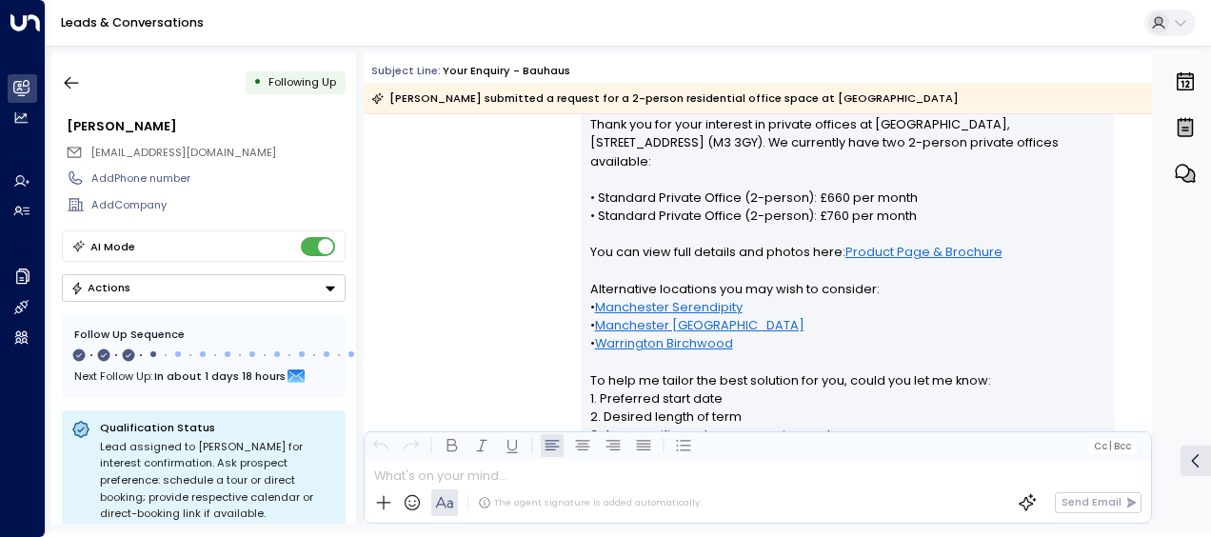
click at [541, 257] on div "[PERSON_NAME] • 01:50 PM • Email Hi [PERSON_NAME], Thank you for your interest …" at bounding box center [758, 332] width 788 height 565
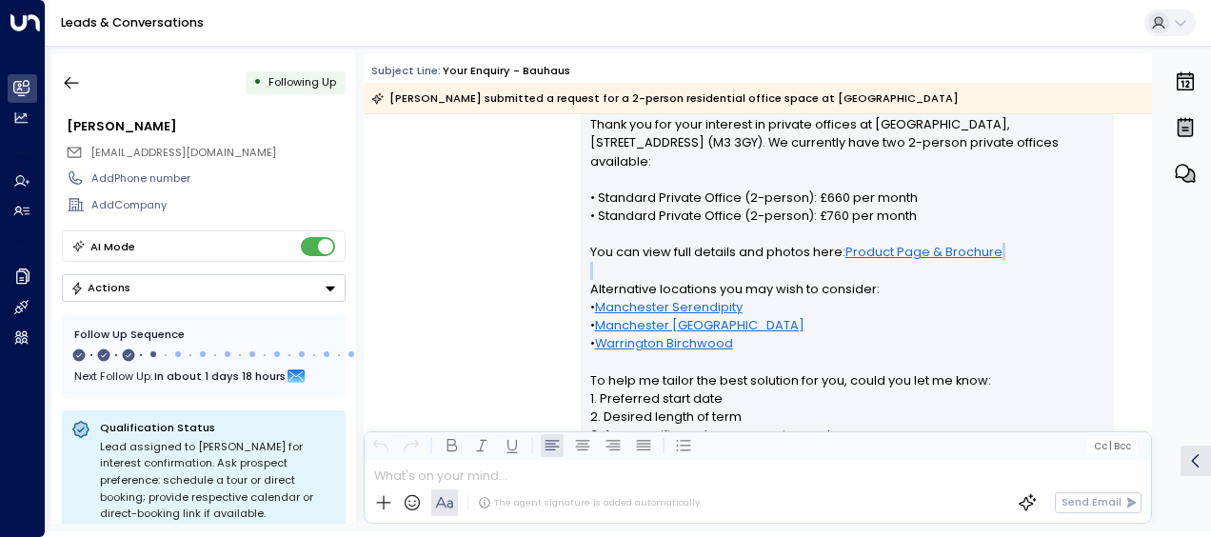
click at [526, 234] on div "[PERSON_NAME] • 01:50 PM • Email Hi [PERSON_NAME], Thank you for your interest …" at bounding box center [758, 332] width 788 height 565
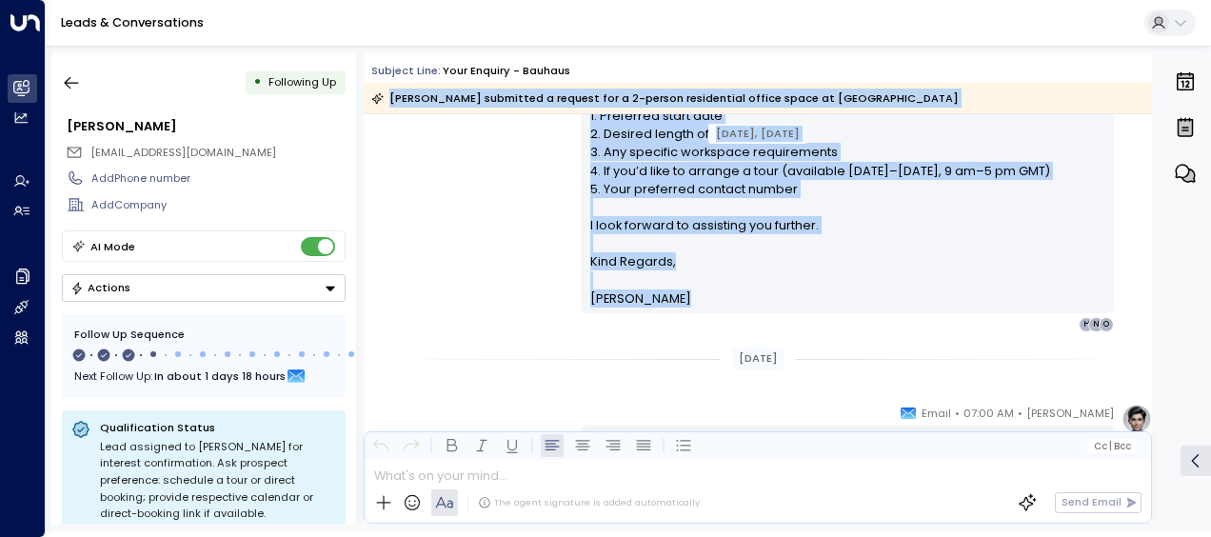
scroll to position [210, 0]
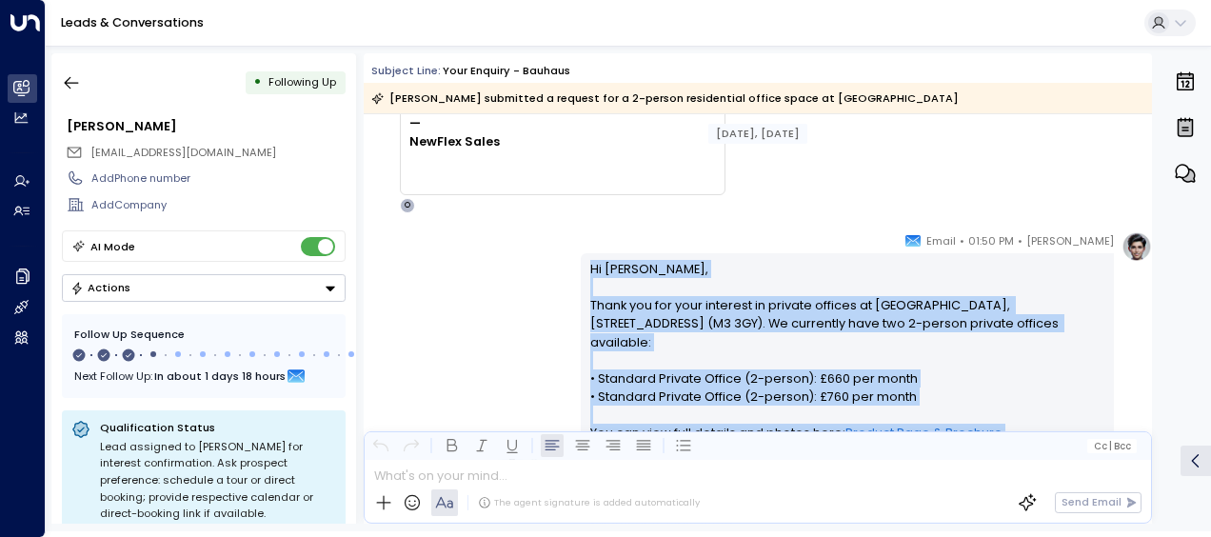
drag, startPoint x: 588, startPoint y: 164, endPoint x: 585, endPoint y: 261, distance: 97.2
drag, startPoint x: 585, startPoint y: 261, endPoint x: 639, endPoint y: 309, distance: 72.2
click at [462, 284] on div "[PERSON_NAME] • 01:50 PM • Email Hi [PERSON_NAME], Thank you for your interest …" at bounding box center [758, 513] width 788 height 565
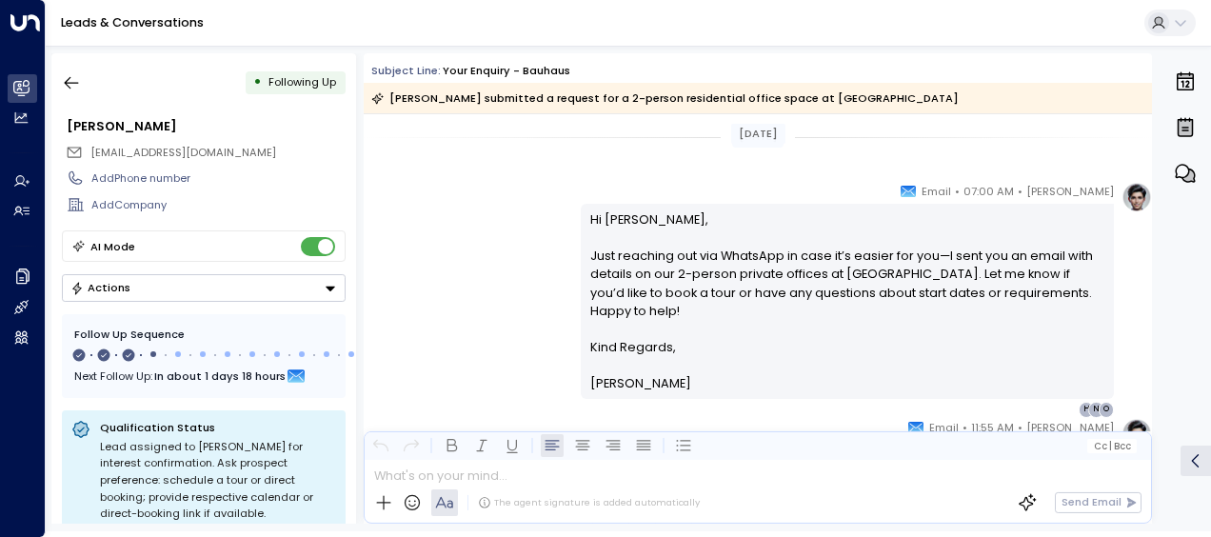
scroll to position [934, 0]
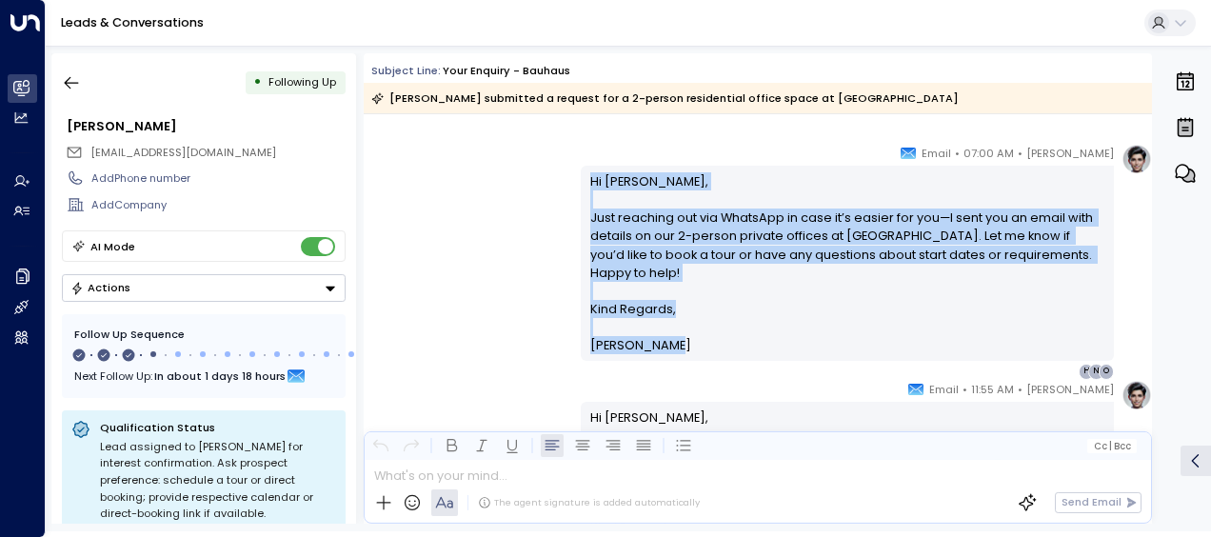
drag, startPoint x: 587, startPoint y: 180, endPoint x: 680, endPoint y: 335, distance: 181.1
click at [680, 335] on div "Hi [PERSON_NAME], Just reaching out via WhatsApp in case it’s easier for you—I …" at bounding box center [847, 263] width 515 height 183
drag, startPoint x: 680, startPoint y: 335, endPoint x: 607, endPoint y: 265, distance: 101.0
click at [475, 297] on div "[PERSON_NAME] • 07:00 AM • Email Hi [PERSON_NAME], Just reaching out via WhatsA…" at bounding box center [758, 261] width 788 height 235
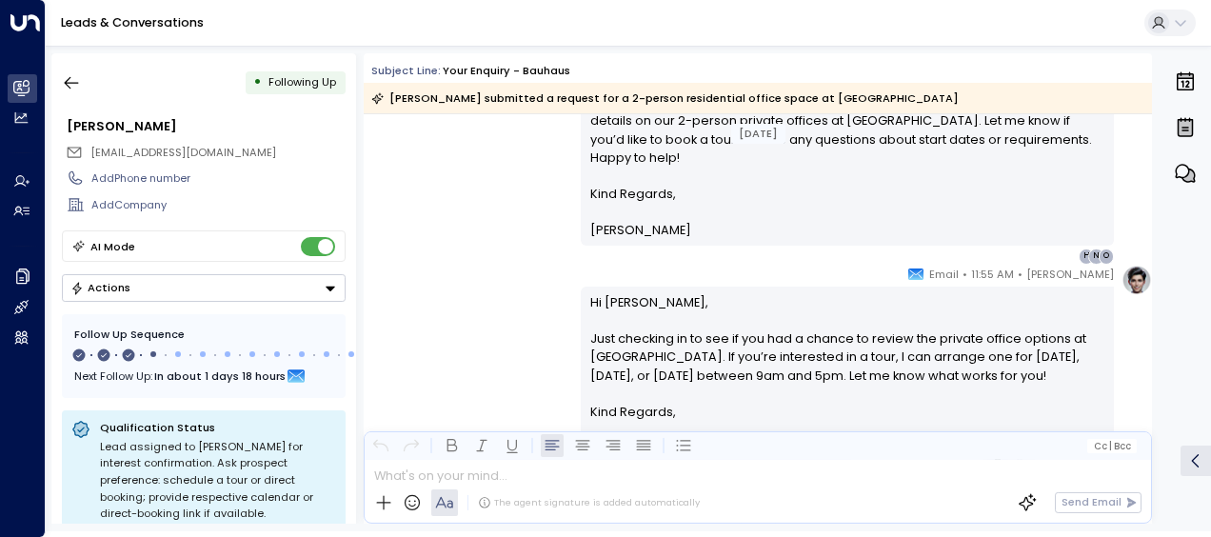
scroll to position [1125, 0]
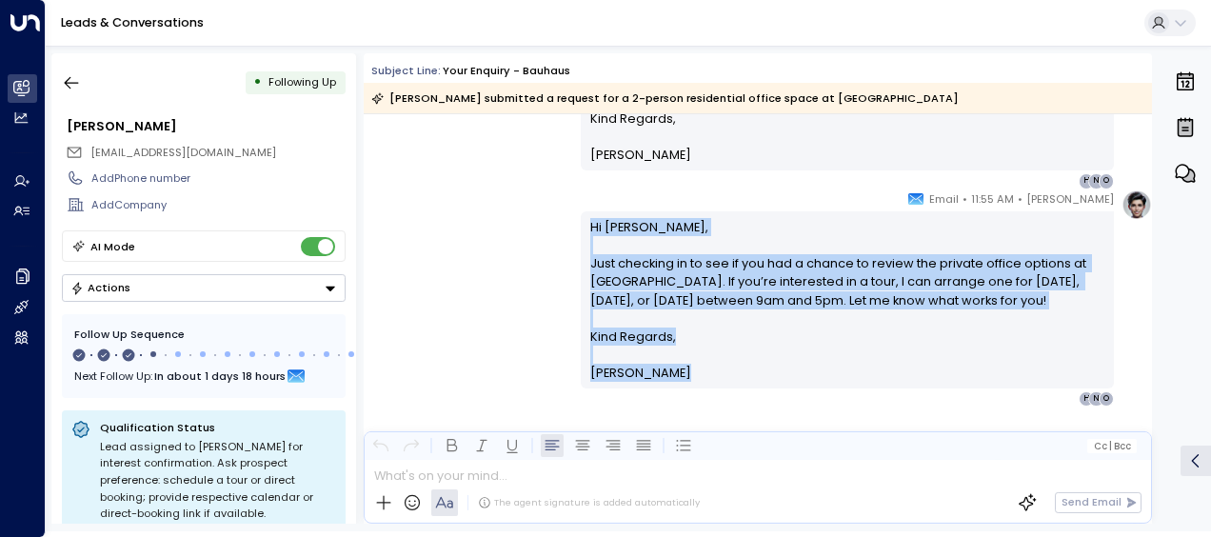
drag, startPoint x: 587, startPoint y: 221, endPoint x: 659, endPoint y: 407, distance: 198.9
drag, startPoint x: 659, startPoint y: 407, endPoint x: 607, endPoint y: 336, distance: 87.2
click at [74, 76] on icon "button" at bounding box center [71, 82] width 19 height 19
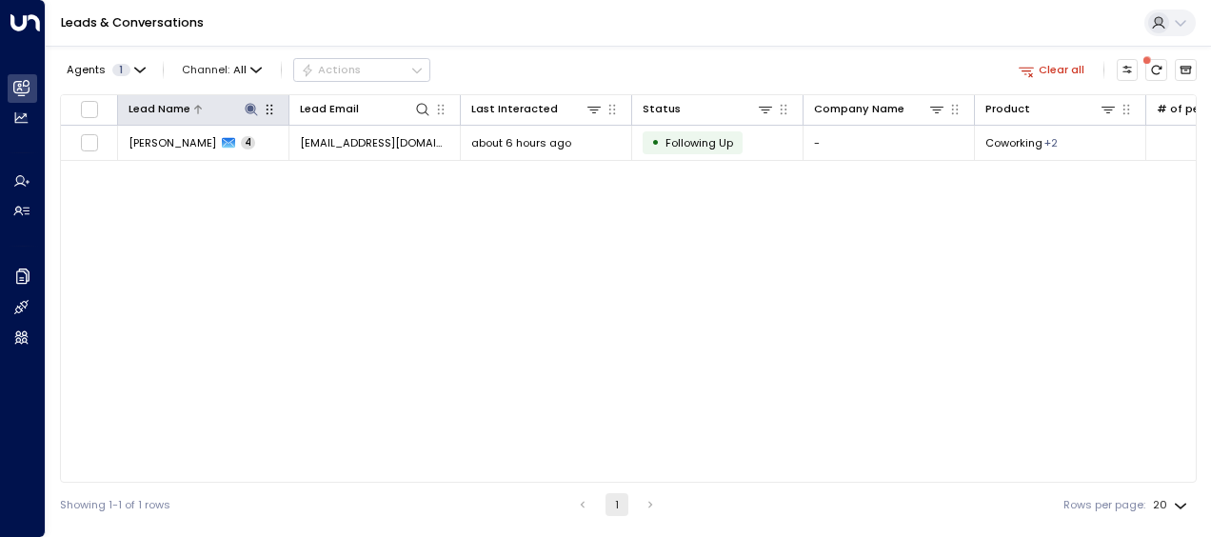
click at [259, 104] on button at bounding box center [251, 109] width 18 height 18
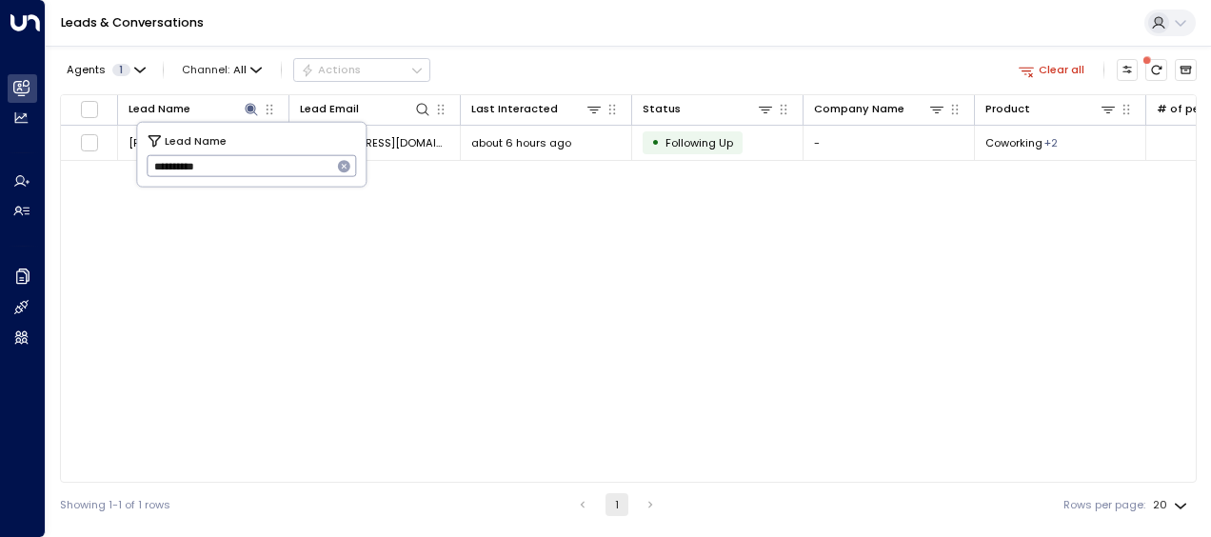
drag, startPoint x: 155, startPoint y: 164, endPoint x: 254, endPoint y: 163, distance: 99.0
click at [254, 163] on input "**********" at bounding box center [240, 165] width 186 height 31
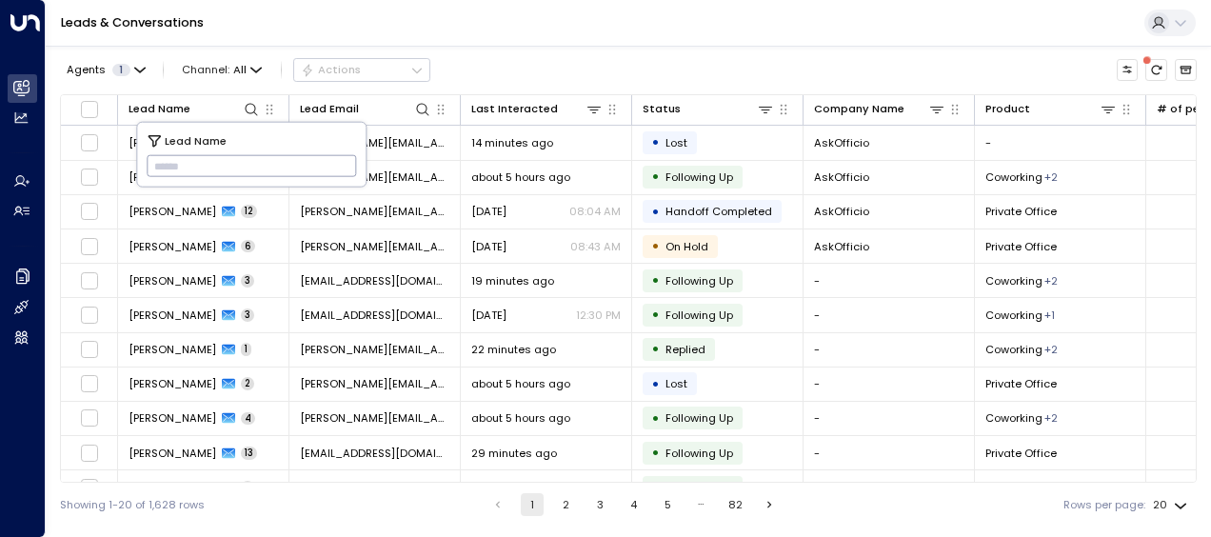
click at [169, 160] on input "text" at bounding box center [252, 165] width 210 height 31
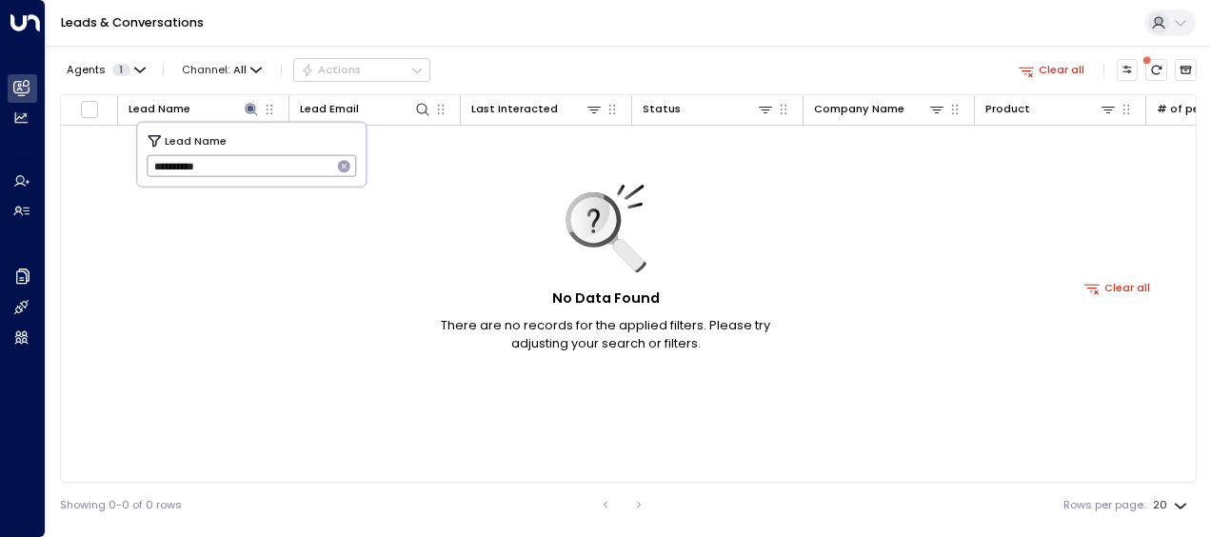
type input "**********"
